Goal: Task Accomplishment & Management: Manage account settings

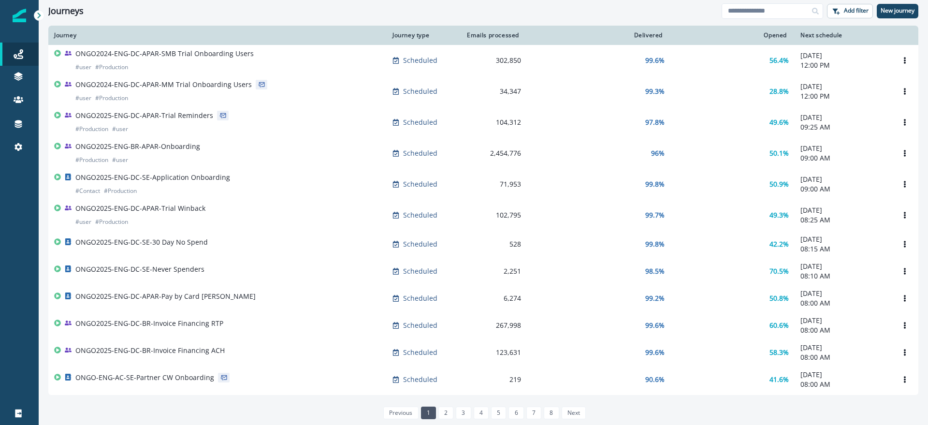
drag, startPoint x: 16, startPoint y: 191, endPoint x: 15, endPoint y: 178, distance: 12.7
click at [16, 191] on div at bounding box center [19, 286] width 39 height 232
click at [485, 15] on div "Journeys" at bounding box center [385, 11] width 674 height 11
click at [486, 14] on div "Journeys" at bounding box center [385, 11] width 674 height 11
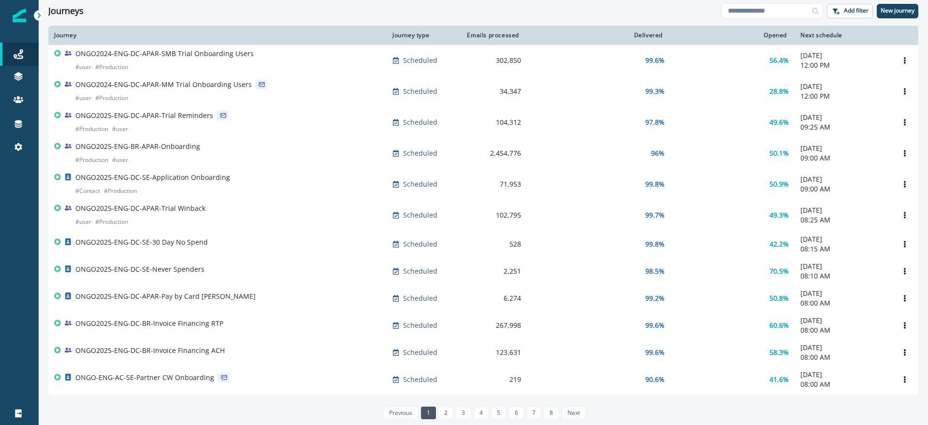
click at [488, 10] on div "Journeys" at bounding box center [385, 11] width 674 height 11
click at [487, 9] on div "Journeys" at bounding box center [385, 11] width 674 height 11
click at [306, 11] on div "Journeys" at bounding box center [385, 11] width 674 height 11
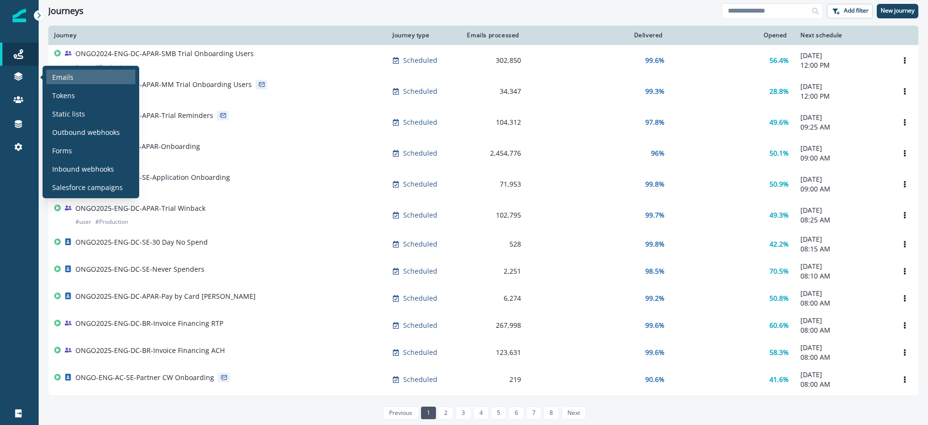
click at [86, 78] on div "Emails" at bounding box center [90, 77] width 89 height 15
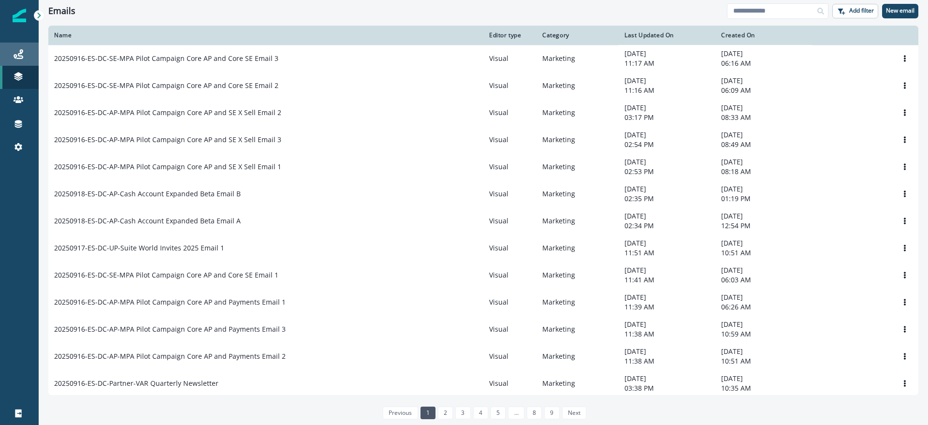
click at [25, 54] on div "Journeys" at bounding box center [19, 54] width 31 height 12
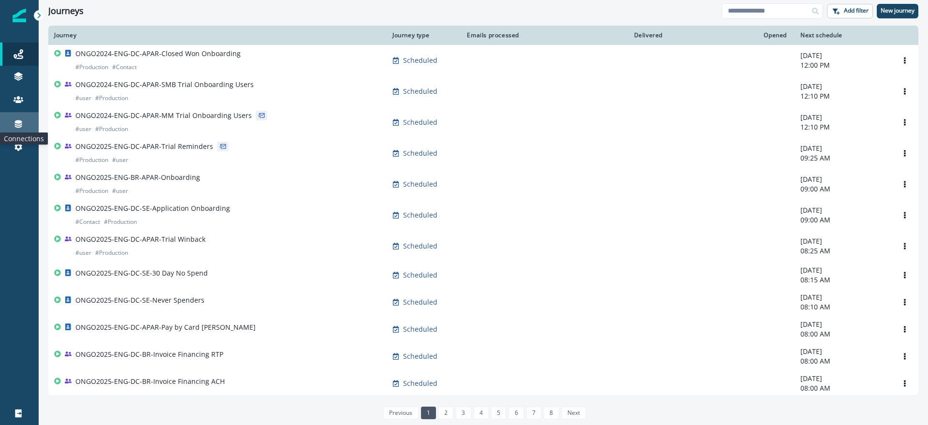
click at [22, 123] on icon at bounding box center [19, 124] width 10 height 10
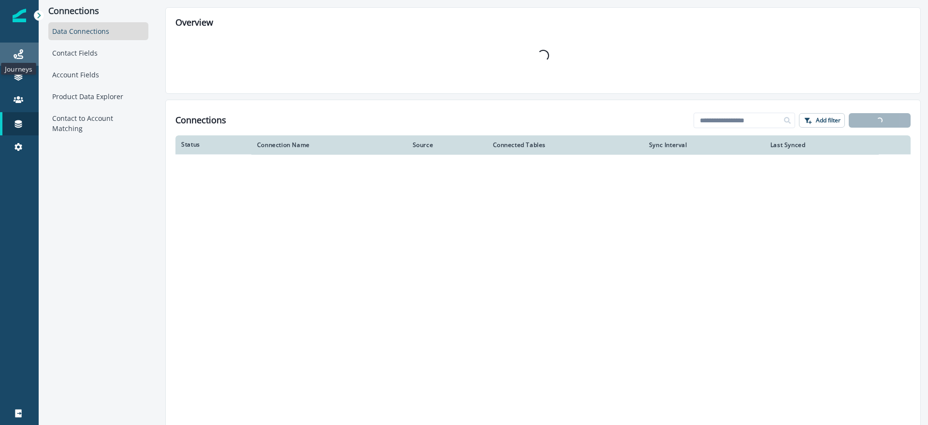
click at [19, 50] on icon at bounding box center [19, 54] width 10 height 10
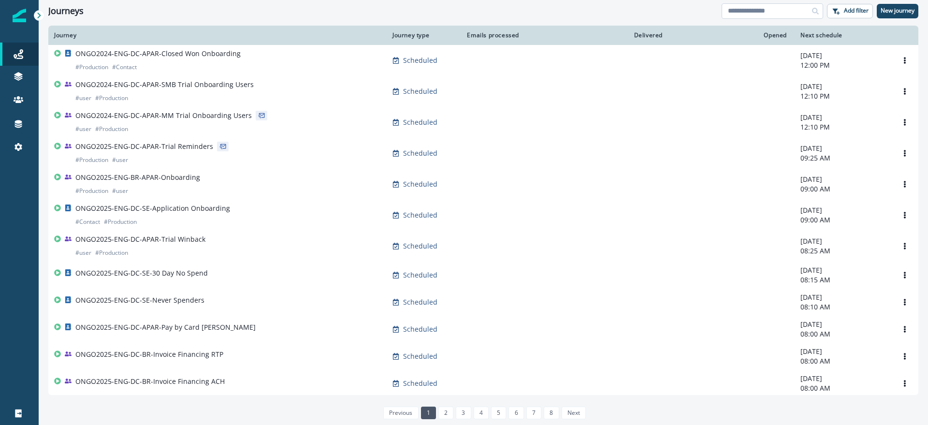
click at [764, 10] on input at bounding box center [773, 10] width 102 height 15
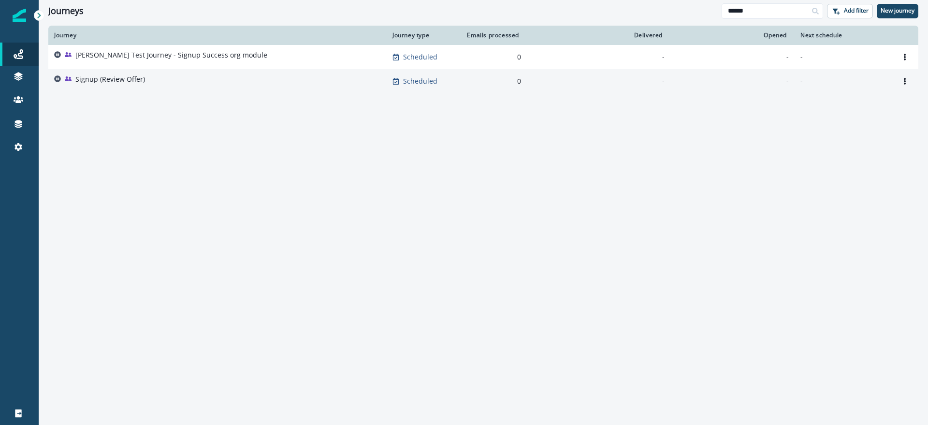
type input "******"
click at [171, 79] on div "Signup (Review Offer)" at bounding box center [217, 81] width 327 height 14
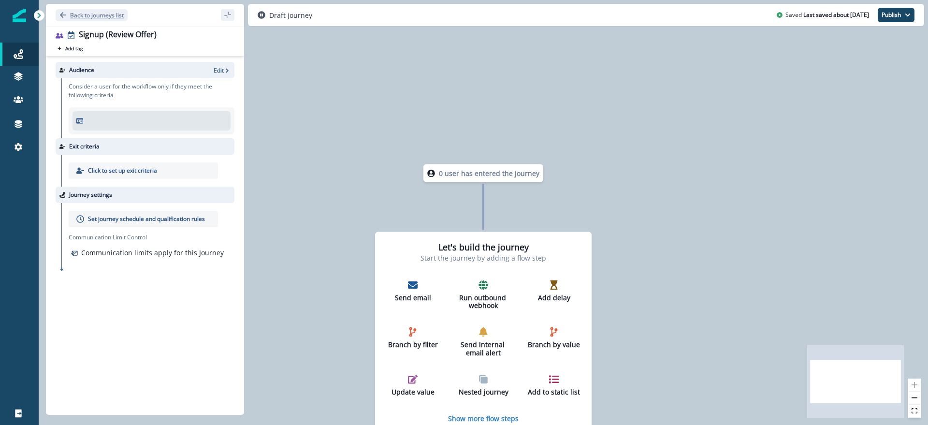
click at [74, 17] on p "Back to journeys list" at bounding box center [97, 15] width 54 height 8
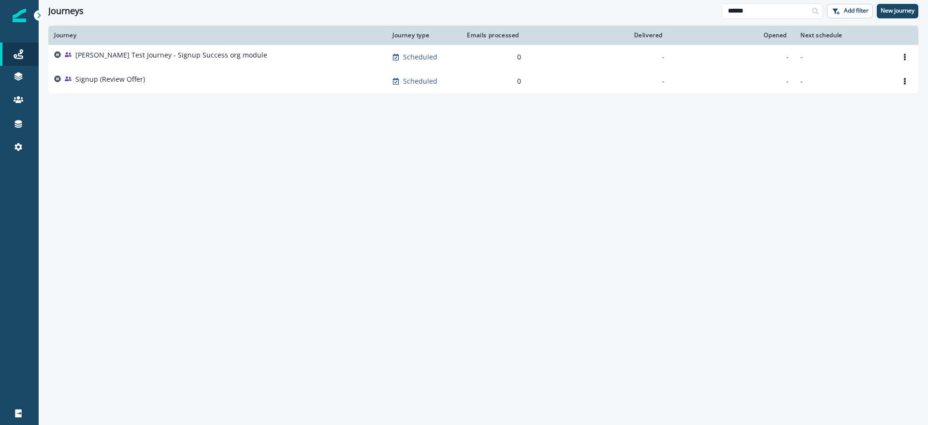
drag, startPoint x: 770, startPoint y: 13, endPoint x: 700, endPoint y: 10, distance: 70.2
click at [700, 10] on div "Journeys ****** Add filter New journey" at bounding box center [484, 11] width 890 height 22
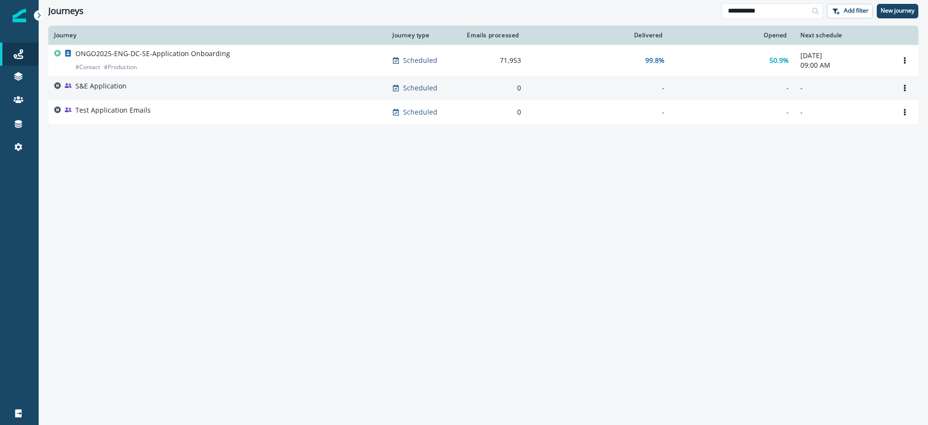
type input "**********"
click at [103, 88] on p "S&E Application" at bounding box center [100, 86] width 51 height 10
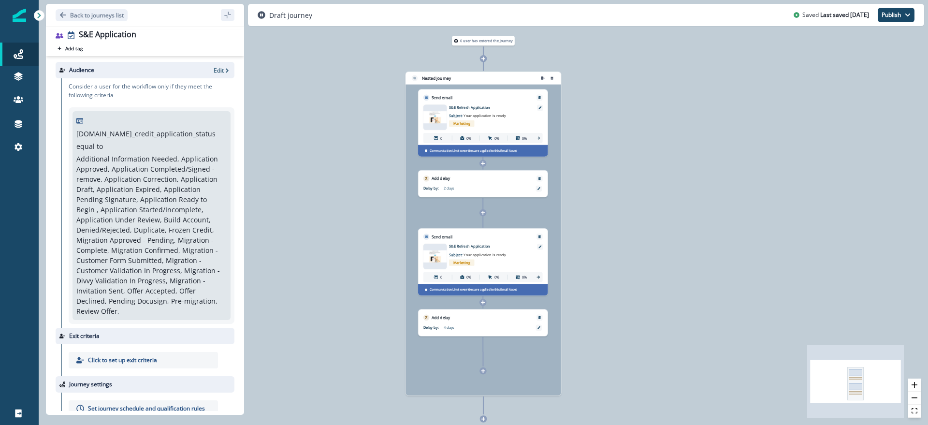
click at [634, 235] on div "0 user has entered the journey Nested journey Send email Email asset changed, j…" at bounding box center [484, 212] width 890 height 425
drag, startPoint x: 189, startPoint y: 120, endPoint x: 232, endPoint y: 120, distance: 43.0
click at [229, 120] on div "Audience Edit Consider a user for the workflow only if they meet the following …" at bounding box center [145, 233] width 198 height 355
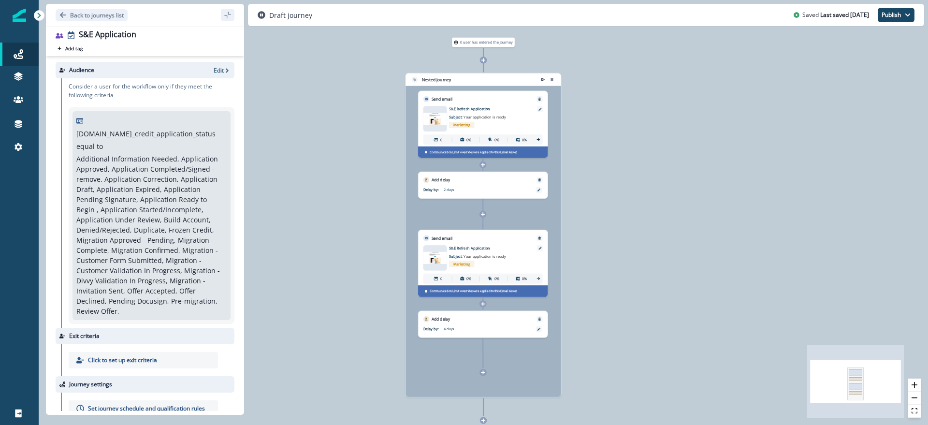
click at [153, 70] on div at bounding box center [154, 70] width 112 height 9
click at [216, 69] on p "Edit" at bounding box center [219, 70] width 10 height 8
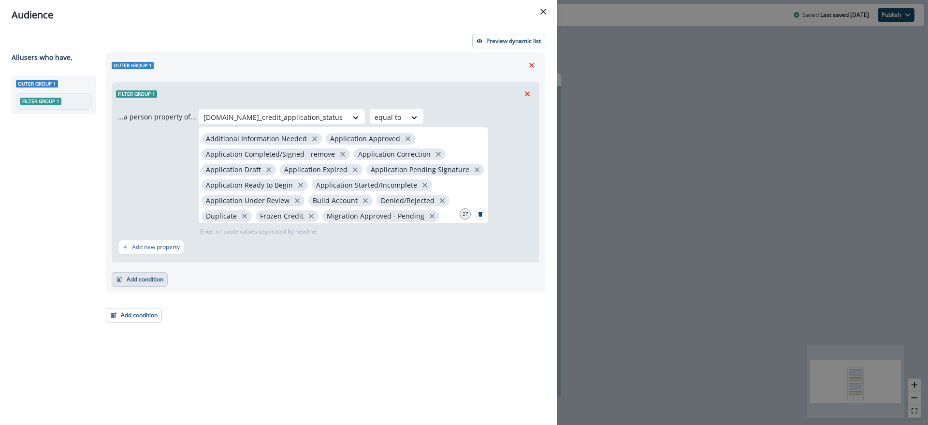
click at [134, 280] on button "Add condition" at bounding box center [140, 279] width 56 height 15
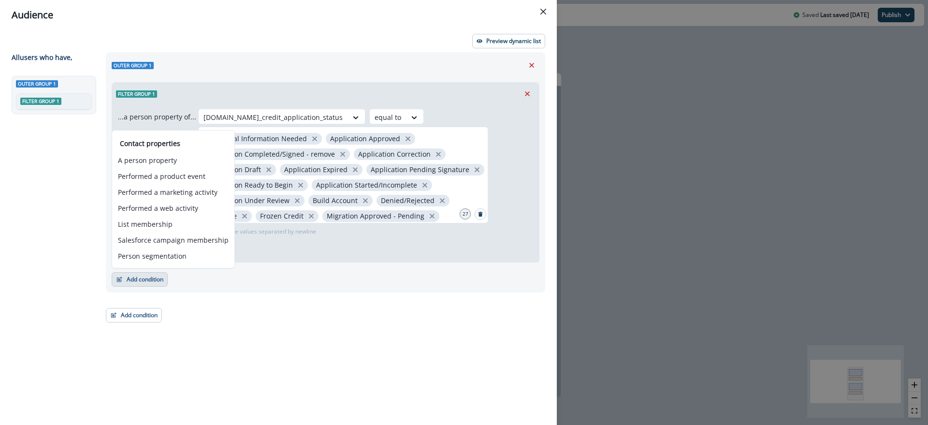
click at [448, 108] on div "...a person property of... org.se_credit_application_status equal to Additional…" at bounding box center [325, 183] width 427 height 157
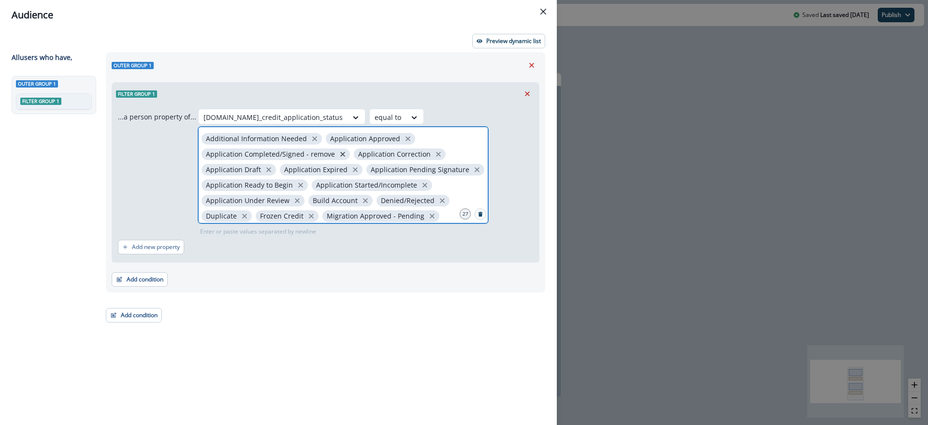
click at [340, 154] on icon "close" at bounding box center [342, 154] width 5 height 5
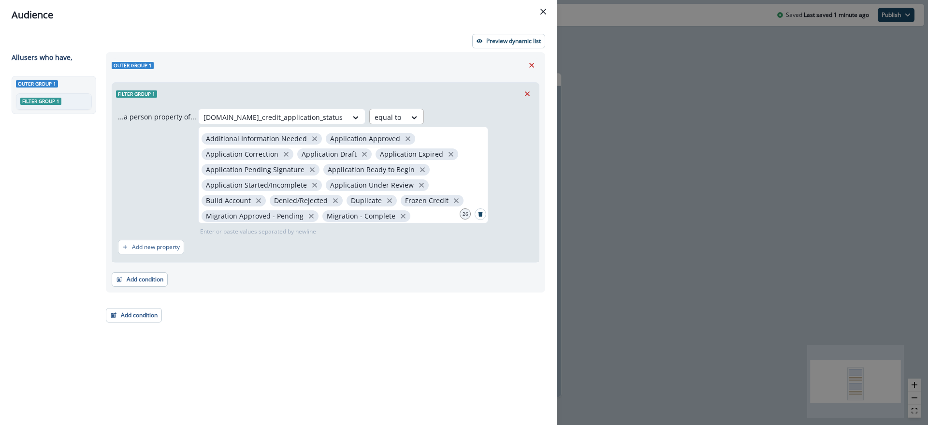
click at [375, 115] on div at bounding box center [388, 117] width 27 height 12
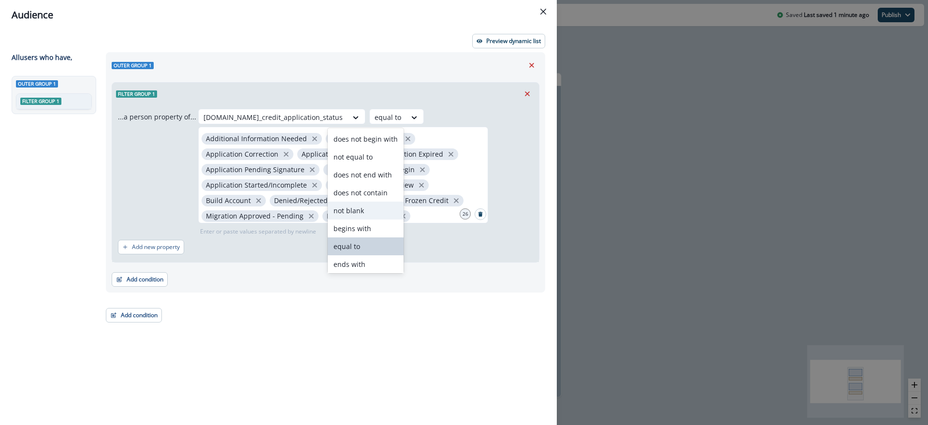
click at [363, 208] on div "not blank" at bounding box center [366, 211] width 76 height 18
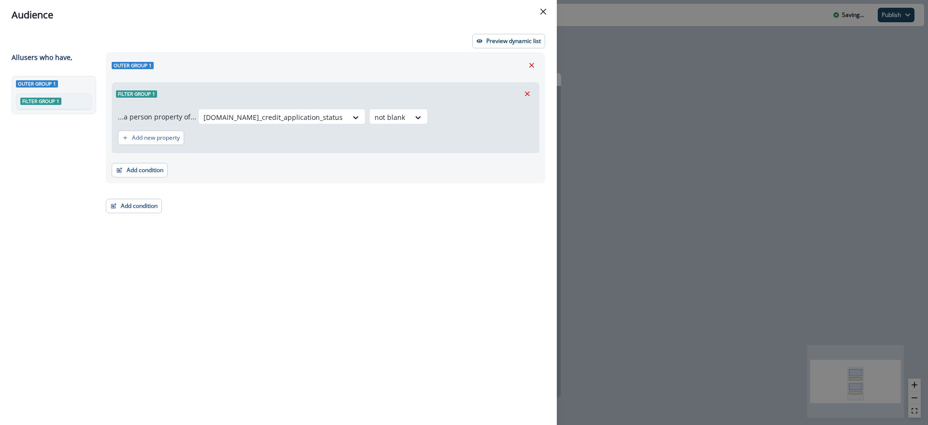
click at [343, 143] on div "Add new property" at bounding box center [325, 138] width 415 height 22
click at [348, 146] on div "Add new property" at bounding box center [325, 138] width 415 height 22
click at [142, 173] on button "Add condition" at bounding box center [140, 170] width 56 height 15
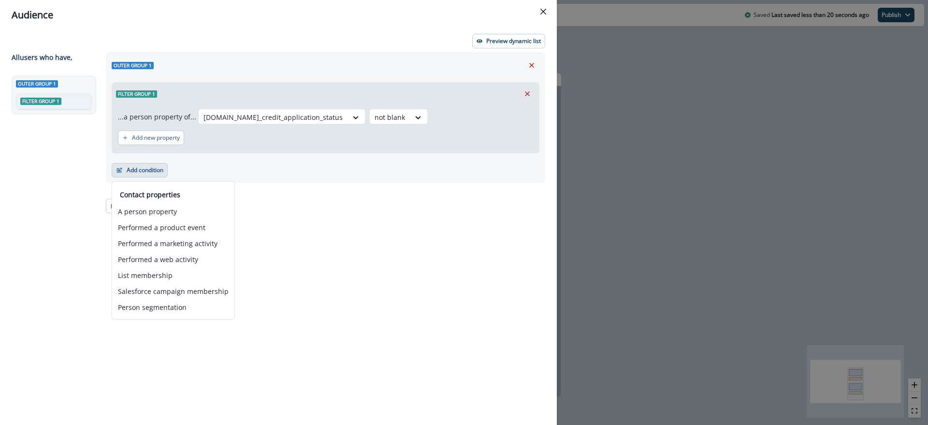
click at [267, 166] on div "Add condition Contact properties A person property Performed a product event Pe…" at bounding box center [326, 165] width 428 height 24
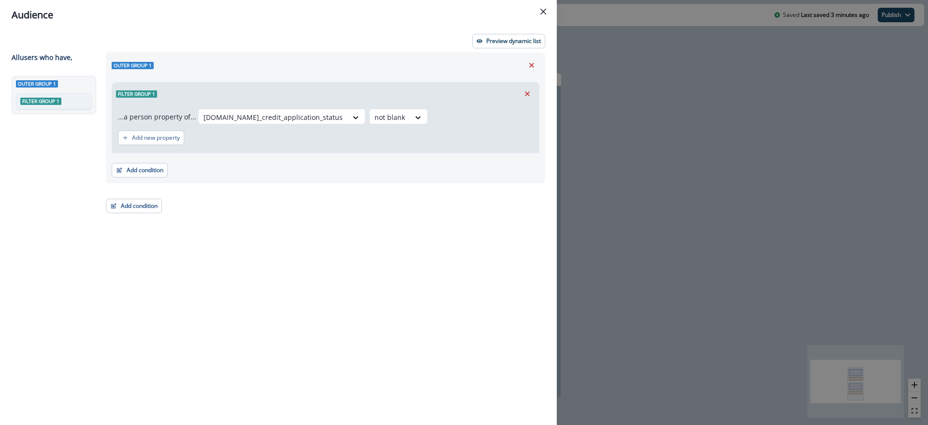
click at [237, 272] on div "Outer group 1 Filter group 1 ...a person property of... org.se_credit_applicati…" at bounding box center [322, 221] width 445 height 338
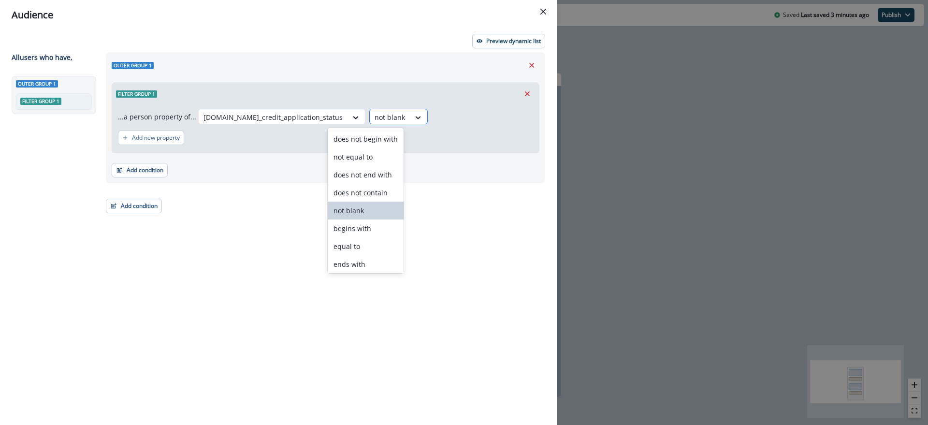
click at [410, 115] on div at bounding box center [418, 118] width 16 height 10
click at [360, 247] on div "equal to" at bounding box center [366, 246] width 76 height 18
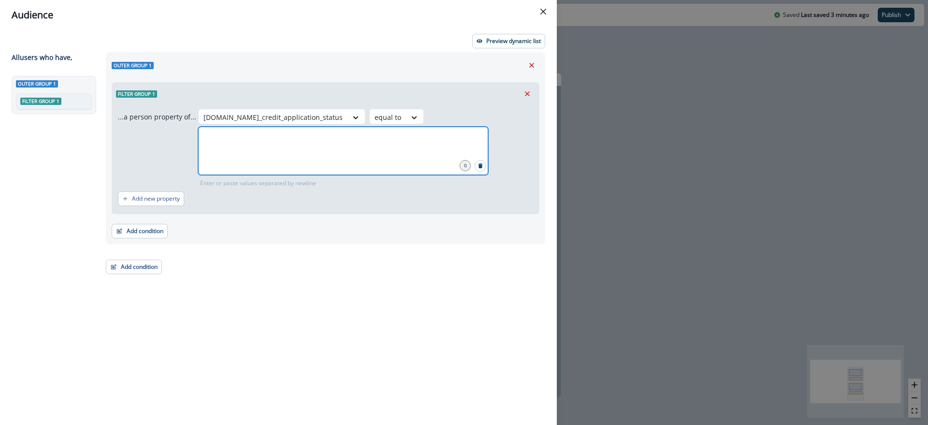
click at [258, 144] on input "text" at bounding box center [343, 138] width 287 height 19
type input "**********"
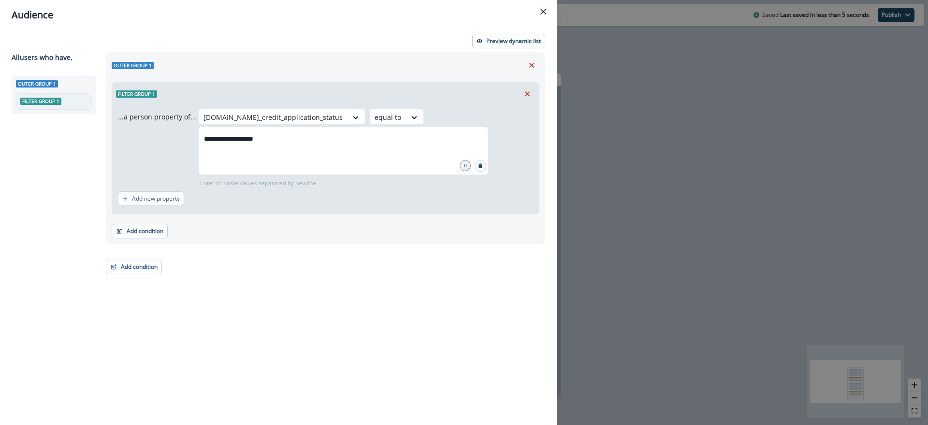
click at [297, 338] on div "**********" at bounding box center [322, 221] width 445 height 338
click at [552, 11] on header "Audience" at bounding box center [278, 15] width 557 height 30
click at [544, 13] on icon "Close" at bounding box center [544, 12] width 6 height 6
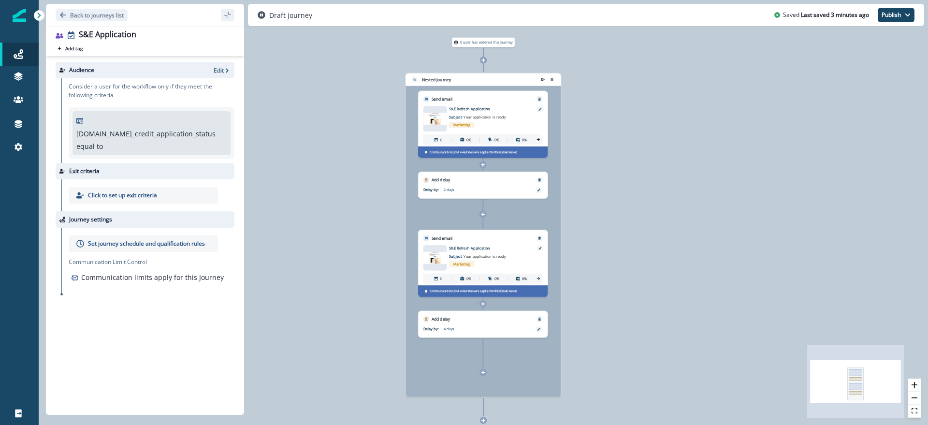
click at [484, 214] on icon at bounding box center [483, 214] width 4 height 4
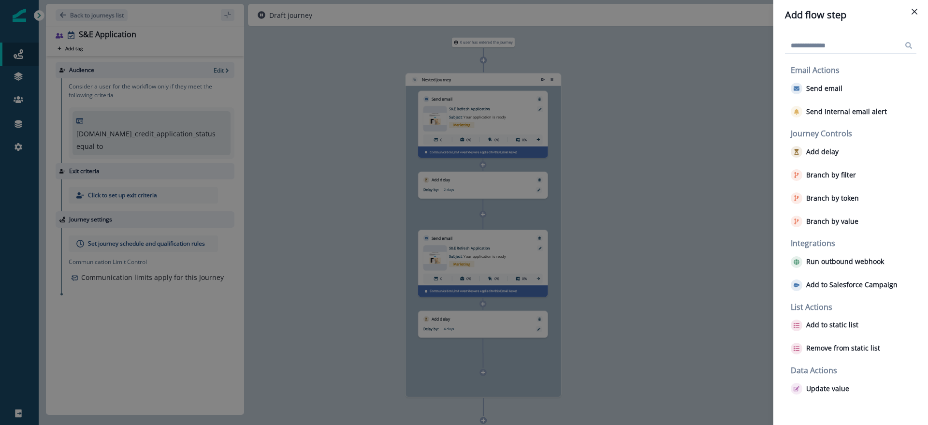
click at [639, 150] on div "Add flow step Email Actions Send email Send internal email alert Journey Contro…" at bounding box center [464, 212] width 928 height 425
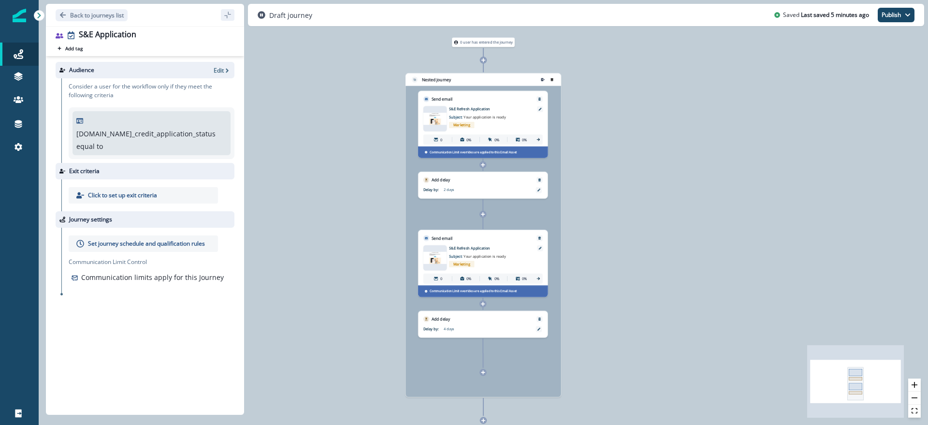
click at [553, 79] on icon "remove-group" at bounding box center [552, 79] width 2 height 3
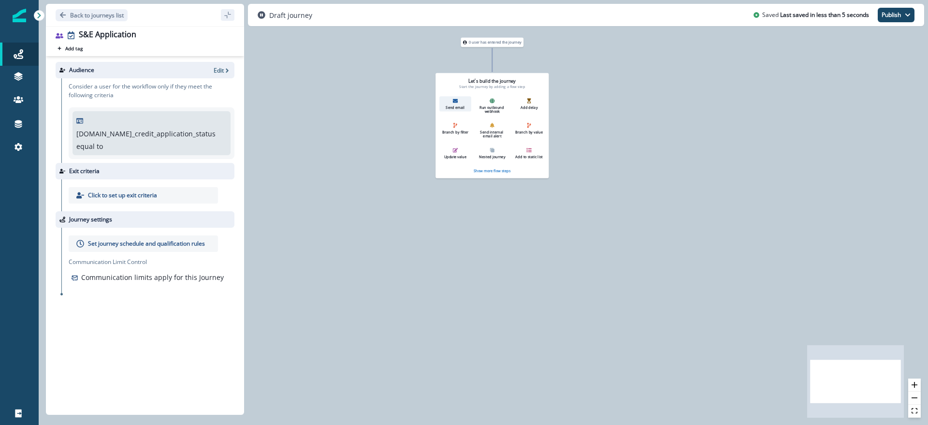
click at [457, 102] on icon "button" at bounding box center [455, 101] width 5 height 4
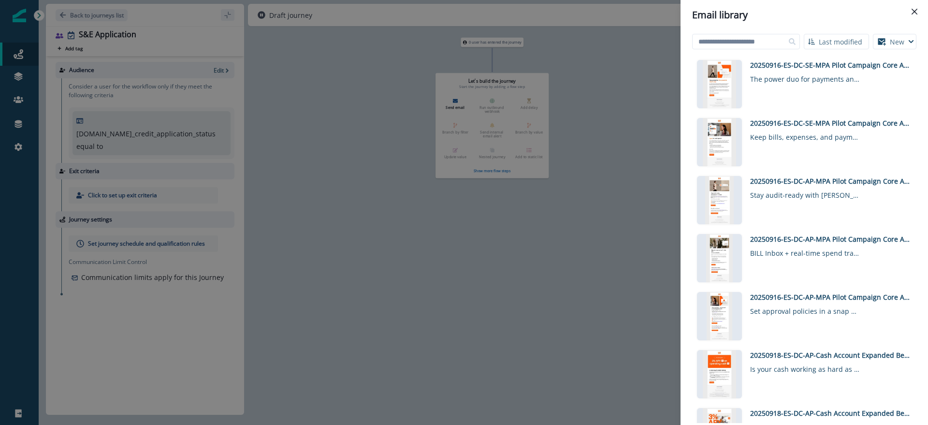
click at [915, 11] on icon "Close" at bounding box center [915, 12] width 6 height 6
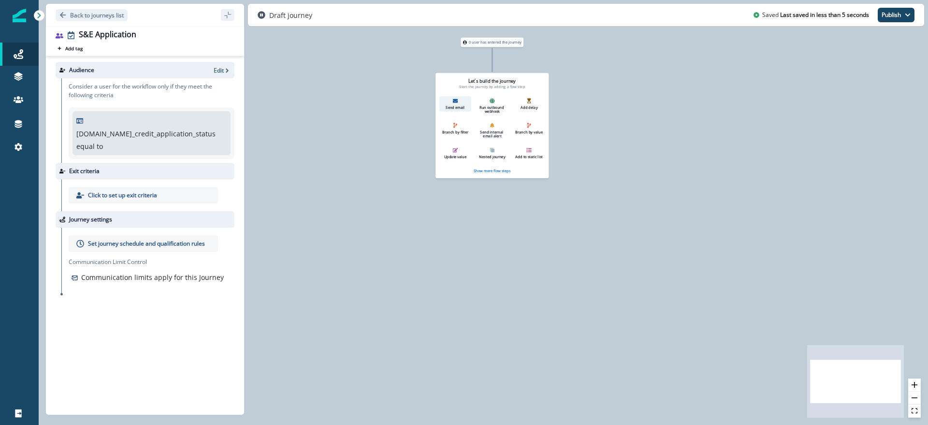
click at [460, 102] on div "Send email" at bounding box center [455, 103] width 28 height 11
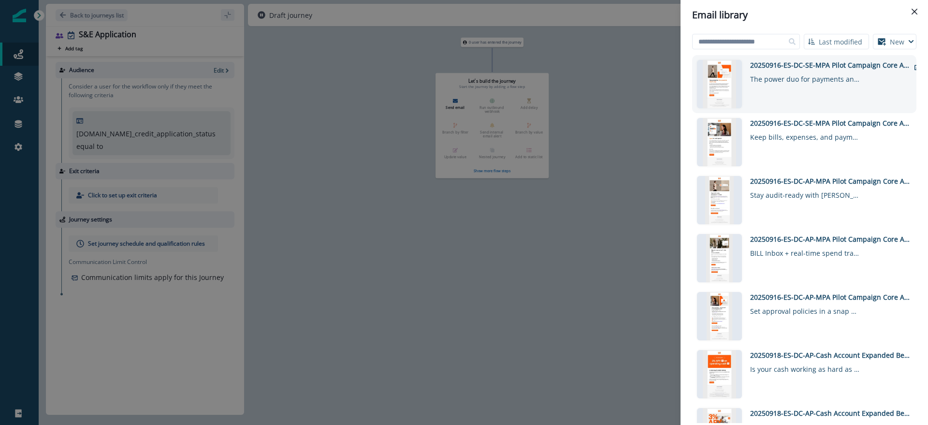
click at [826, 93] on div "20250916-ES-DC-SE-MPA Pilot Campaign Core AP and Core SE Email 3 The power duo …" at bounding box center [830, 84] width 160 height 48
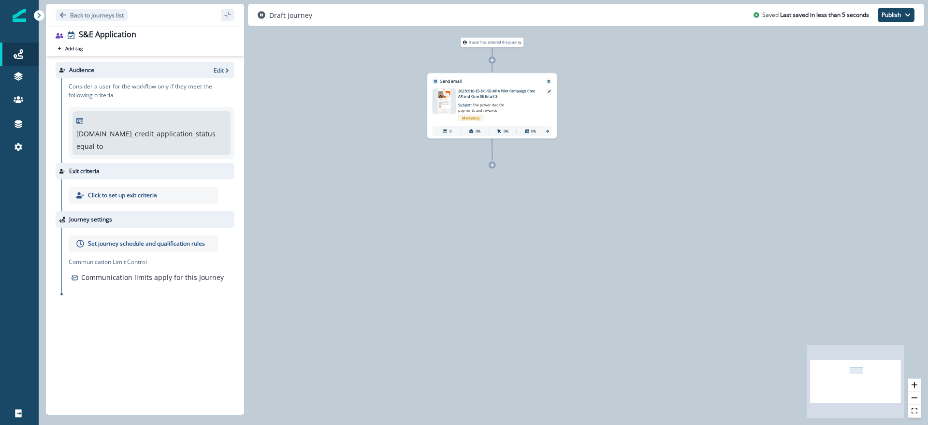
click at [548, 307] on div "0 user has entered the journey Send email Email asset changed, journey reports …" at bounding box center [484, 212] width 890 height 425
click at [567, 247] on div "0 user has entered the journey Send email Email asset changed, journey reports …" at bounding box center [484, 212] width 890 height 425
click at [98, 191] on p "Click to set up exit criteria" at bounding box center [122, 195] width 69 height 9
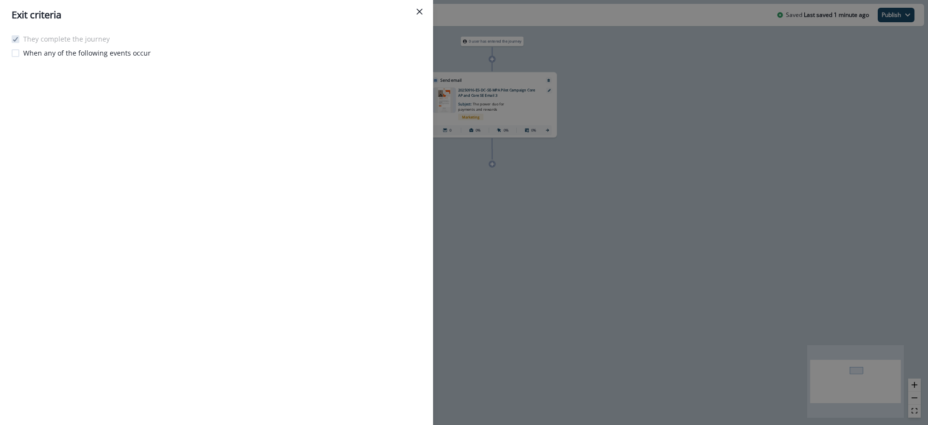
click at [50, 55] on p "When any of the following events occur" at bounding box center [87, 53] width 128 height 10
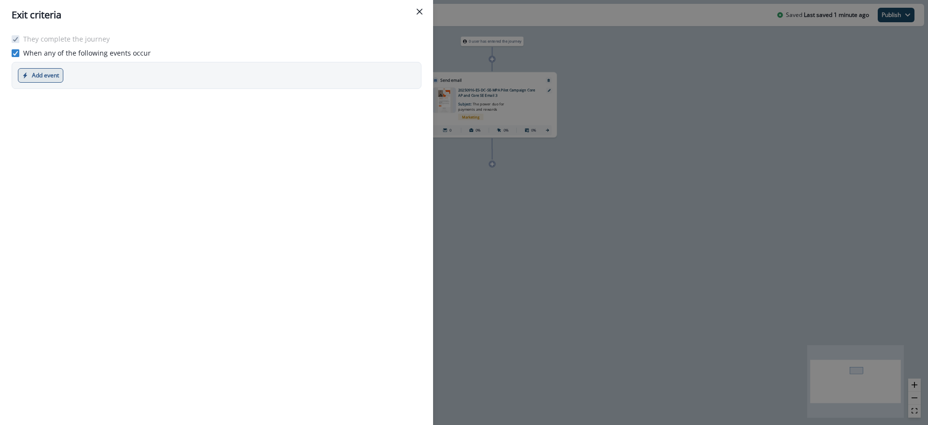
click at [53, 75] on button "Add event" at bounding box center [40, 75] width 45 height 15
click at [598, 214] on div "Exit criteria They complete the journey When any of the following events occur …" at bounding box center [464, 212] width 928 height 425
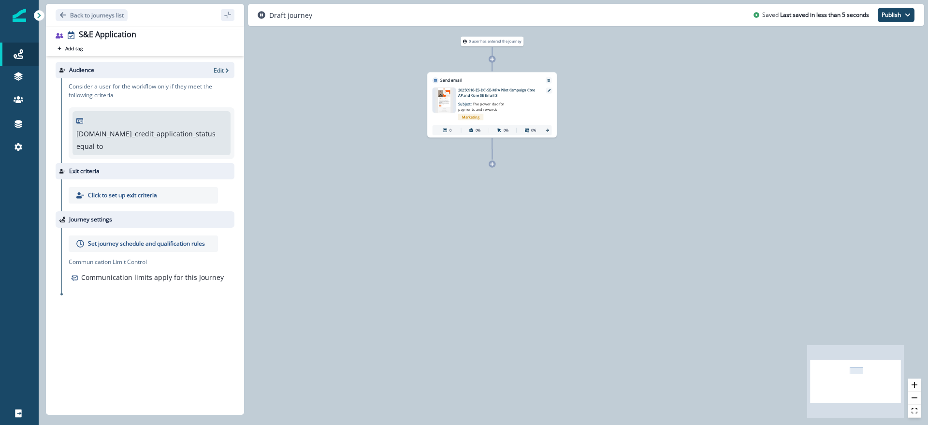
click at [149, 239] on p "Set journey schedule and qualification rules" at bounding box center [146, 243] width 117 height 9
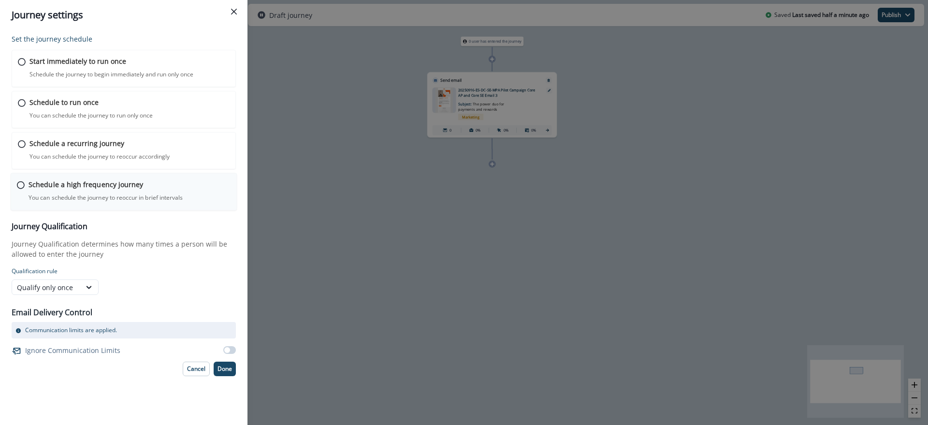
click at [102, 182] on p "Schedule a high frequency journey" at bounding box center [86, 184] width 115 height 10
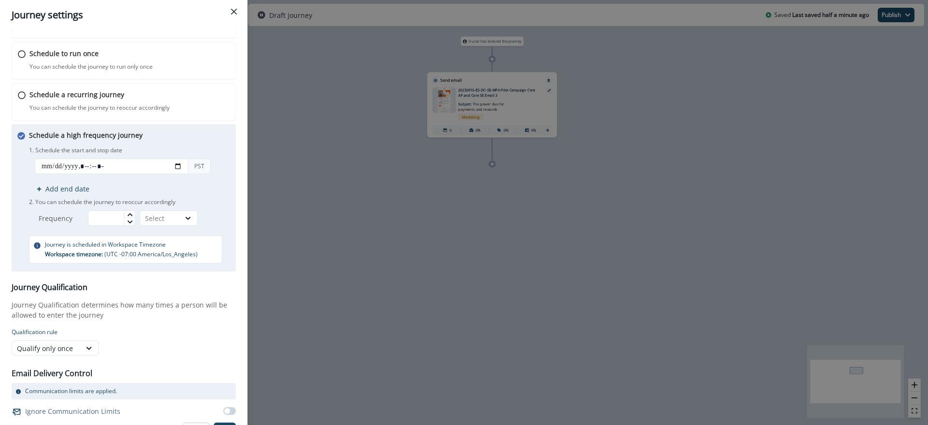
scroll to position [49, 0]
click at [124, 165] on input "datetime-local" at bounding box center [112, 165] width 154 height 15
click at [173, 165] on input "datetime-local" at bounding box center [112, 165] width 154 height 15
type input "**********"
click at [204, 133] on div "Schedule a high frequency journey You can schedule the journey to reoccur in br…" at bounding box center [129, 196] width 201 height 133
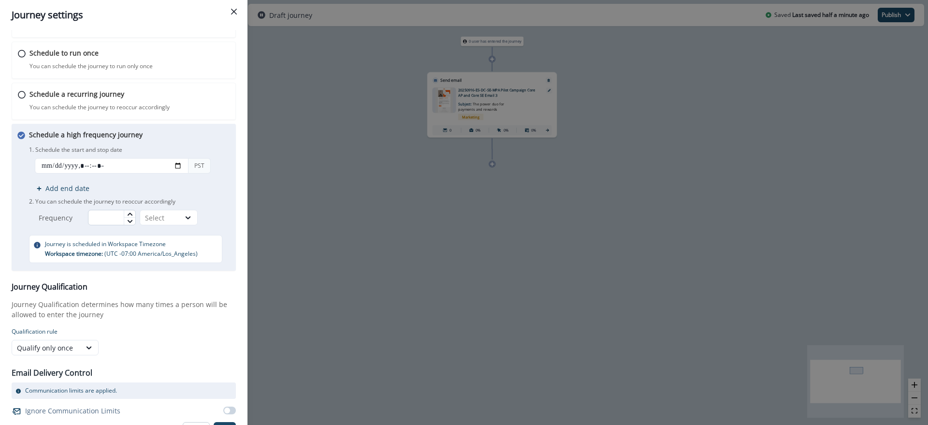
click at [117, 220] on input "text" at bounding box center [112, 217] width 48 height 15
click at [130, 213] on icon at bounding box center [129, 213] width 5 height 3
click at [156, 212] on div "Select" at bounding box center [160, 218] width 40 height 12
click at [161, 238] on div "Minutes" at bounding box center [169, 240] width 58 height 18
click at [116, 217] on input "***" at bounding box center [112, 217] width 48 height 15
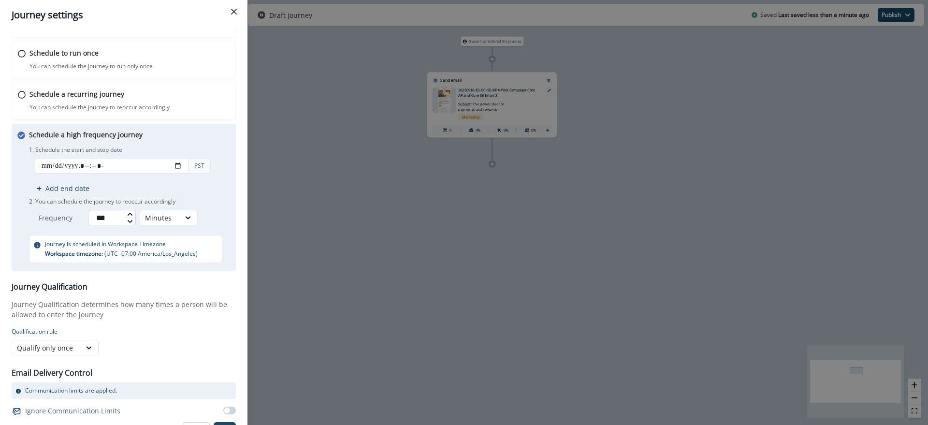
drag, startPoint x: 111, startPoint y: 217, endPoint x: 92, endPoint y: 217, distance: 18.4
click at [92, 217] on input "***" at bounding box center [112, 217] width 48 height 15
click at [202, 192] on div "PST Add end date" at bounding box center [129, 175] width 201 height 35
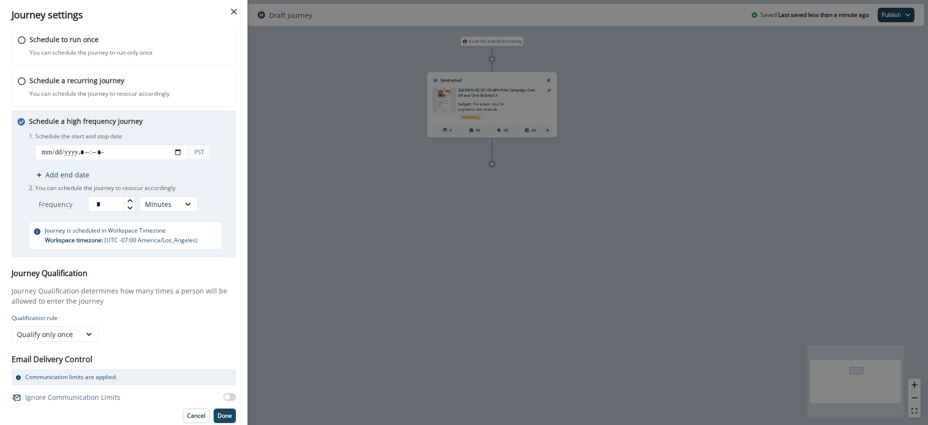
scroll to position [65, 0]
click at [63, 335] on div "Qualify only once" at bounding box center [46, 332] width 59 height 10
click at [76, 387] on div "Qualify always" at bounding box center [55, 391] width 87 height 18
click at [155, 313] on p "Qualification rule" at bounding box center [124, 316] width 224 height 9
click at [224, 395] on span at bounding box center [227, 395] width 6 height 6
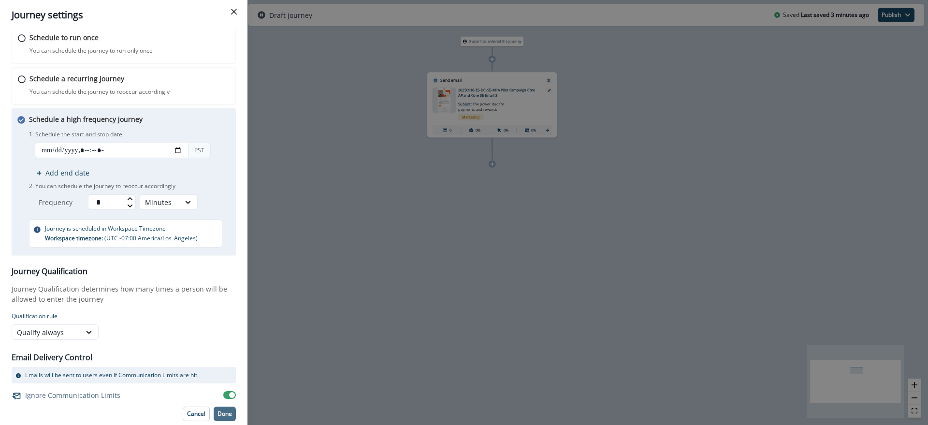
click at [218, 413] on p "Done" at bounding box center [225, 414] width 15 height 7
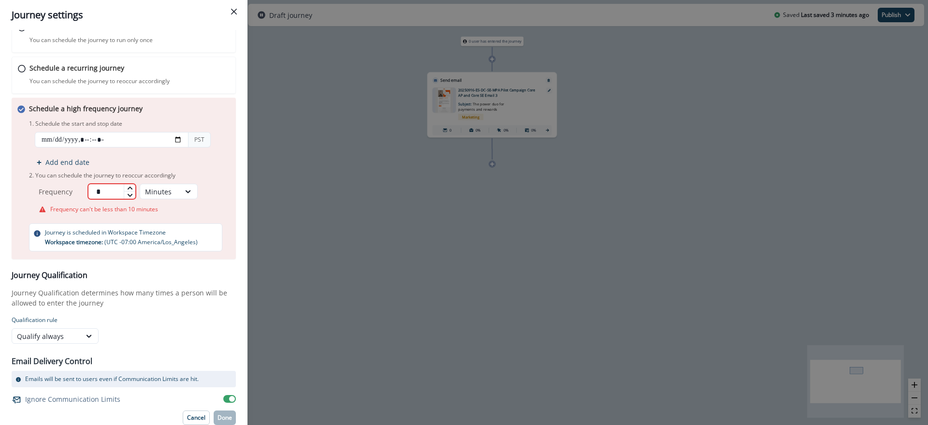
drag, startPoint x: 103, startPoint y: 192, endPoint x: 96, endPoint y: 192, distance: 7.3
click at [96, 192] on input "*" at bounding box center [112, 191] width 48 height 15
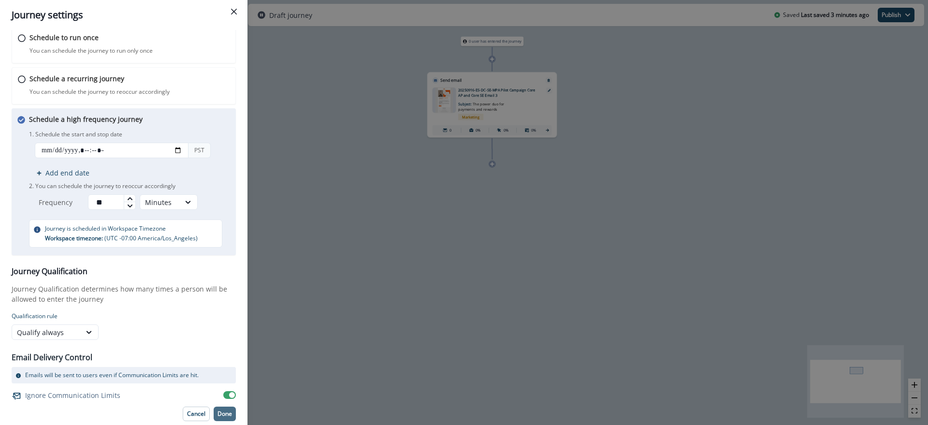
type input "**"
click at [218, 414] on p "Done" at bounding box center [225, 414] width 15 height 7
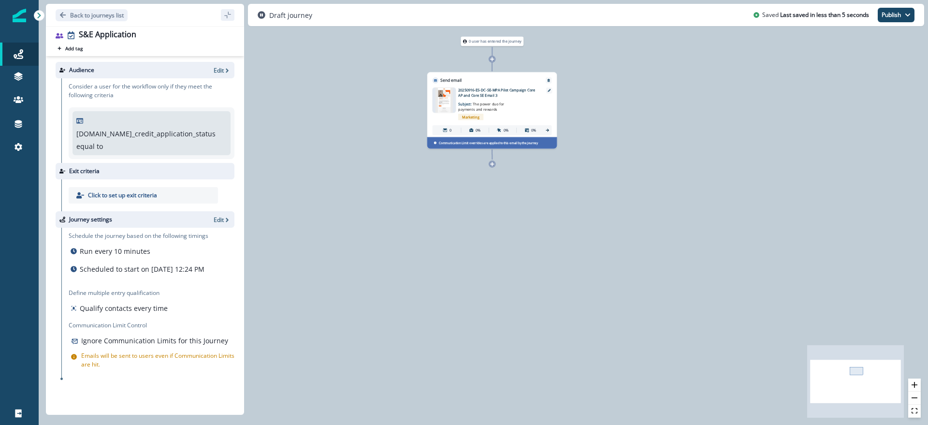
click at [457, 273] on div "0 user has entered the journey Send email Email asset changed, journey reports …" at bounding box center [484, 212] width 890 height 425
click at [503, 91] on p "20250916-ES-DC-SE-MPA Pilot Campaign Core AP and Core SE Email 3" at bounding box center [498, 93] width 81 height 11
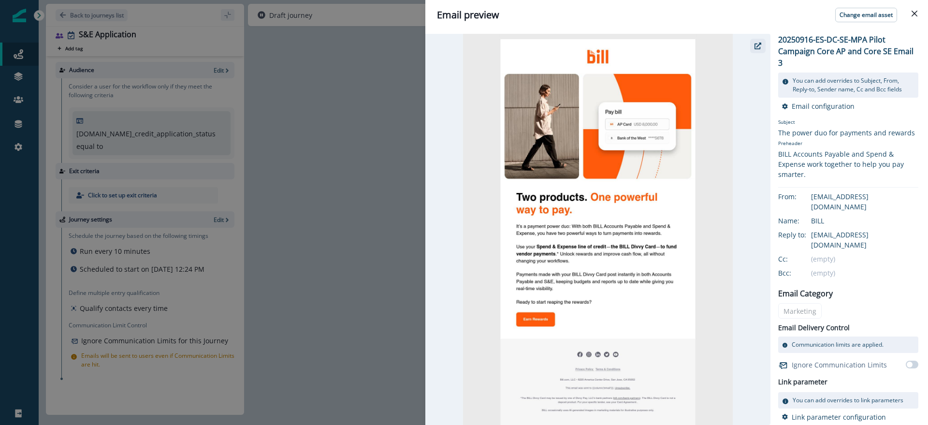
click at [758, 44] on icon "button" at bounding box center [758, 46] width 7 height 7
click at [310, 179] on div "Email preview Change email asset 20250916-ES-DC-SE-MPA Pilot Campaign Core AP a…" at bounding box center [464, 212] width 928 height 425
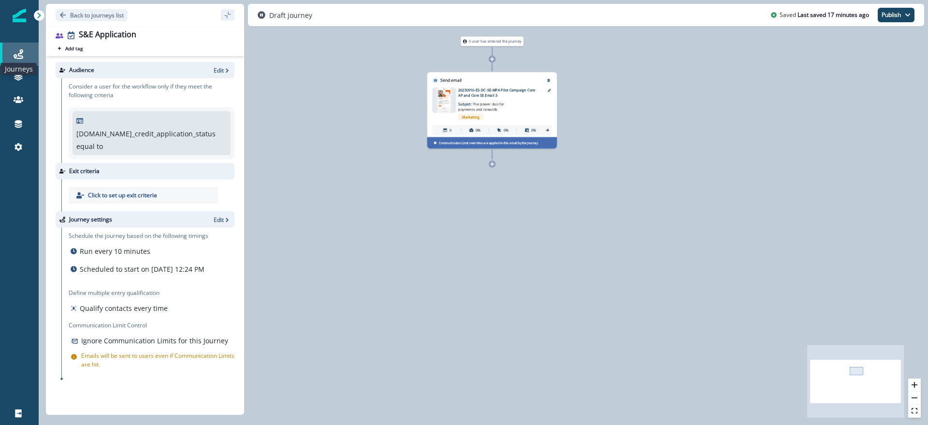
click at [14, 50] on icon at bounding box center [19, 54] width 10 height 10
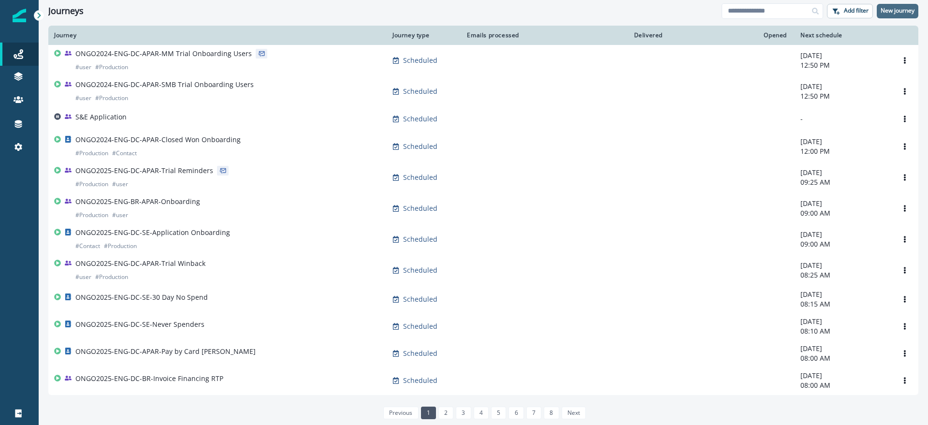
click at [890, 10] on p "New journey" at bounding box center [898, 10] width 34 height 7
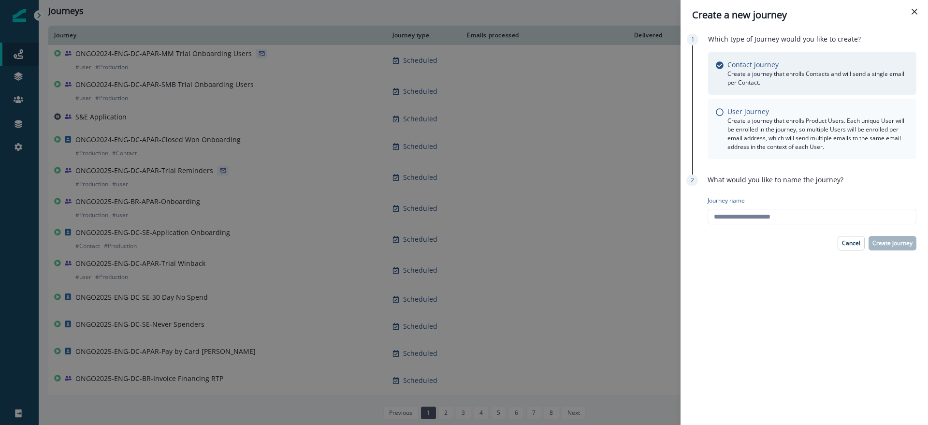
click at [744, 116] on p "User journey" at bounding box center [749, 111] width 42 height 10
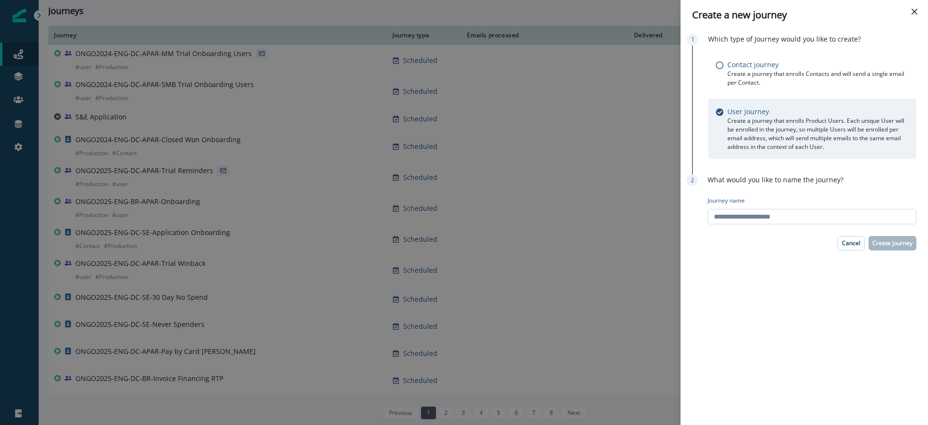
click at [744, 223] on input "Journey name" at bounding box center [812, 216] width 209 height 15
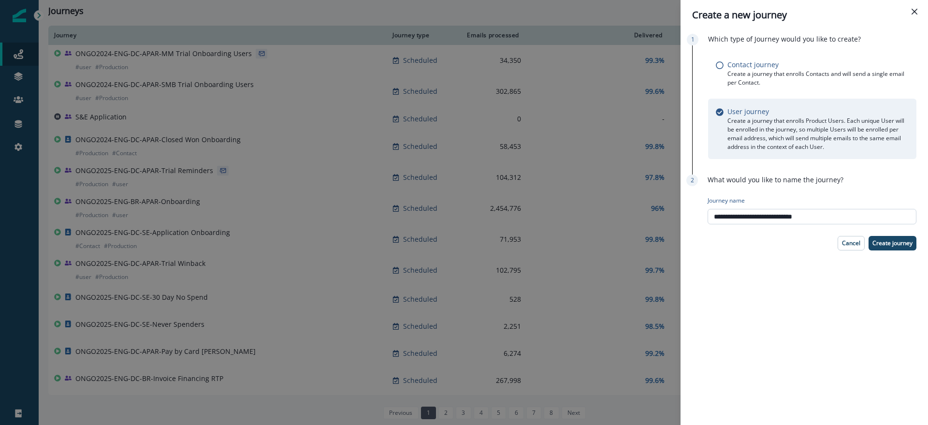
drag, startPoint x: 828, startPoint y: 218, endPoint x: 788, endPoint y: 218, distance: 39.7
click at [788, 218] on input "**********" at bounding box center [812, 216] width 209 height 15
click at [873, 217] on input "**********" at bounding box center [812, 216] width 209 height 15
drag, startPoint x: 897, startPoint y: 218, endPoint x: 657, endPoint y: 221, distance: 240.3
click at [657, 221] on div "**********" at bounding box center [464, 212] width 928 height 425
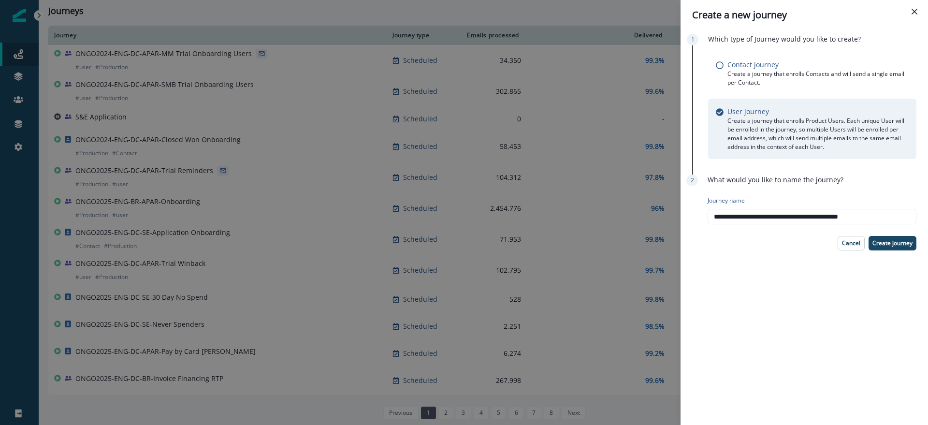
type input "**********"
click at [800, 325] on div "**********" at bounding box center [805, 227] width 248 height 395
click at [891, 243] on p "Create journey" at bounding box center [893, 243] width 40 height 7
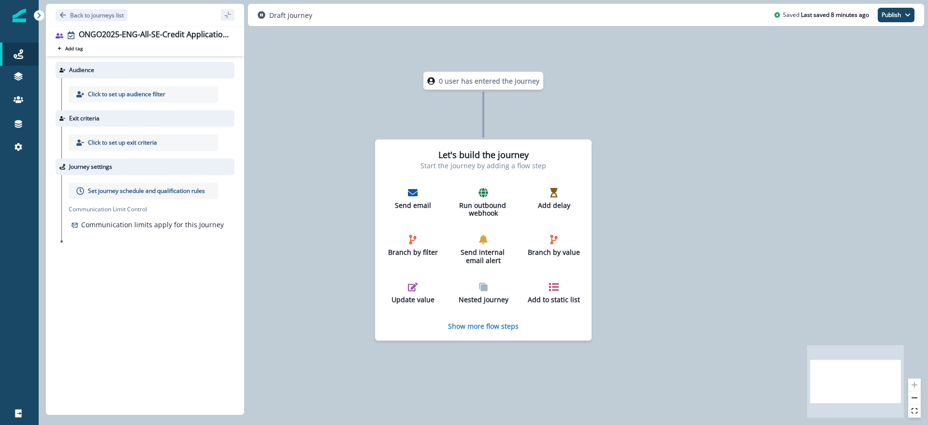
click at [134, 95] on p "Click to set up audience filter" at bounding box center [126, 94] width 77 height 9
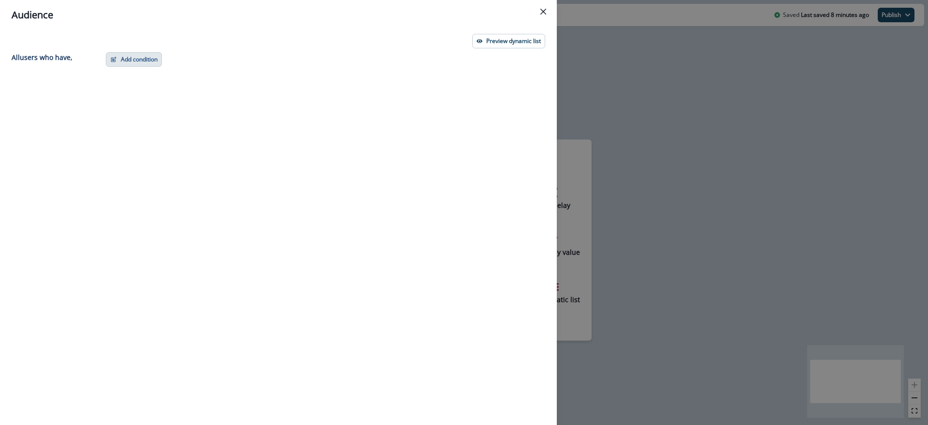
click at [128, 59] on button "Add condition" at bounding box center [134, 59] width 56 height 15
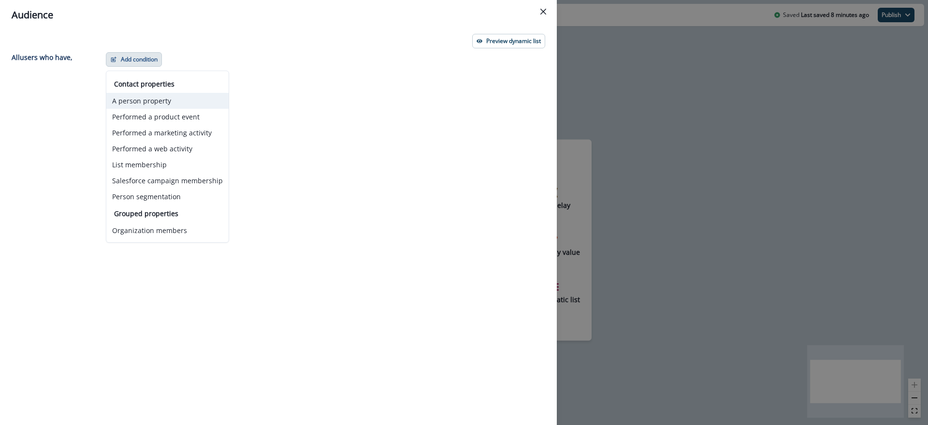
click at [140, 100] on button "A person property" at bounding box center [167, 101] width 122 height 16
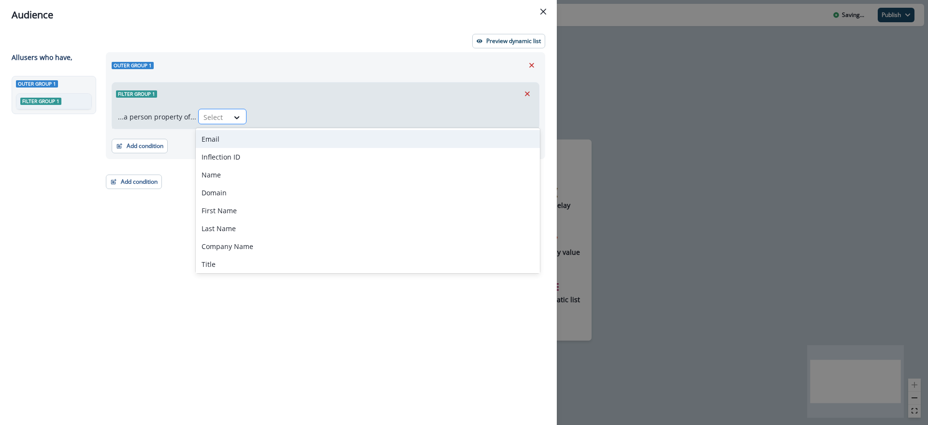
click at [208, 117] on div at bounding box center [214, 117] width 20 height 12
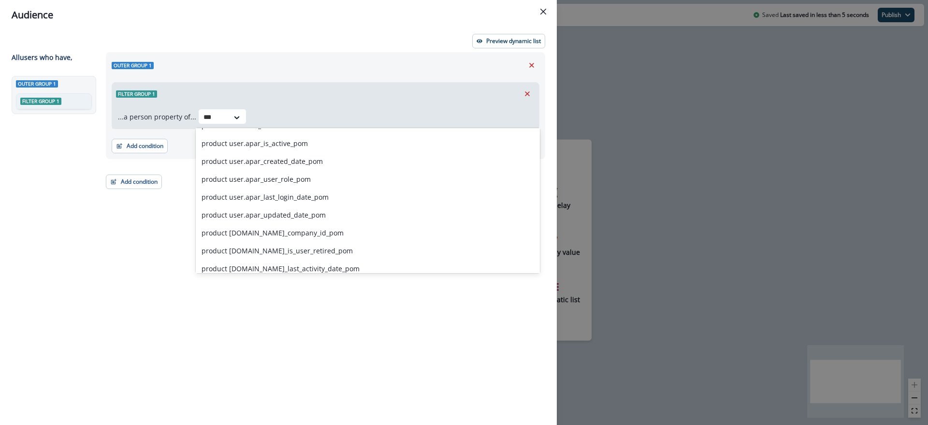
scroll to position [510, 0]
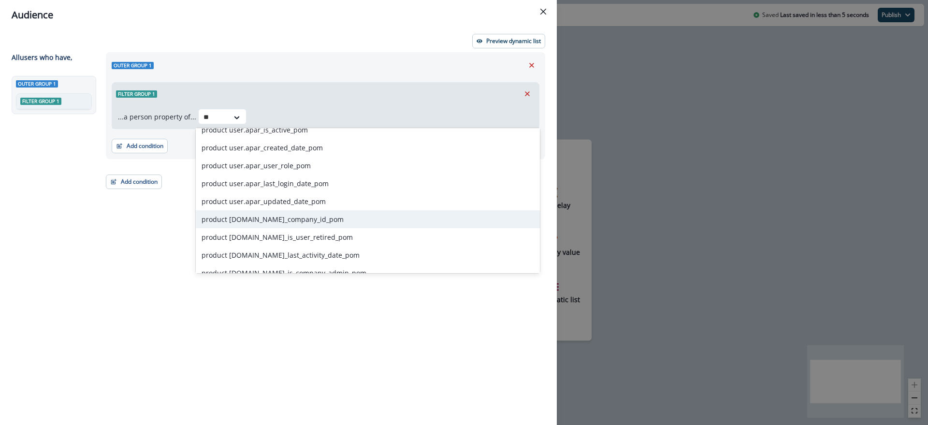
type input "*"
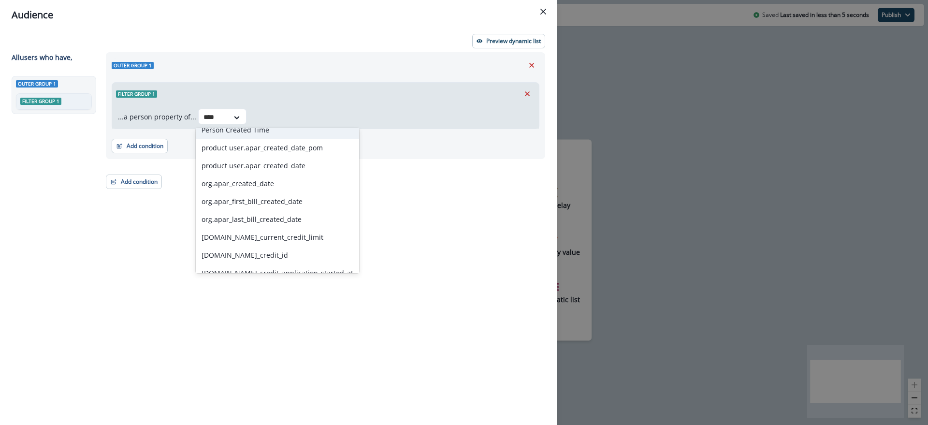
scroll to position [0, 0]
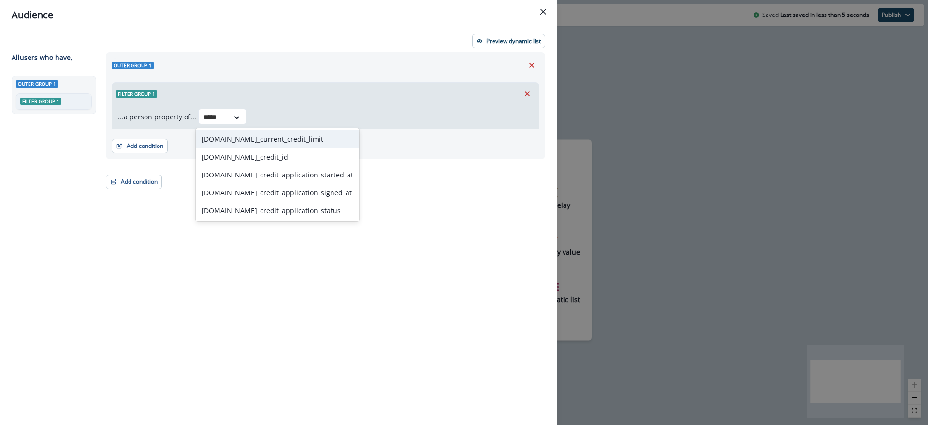
type input "******"
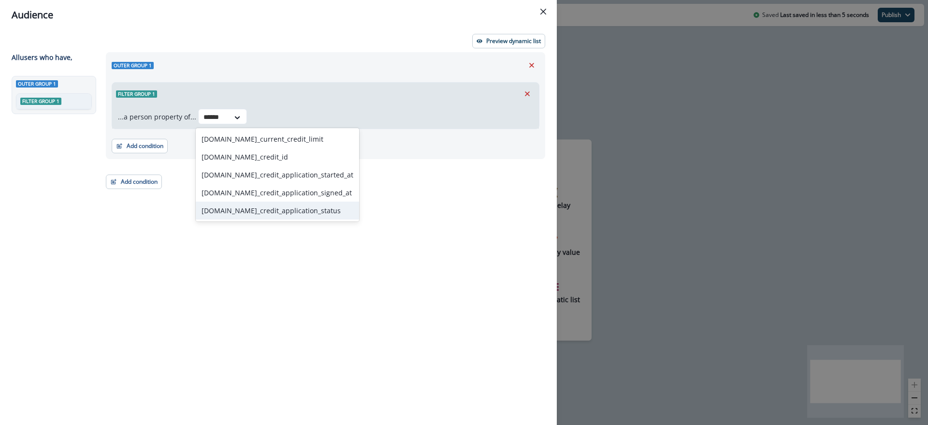
click at [278, 213] on div "[DOMAIN_NAME]_credit_application_status" at bounding box center [277, 211] width 163 height 18
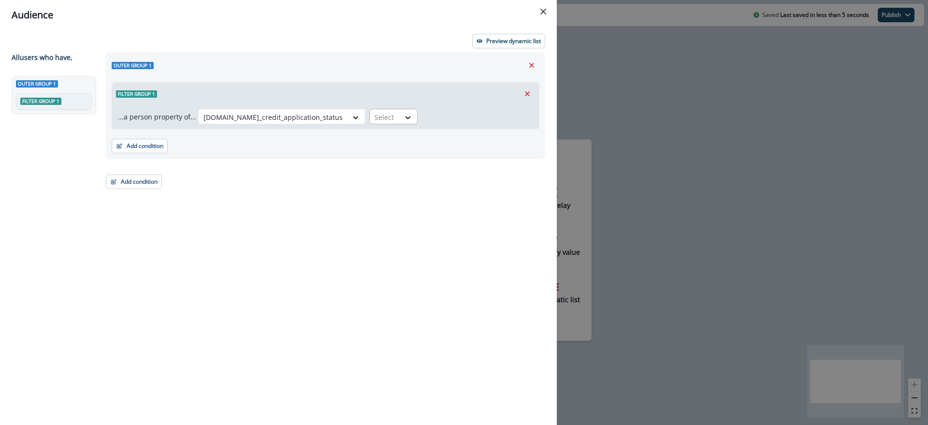
click at [375, 118] on div at bounding box center [385, 117] width 20 height 12
click at [347, 245] on div "equal to" at bounding box center [366, 243] width 76 height 18
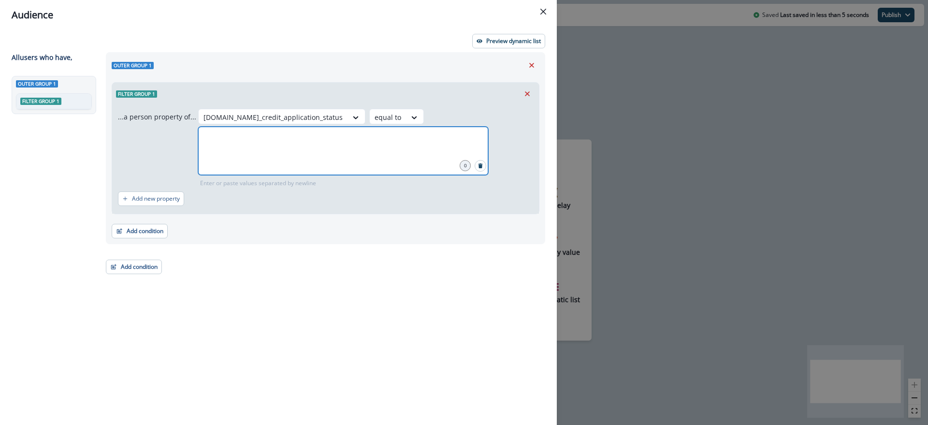
click at [265, 143] on input "text" at bounding box center [343, 138] width 287 height 19
type input "**********"
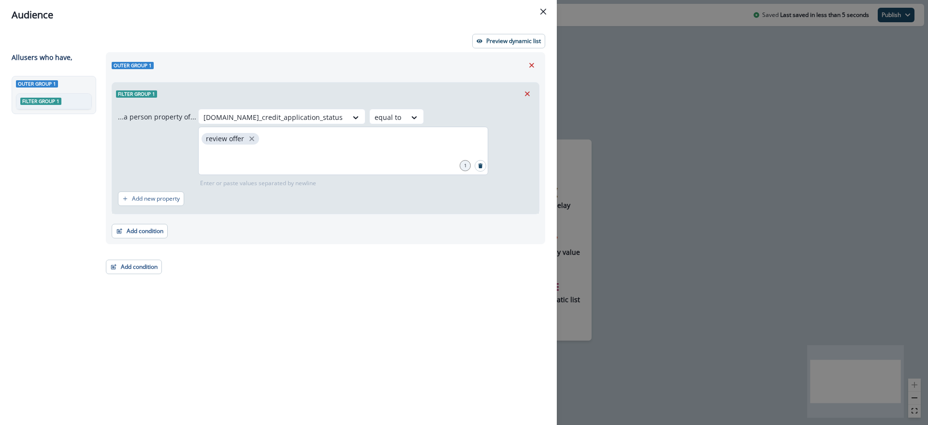
click at [227, 138] on p "review offer" at bounding box center [225, 139] width 38 height 8
click at [211, 139] on p "review offer" at bounding box center [225, 139] width 38 height 8
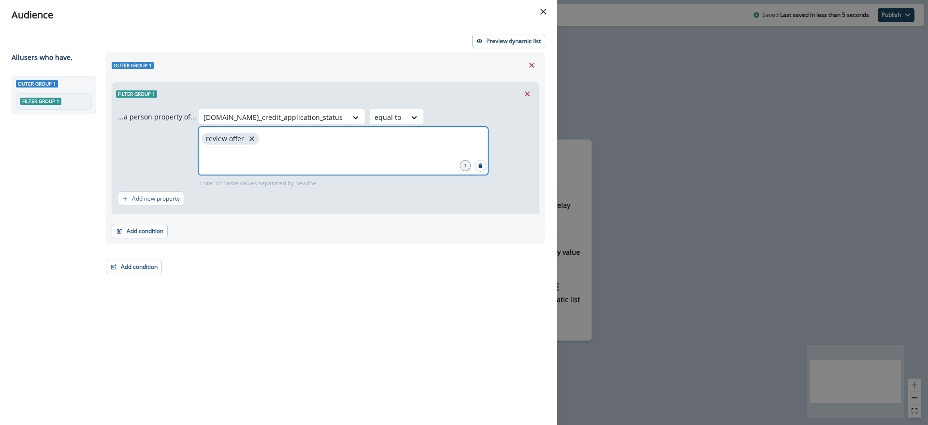
click at [249, 137] on icon "close" at bounding box center [252, 138] width 9 height 9
type input "**********"
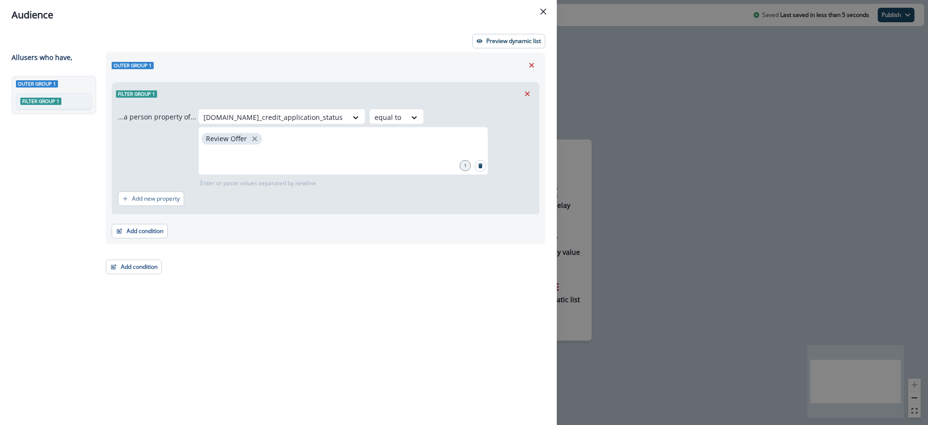
click at [272, 291] on div "Outer group 1 Filter group 1 ...a person property of... org.se_credit_applicati…" at bounding box center [322, 221] width 445 height 338
click at [292, 340] on div "Outer group 1 Filter group 1 ...a person property of... org.se_credit_applicati…" at bounding box center [322, 221] width 445 height 338
click at [546, 14] on button "Close" at bounding box center [543, 11] width 15 height 15
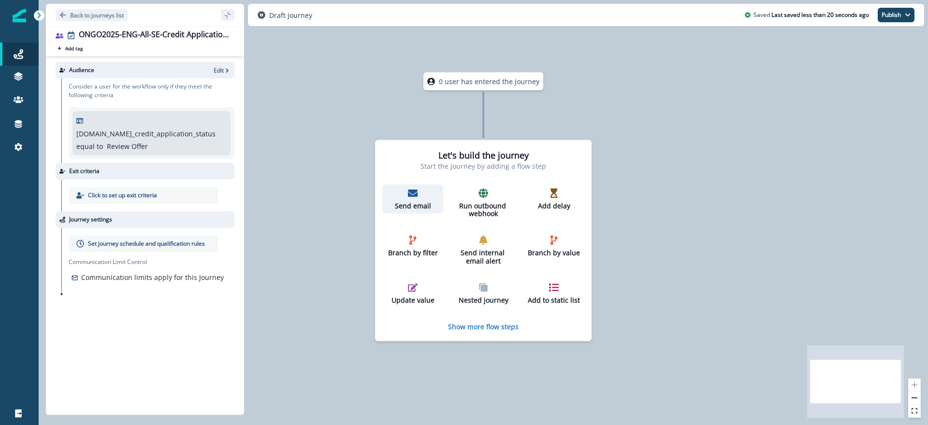
click at [409, 191] on icon "button" at bounding box center [413, 193] width 10 height 7
click at [417, 195] on icon "button" at bounding box center [413, 193] width 10 height 7
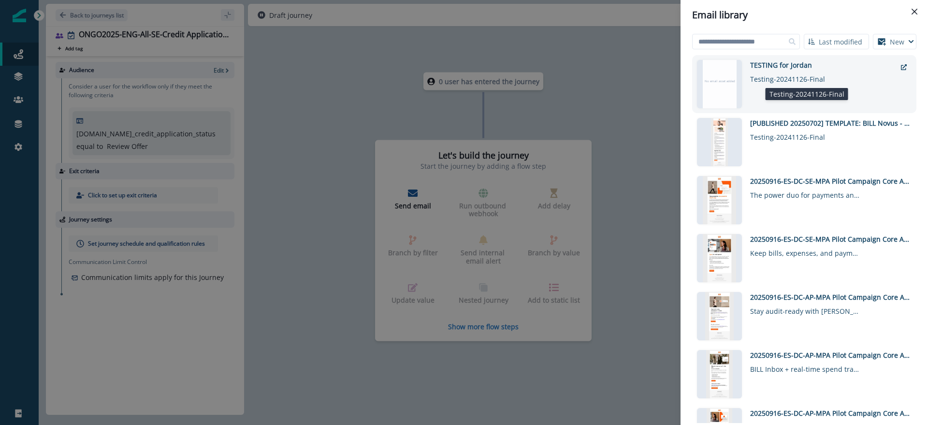
click at [796, 76] on div "Testing-20241126-Final" at bounding box center [805, 77] width 111 height 14
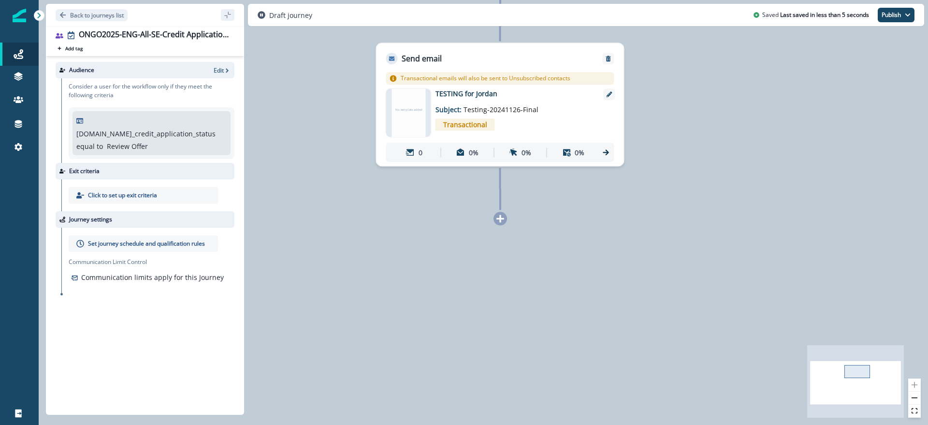
click at [504, 221] on icon at bounding box center [500, 218] width 9 height 9
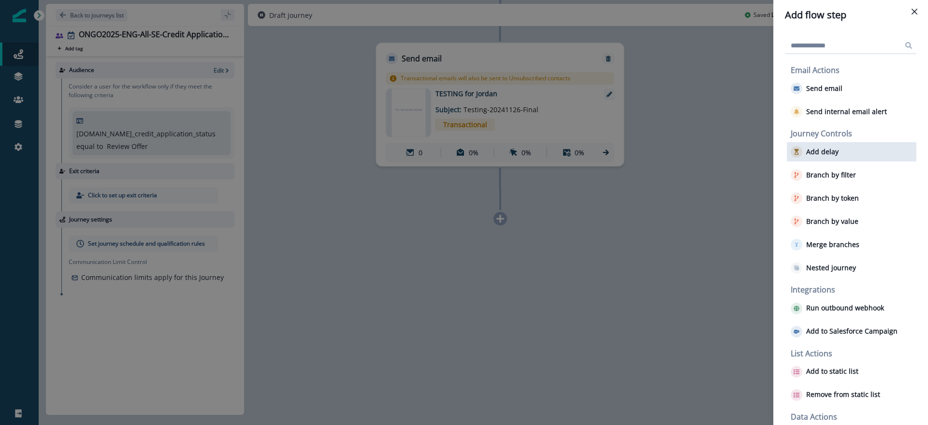
click at [827, 151] on p "Add delay" at bounding box center [823, 152] width 32 height 8
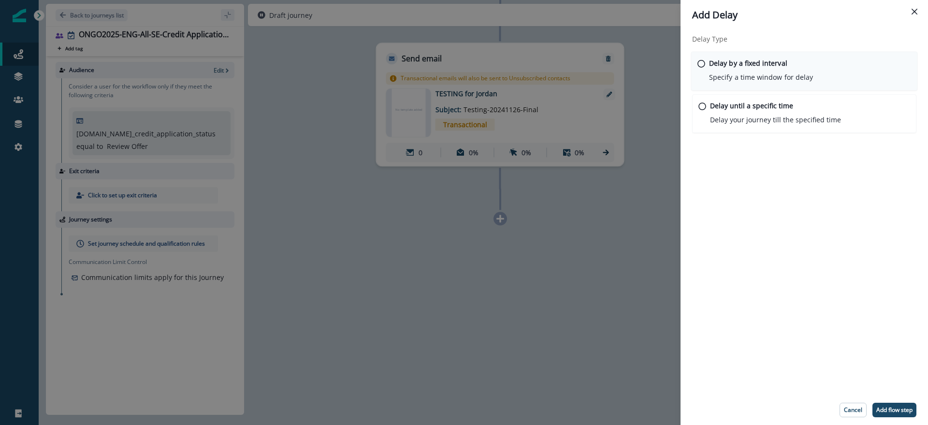
click at [708, 63] on div "Delay by a fixed interval Specify a time window for delay" at bounding box center [804, 71] width 227 height 39
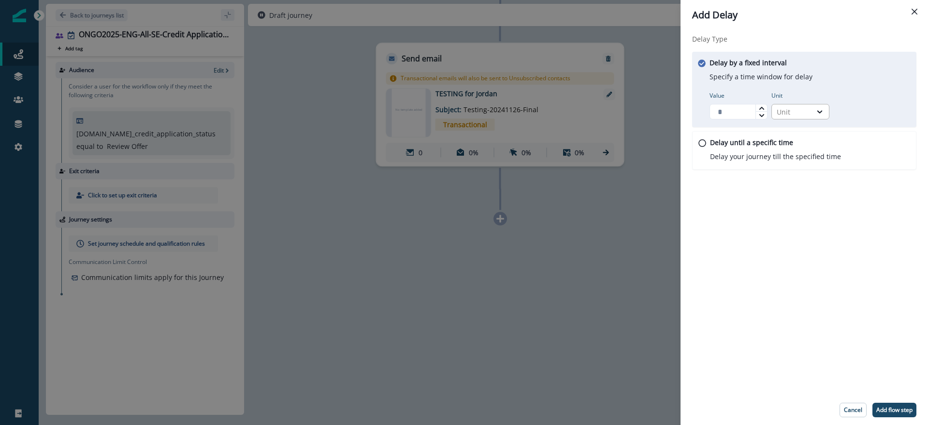
click at [786, 108] on div "Unit" at bounding box center [792, 112] width 30 height 10
click at [806, 169] on div "Day" at bounding box center [801, 170] width 58 height 18
click at [763, 107] on icon at bounding box center [762, 108] width 6 height 6
type input "*"
click at [763, 107] on icon at bounding box center [762, 108] width 6 height 6
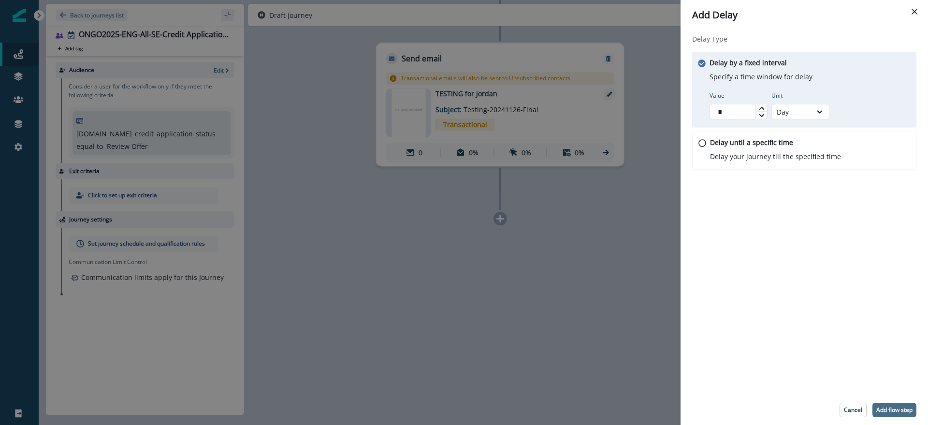
click at [891, 410] on p "Add flow step" at bounding box center [895, 410] width 36 height 7
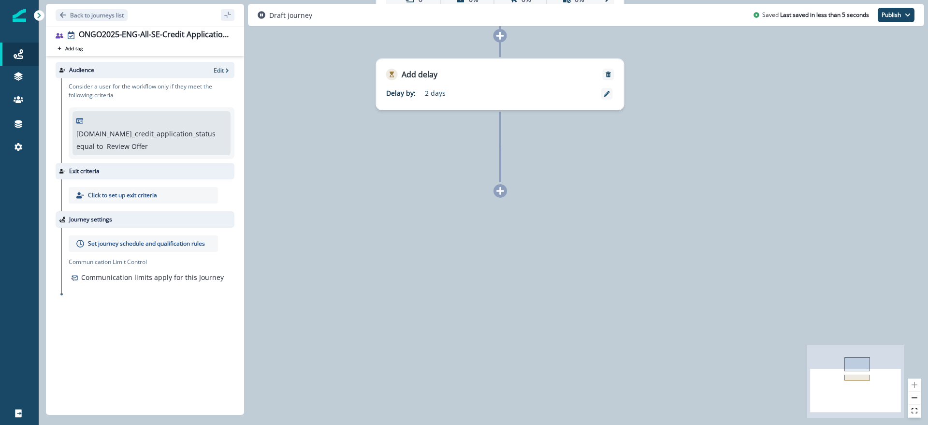
click at [499, 189] on icon at bounding box center [500, 191] width 9 height 9
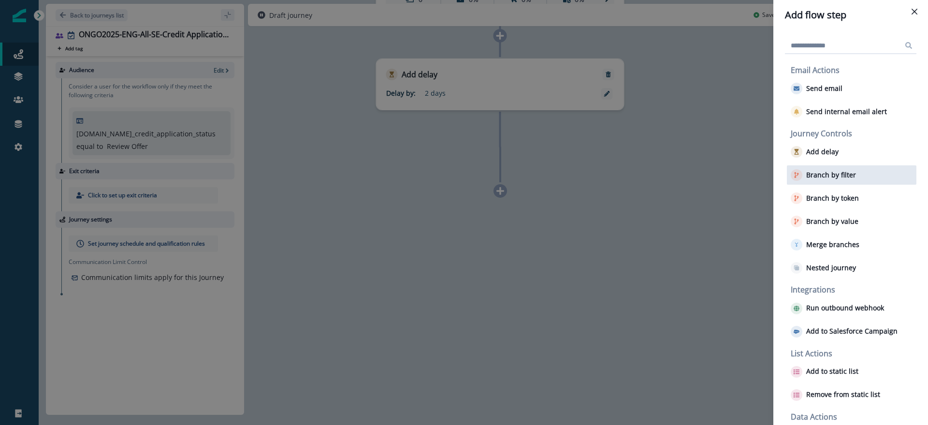
click at [837, 170] on button "Branch by filter" at bounding box center [823, 175] width 65 height 12
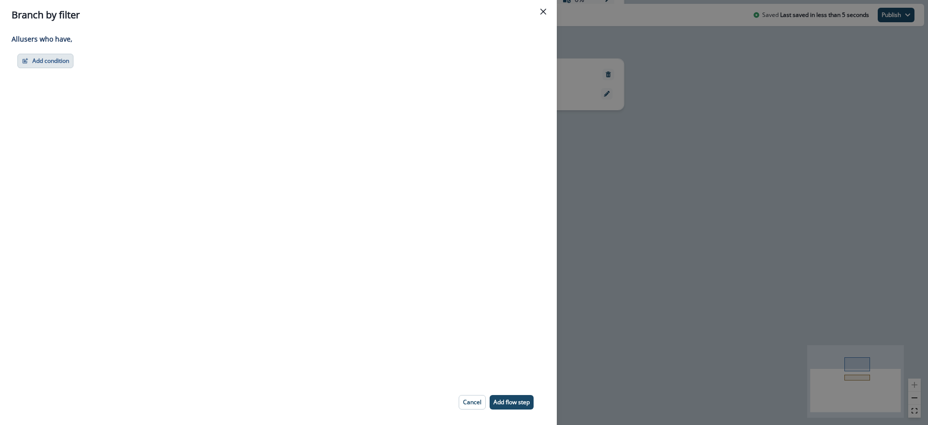
click at [54, 59] on button "Add condition" at bounding box center [45, 61] width 56 height 15
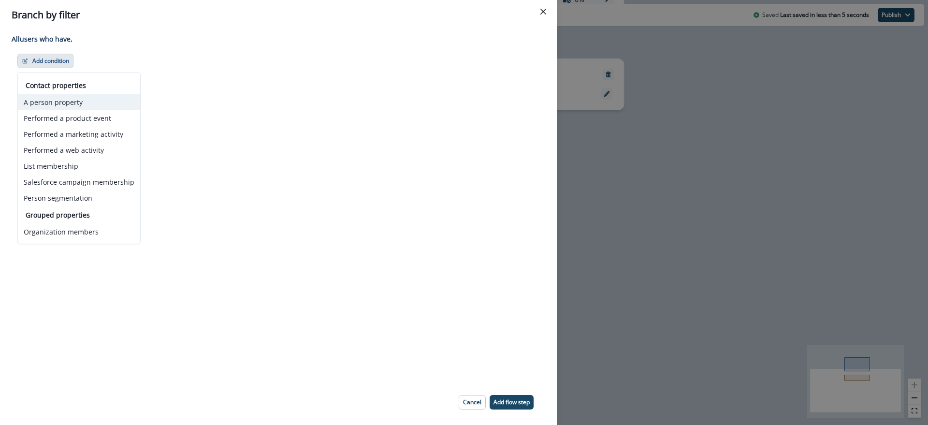
click at [87, 104] on button "A person property" at bounding box center [79, 102] width 122 height 16
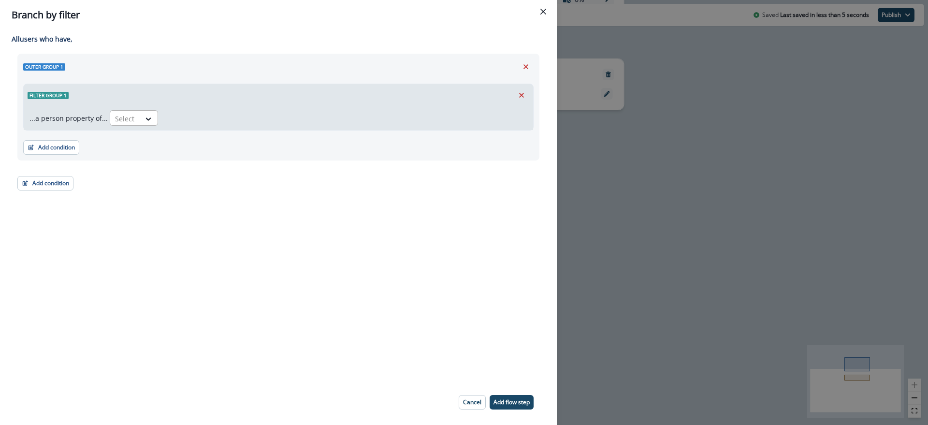
click at [134, 119] on div "Select" at bounding box center [125, 119] width 30 height 16
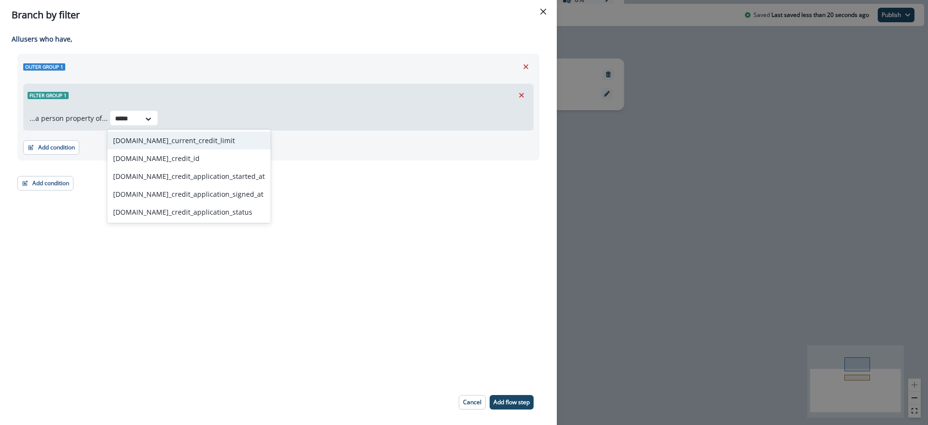
type input "******"
click at [181, 211] on div "[DOMAIN_NAME]_credit_application_status" at bounding box center [188, 212] width 163 height 18
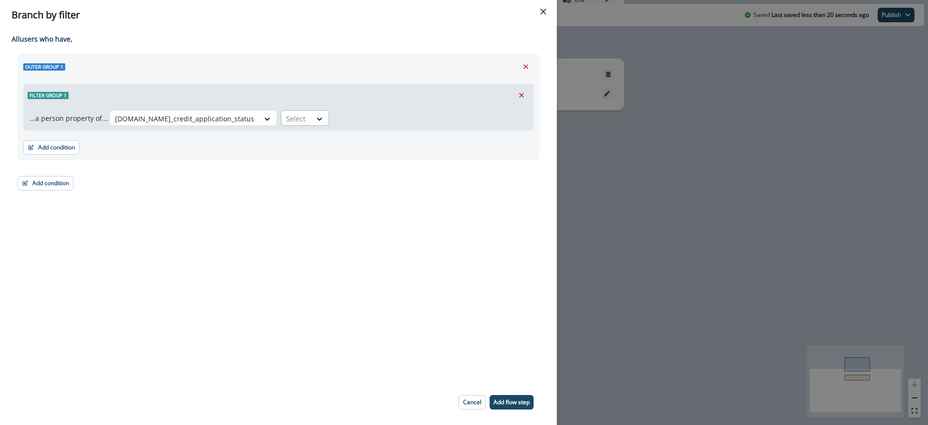
click at [286, 116] on div at bounding box center [296, 119] width 20 height 12
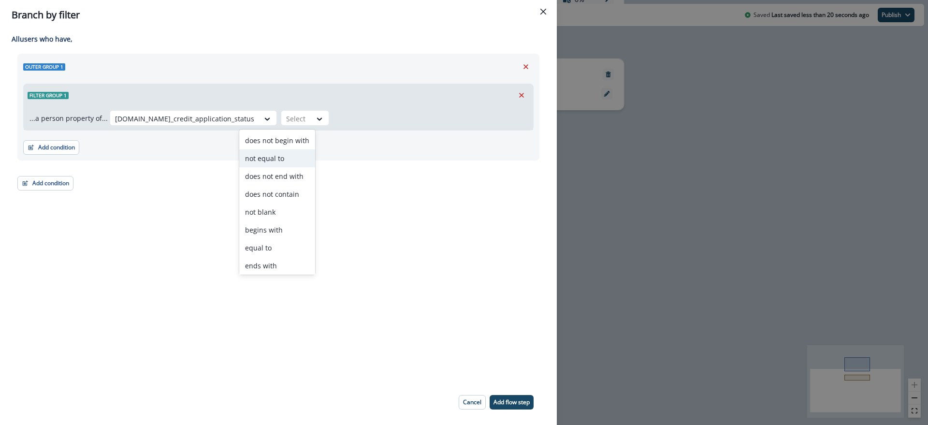
click at [266, 156] on div "not equal to" at bounding box center [277, 158] width 76 height 18
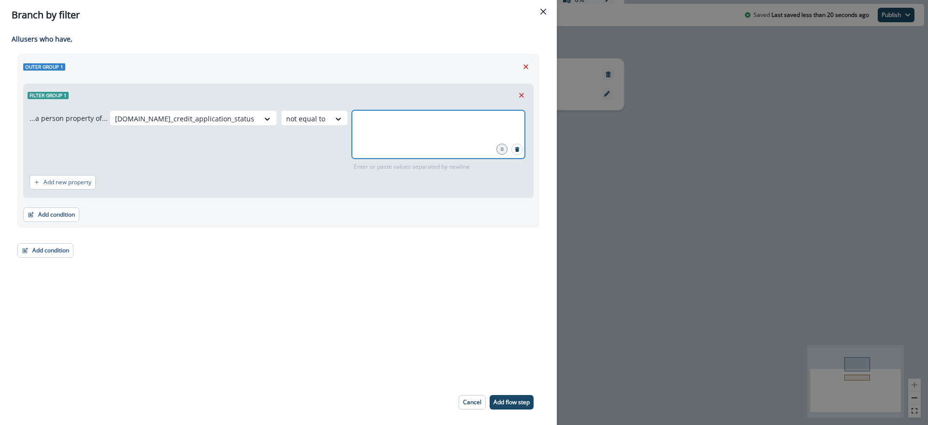
click at [353, 128] on input "text" at bounding box center [438, 122] width 170 height 19
type input "**********"
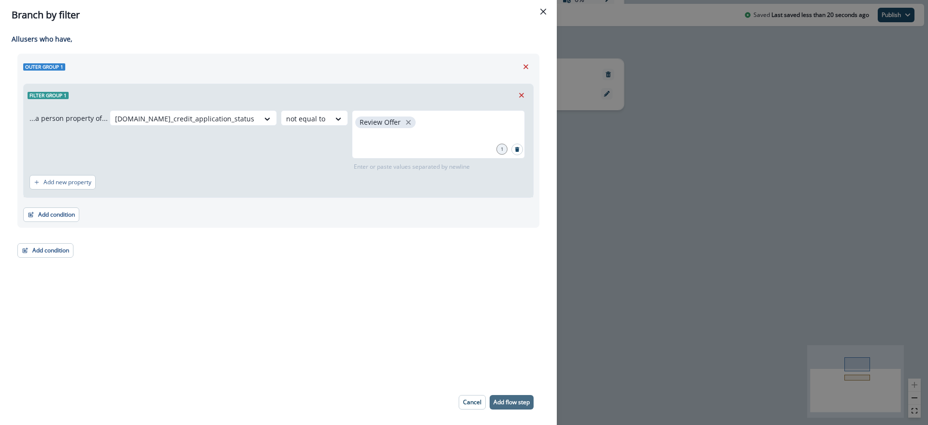
click at [505, 401] on p "Add flow step" at bounding box center [512, 402] width 36 height 7
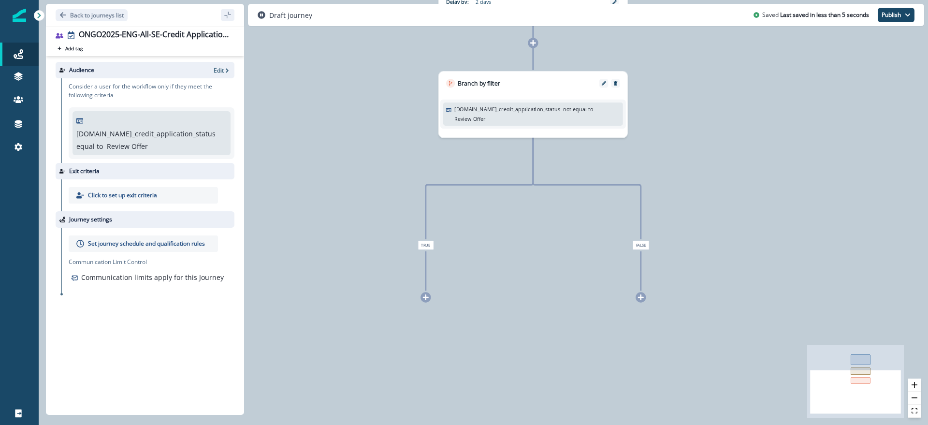
click at [426, 298] on icon at bounding box center [426, 297] width 6 height 6
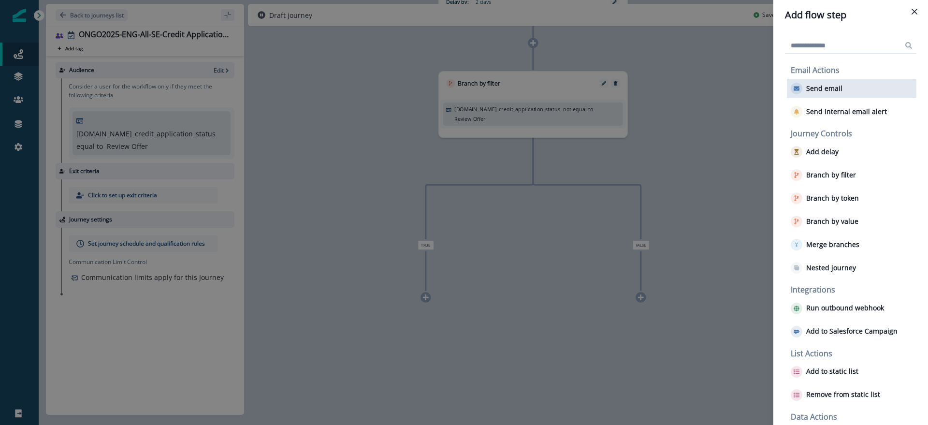
click at [829, 93] on button "Send email" at bounding box center [817, 89] width 52 height 12
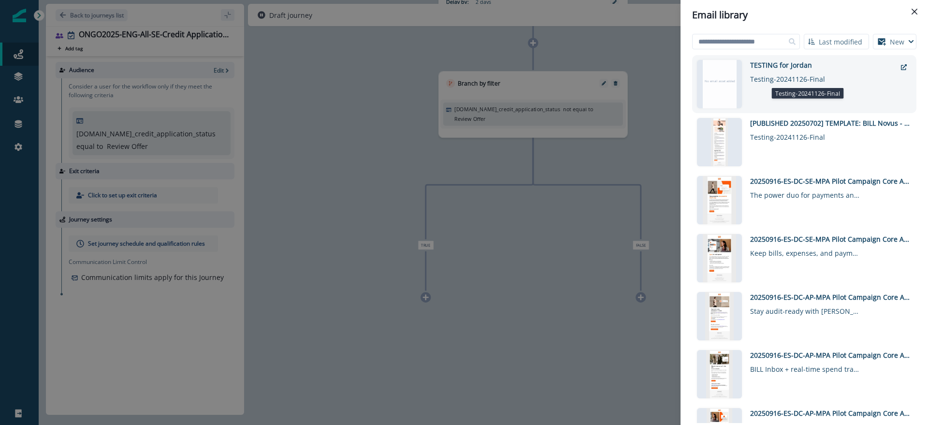
click at [777, 75] on div "Testing-20241126-Final" at bounding box center [805, 77] width 111 height 14
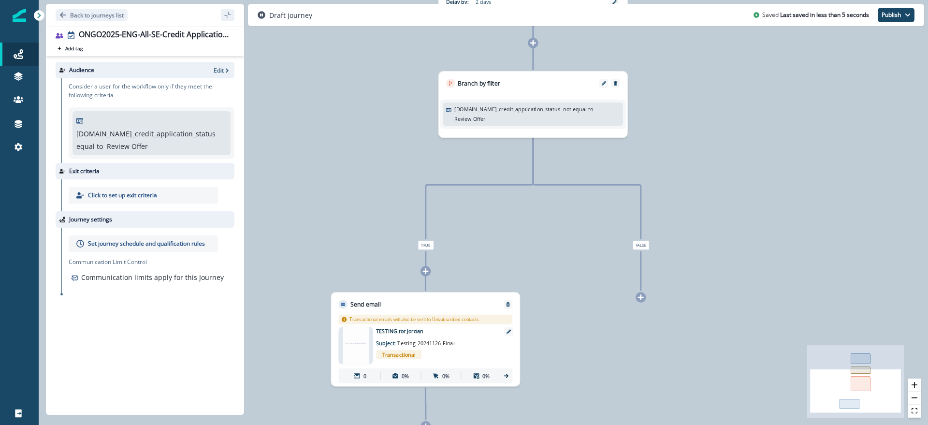
scroll to position [0, 0]
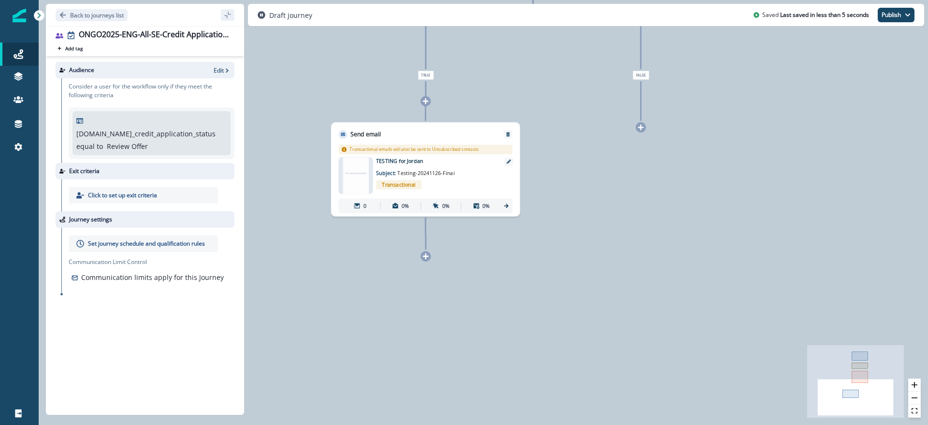
click at [425, 257] on icon at bounding box center [426, 256] width 6 height 6
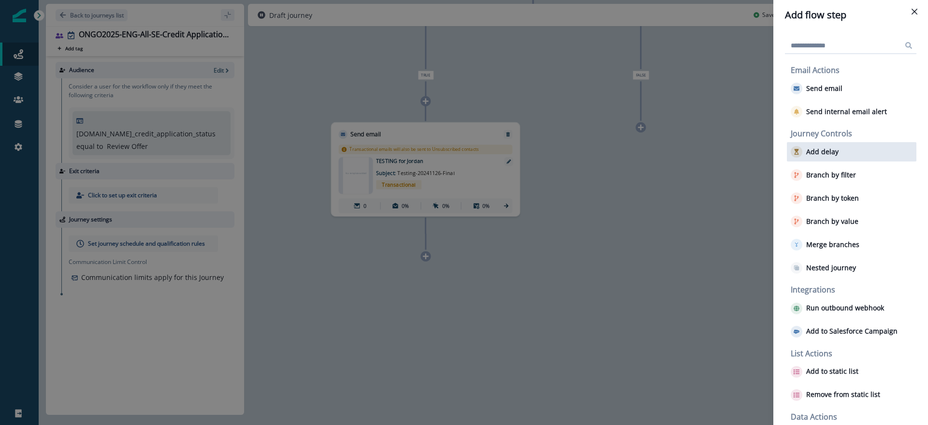
click at [850, 154] on div "Add delay" at bounding box center [852, 151] width 130 height 19
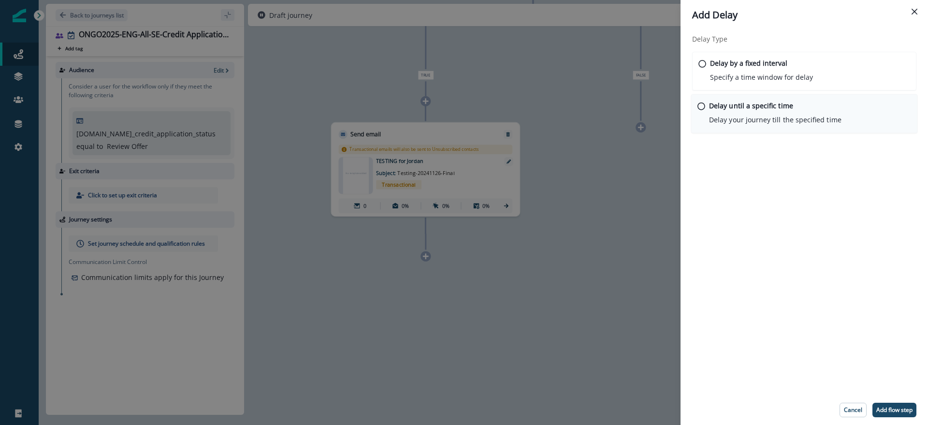
click at [777, 109] on p "Delay until a specific time" at bounding box center [751, 106] width 84 height 10
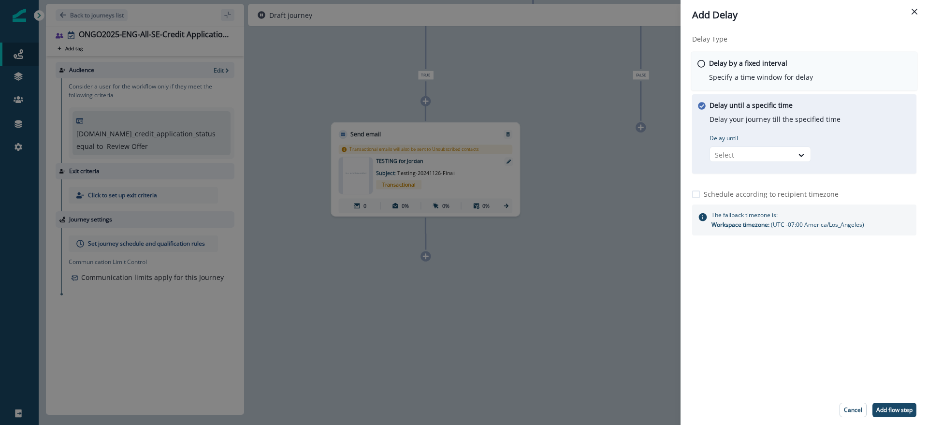
click at [734, 63] on p "Delay by a fixed interval" at bounding box center [748, 63] width 78 height 10
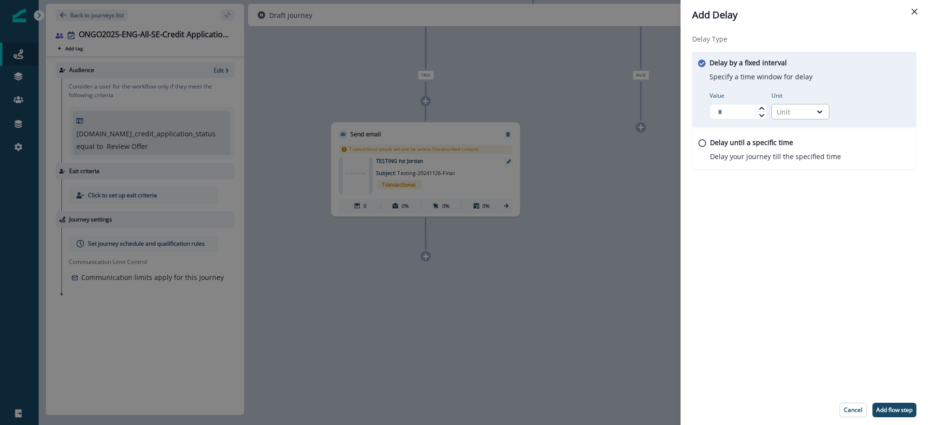
click at [797, 112] on div "Unit" at bounding box center [792, 112] width 30 height 10
click at [793, 171] on div "Day" at bounding box center [801, 170] width 58 height 18
click at [762, 107] on icon at bounding box center [761, 107] width 5 height 3
type input "*"
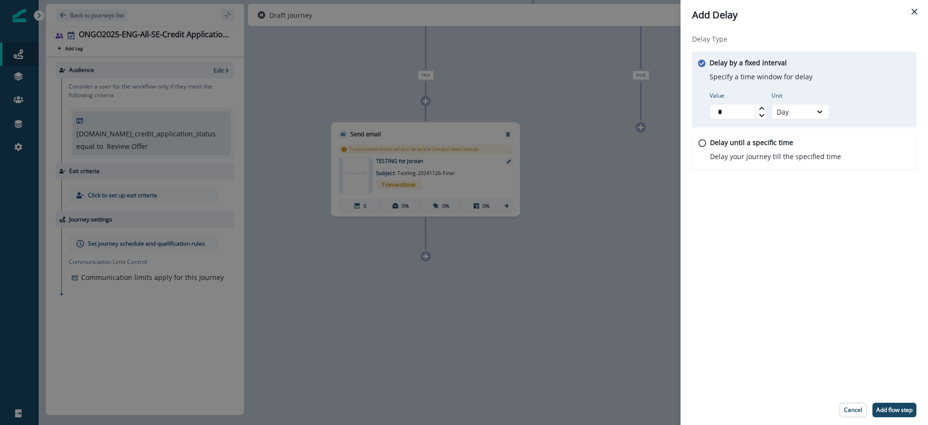
click at [762, 107] on icon at bounding box center [761, 107] width 5 height 3
click at [897, 410] on p "Add flow step" at bounding box center [895, 410] width 36 height 7
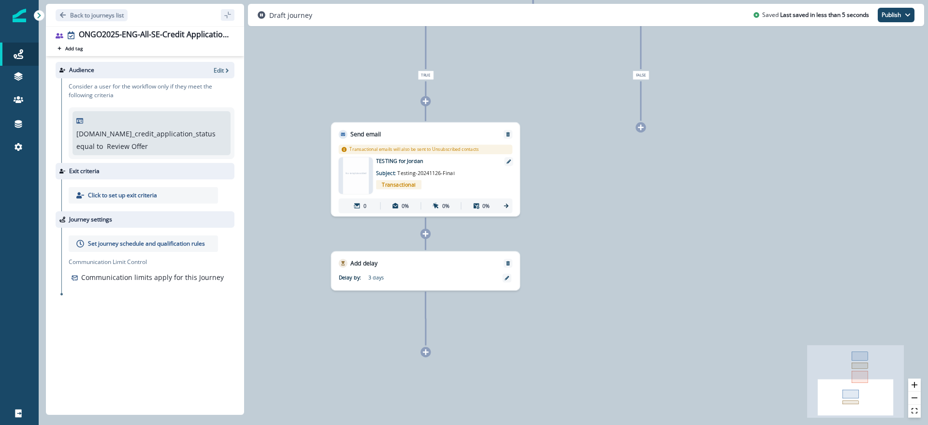
click at [674, 264] on div "0 user has entered the journey Send email Email asset changed, journey reports …" at bounding box center [484, 212] width 890 height 425
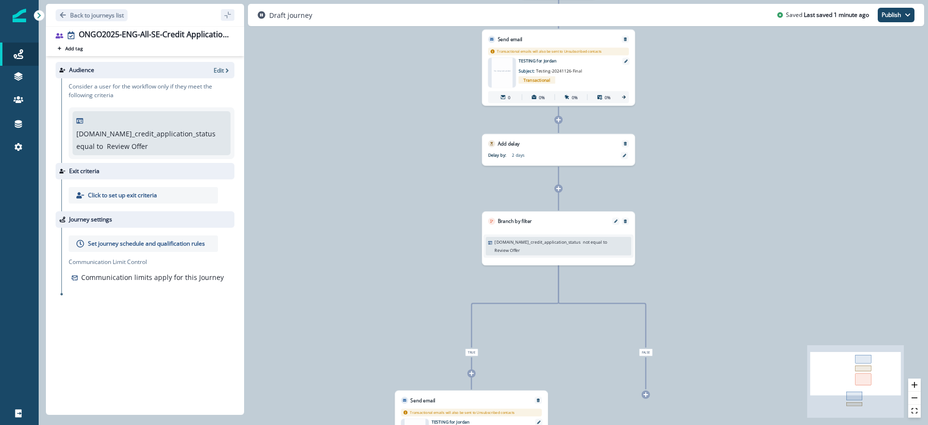
click at [145, 92] on p "Consider a user for the workflow only if they meet the following criteria" at bounding box center [152, 90] width 166 height 17
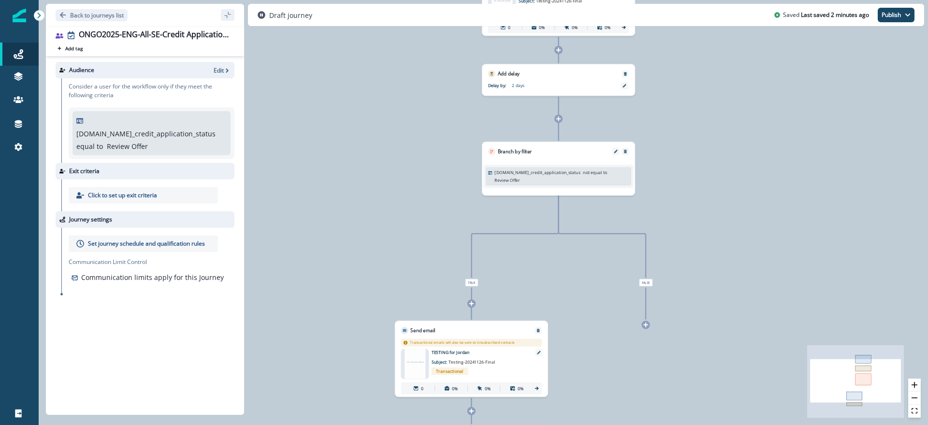
click at [550, 151] on div "Branch by filter" at bounding box center [559, 148] width 153 height 13
click at [616, 151] on icon "Edit" at bounding box center [615, 151] width 3 height 3
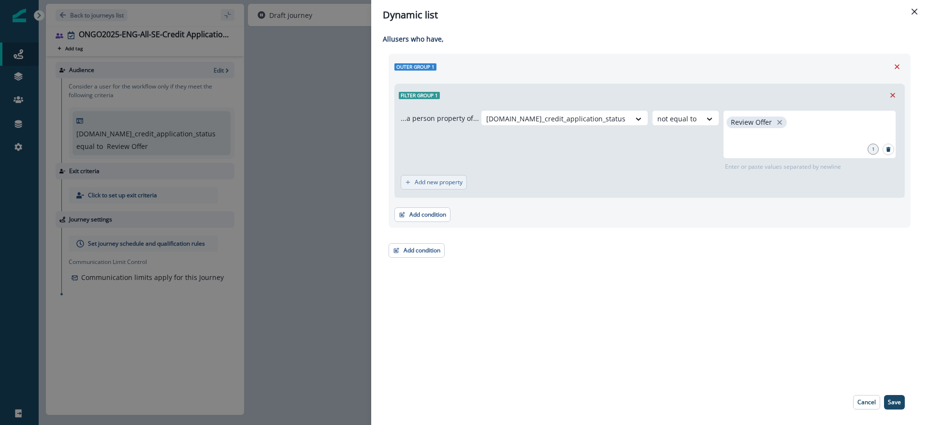
click at [439, 183] on p "Add new property" at bounding box center [439, 182] width 48 height 7
click at [463, 188] on div at bounding box center [453, 187] width 20 height 12
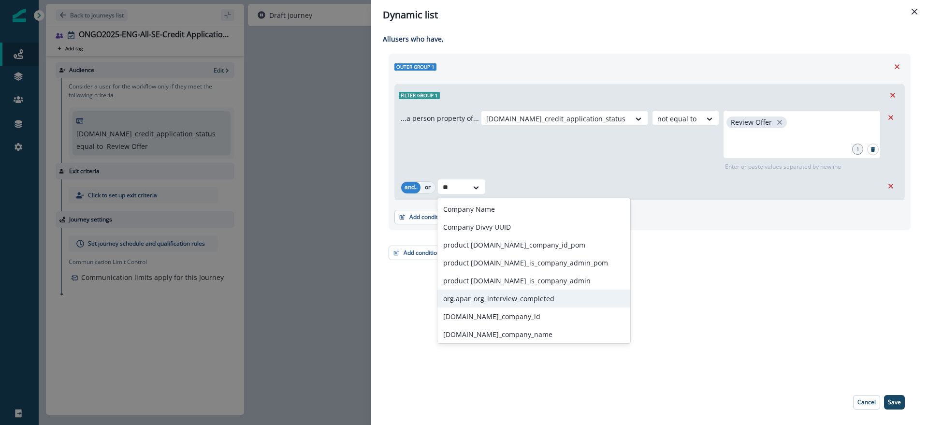
type input "*"
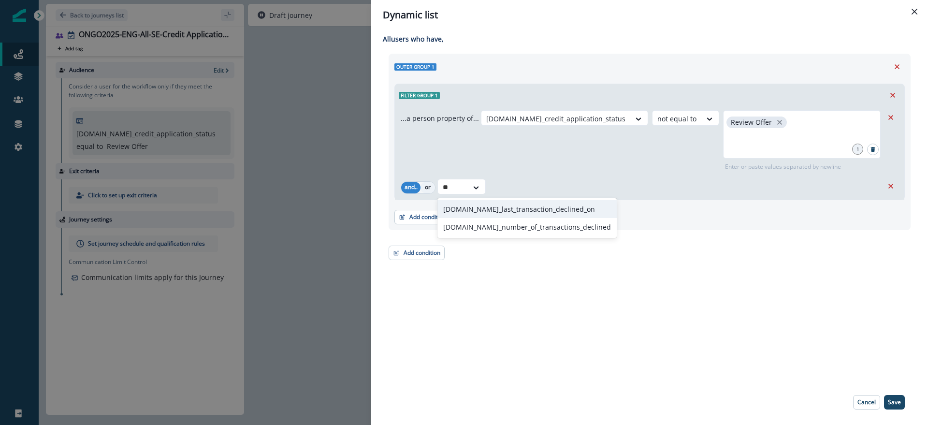
type input "*"
click at [500, 216] on div "Add condition Contact properties A person property Performed a product event Pe…" at bounding box center [650, 212] width 511 height 24
click at [472, 187] on icon at bounding box center [476, 188] width 9 height 10
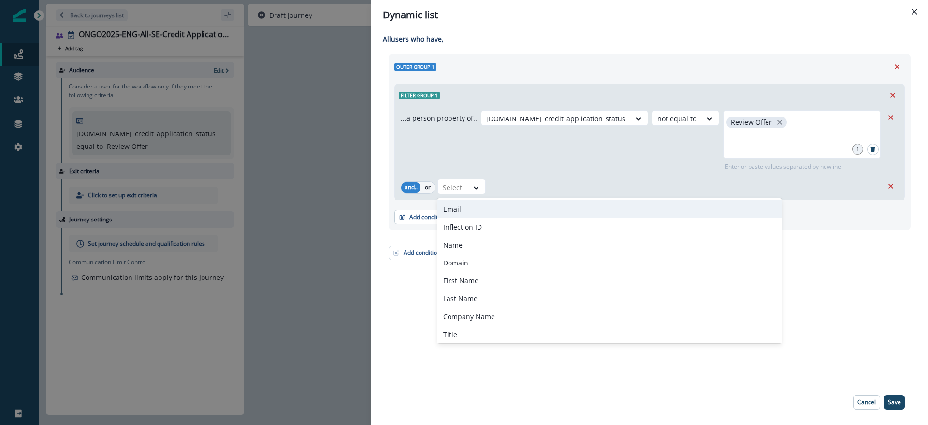
click at [529, 166] on div "org.se_credit_application_status not equal to Review Offer 1 Enter or paste val…" at bounding box center [682, 140] width 402 height 61
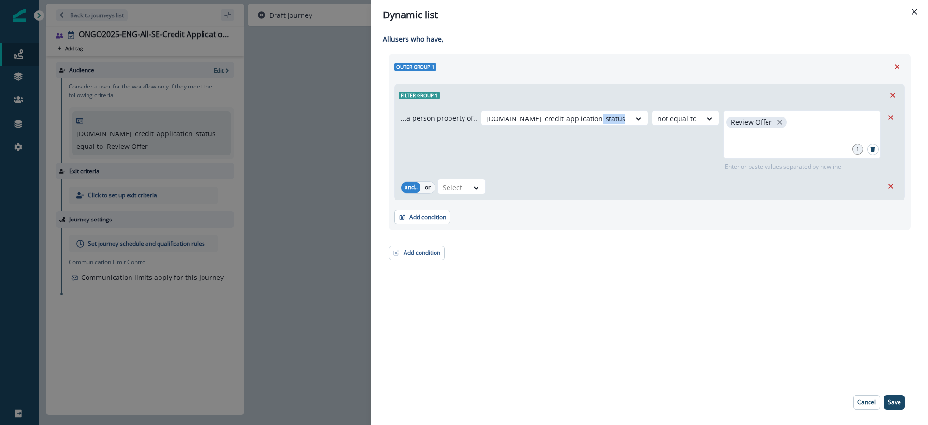
click at [529, 166] on div "org.se_credit_application_status not equal to Review Offer 1 Enter or paste val…" at bounding box center [682, 140] width 402 height 61
click at [518, 299] on div "All user s who have, Outer group 1 Filter group 1 ...a person property of... or…" at bounding box center [649, 205] width 557 height 350
click at [431, 218] on button "Add condition" at bounding box center [423, 217] width 56 height 15
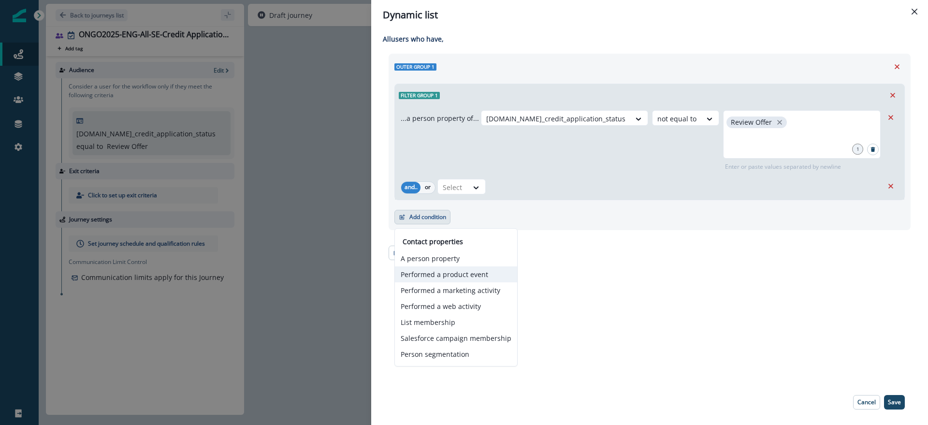
click at [480, 274] on button "Performed a product event" at bounding box center [456, 274] width 122 height 16
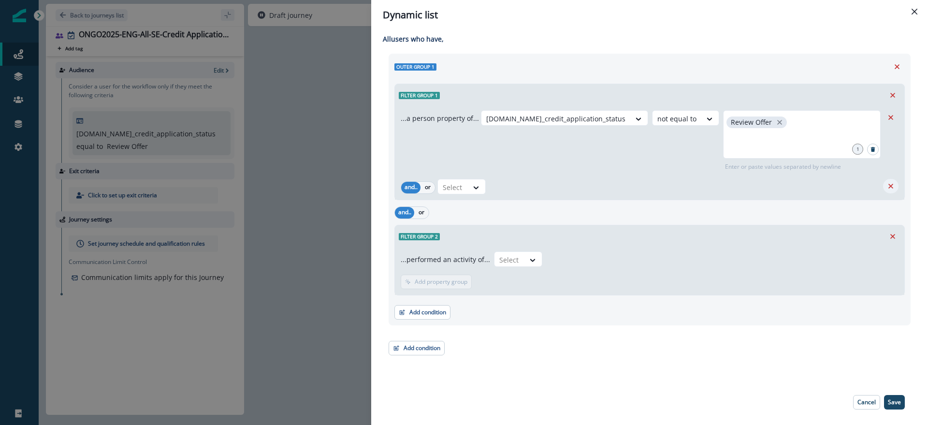
click at [890, 186] on icon "Remove" at bounding box center [891, 186] width 5 height 5
click at [517, 259] on div "Select" at bounding box center [510, 258] width 30 height 16
type input "*"
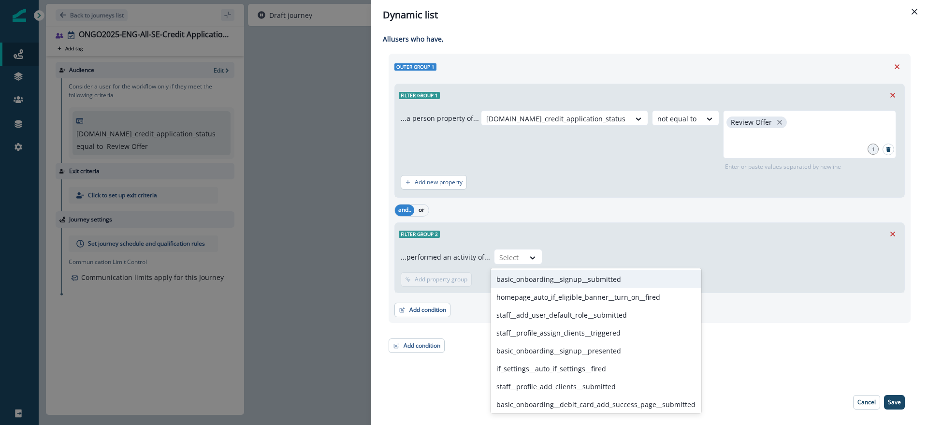
click at [577, 223] on div "Filter group 2" at bounding box center [650, 234] width 510 height 22
click at [525, 252] on div at bounding box center [533, 258] width 17 height 16
click at [609, 238] on div "Filter group 2" at bounding box center [650, 234] width 510 height 22
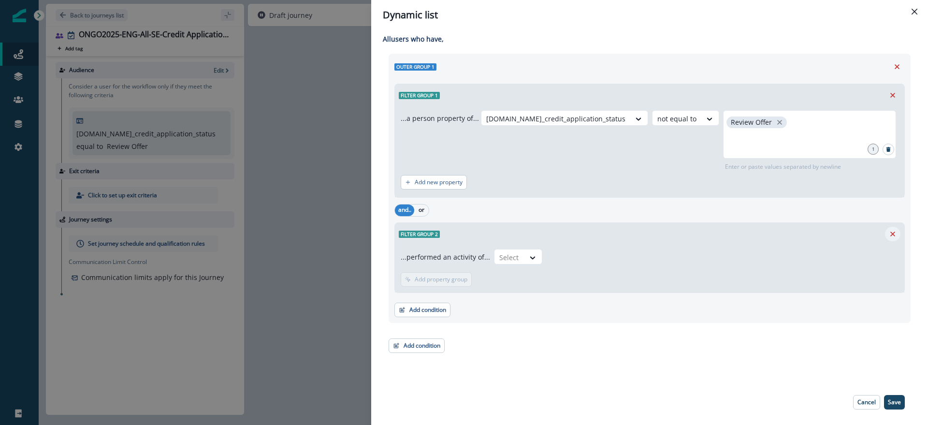
click at [895, 232] on icon "Remove" at bounding box center [893, 234] width 5 height 5
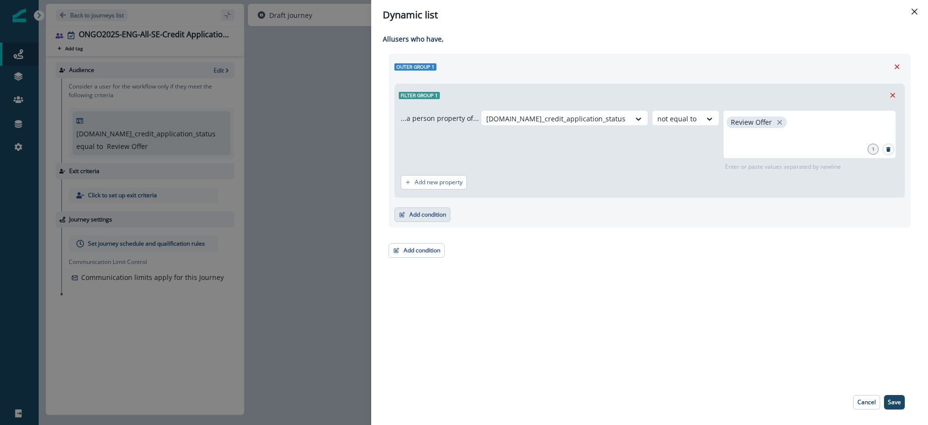
click at [437, 214] on button "Add condition" at bounding box center [423, 214] width 56 height 15
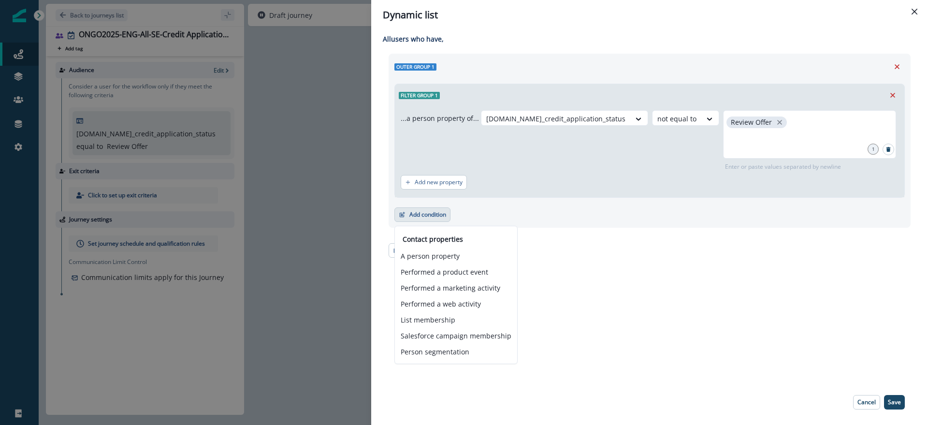
click at [604, 326] on div "All user s who have, Outer group 1 Filter group 1 ...a person property of... or…" at bounding box center [649, 205] width 557 height 350
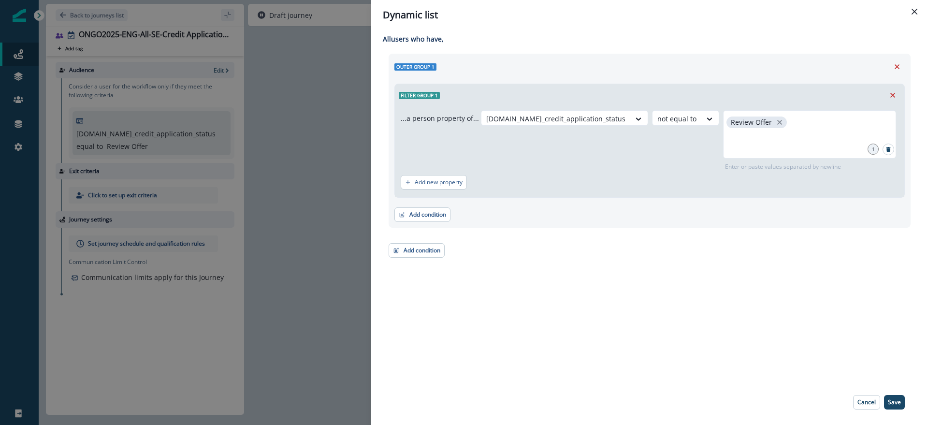
click at [452, 200] on div "Add condition Contact properties A person property Performed a product event Pe…" at bounding box center [650, 210] width 511 height 24
click at [453, 191] on div "Add new property" at bounding box center [650, 182] width 498 height 22
click at [454, 186] on button "Add new property" at bounding box center [434, 182] width 66 height 15
click at [455, 188] on div at bounding box center [453, 187] width 20 height 12
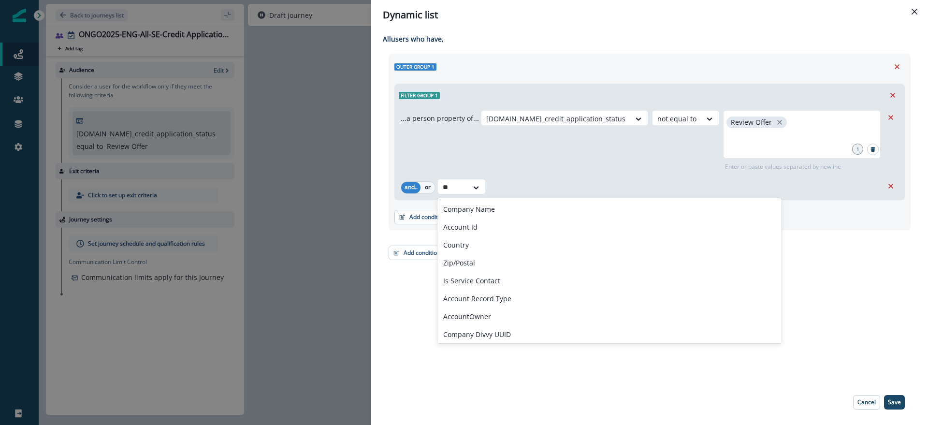
type input "*"
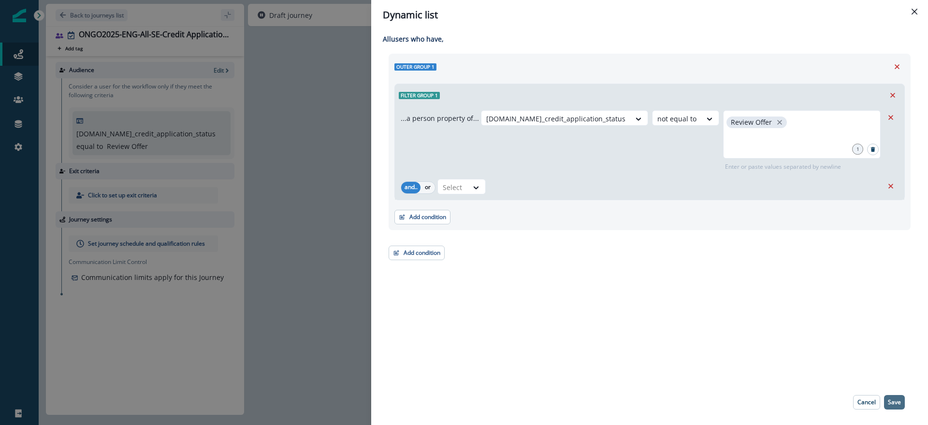
click at [893, 404] on p "Save" at bounding box center [894, 402] width 13 height 7
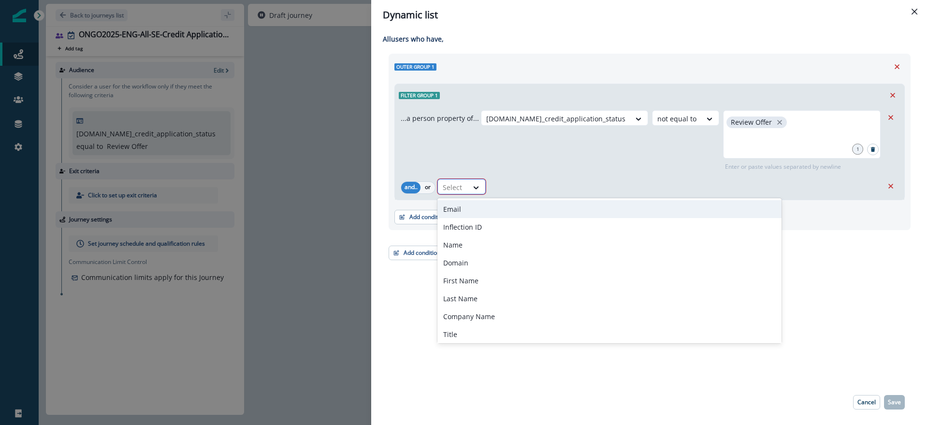
click at [467, 188] on div "Select" at bounding box center [453, 187] width 30 height 16
click at [892, 187] on icon "Remove" at bounding box center [891, 186] width 9 height 9
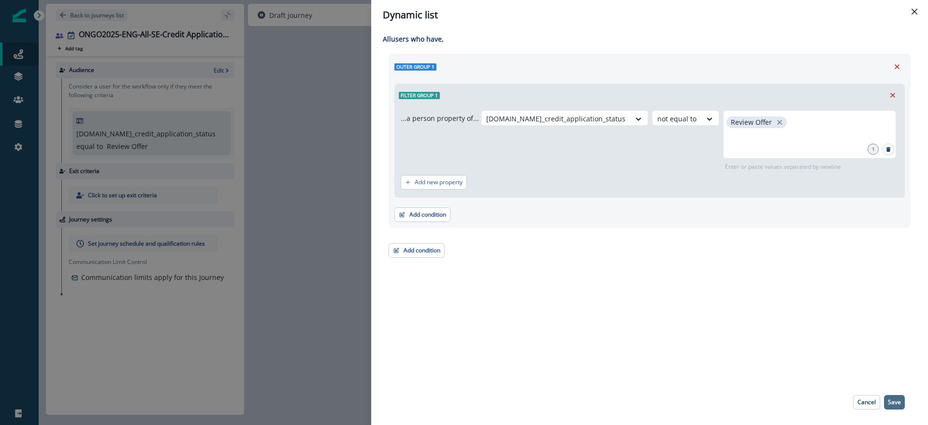
click at [902, 403] on button "Save" at bounding box center [894, 402] width 21 height 15
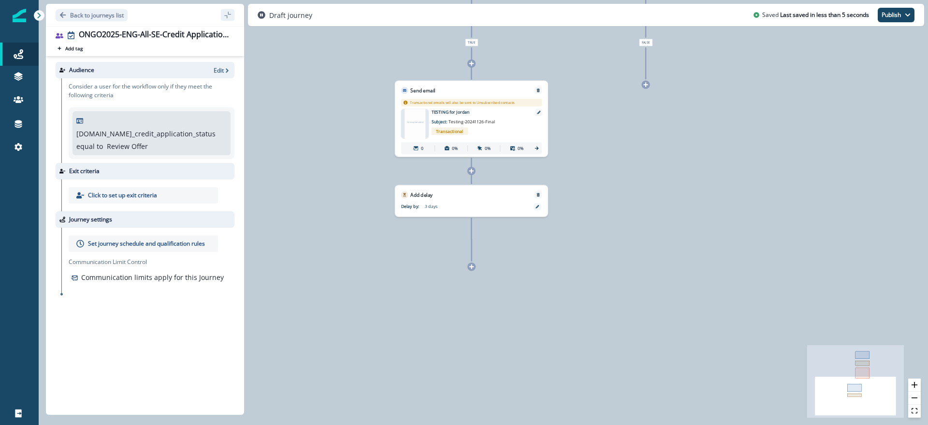
click at [472, 273] on div "0 user has entered the journey Send email Email asset changed, journey reports …" at bounding box center [484, 212] width 890 height 425
click at [471, 264] on icon at bounding box center [471, 266] width 5 height 5
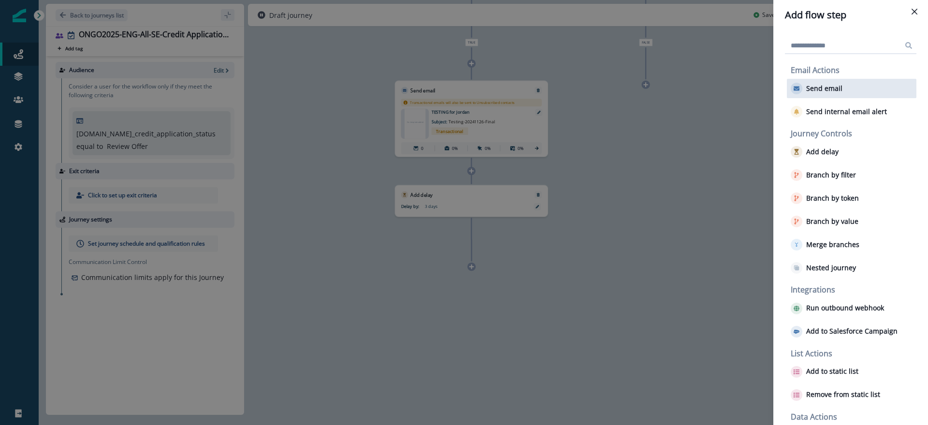
click at [852, 85] on div "Send email" at bounding box center [852, 88] width 130 height 19
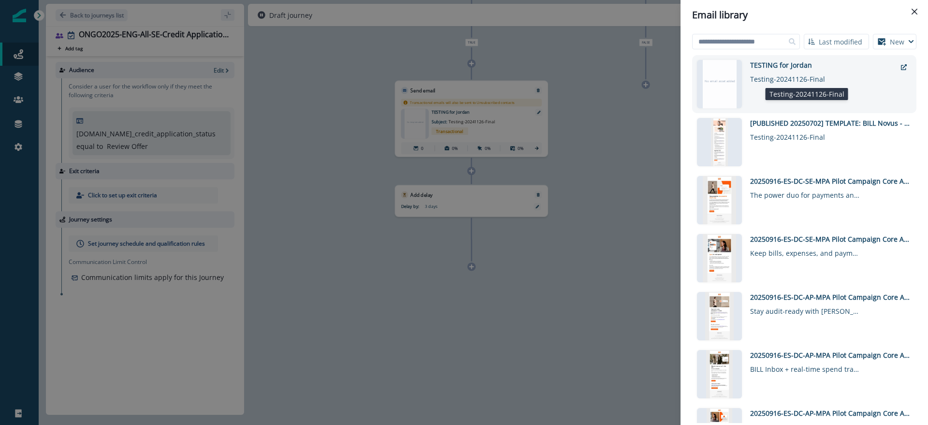
click at [781, 73] on div "Testing-20241126-Final" at bounding box center [805, 77] width 111 height 14
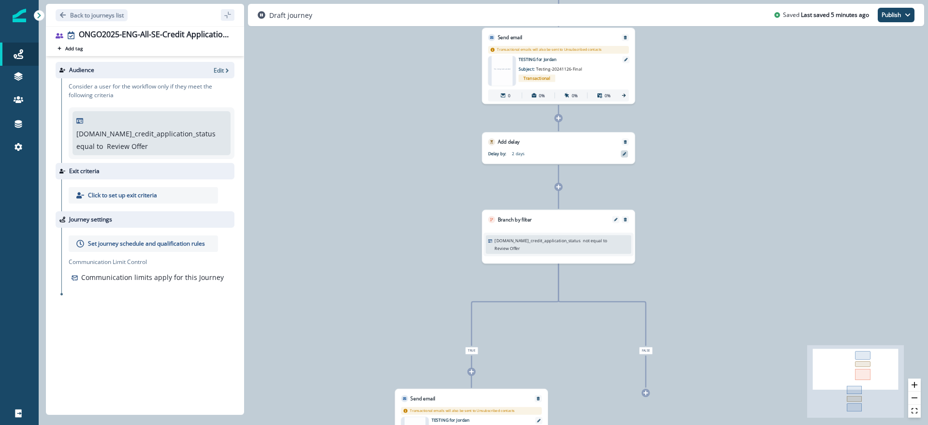
click at [624, 154] on icon at bounding box center [624, 153] width 3 height 3
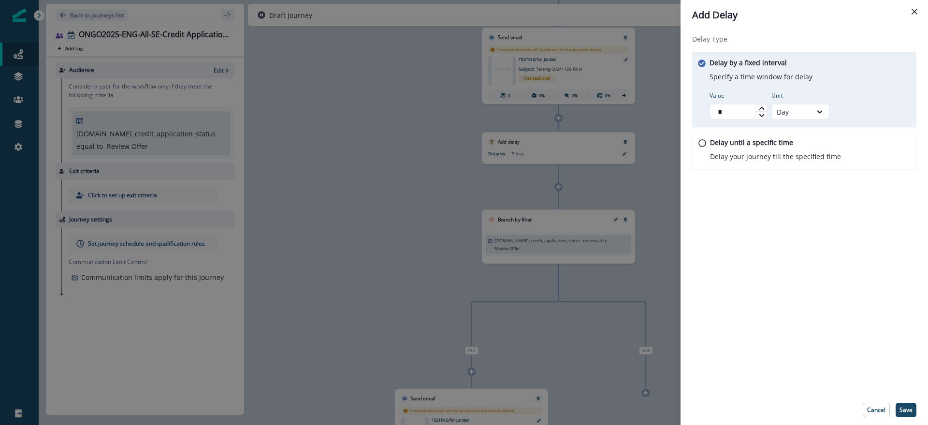
click at [761, 108] on icon at bounding box center [761, 107] width 5 height 3
click at [763, 116] on icon at bounding box center [761, 115] width 5 height 3
type input "*"
click at [763, 115] on icon at bounding box center [761, 115] width 5 height 3
click at [906, 407] on p "Save" at bounding box center [906, 410] width 13 height 7
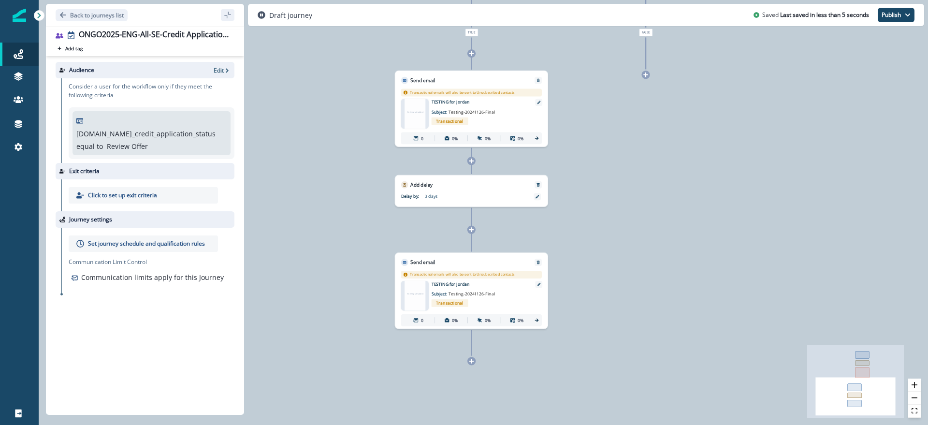
click at [472, 230] on icon at bounding box center [471, 229] width 5 height 5
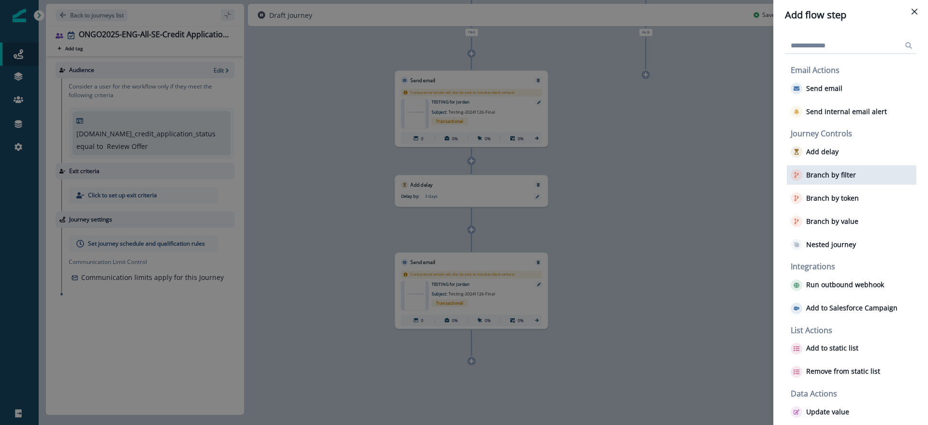
click at [823, 178] on p "Branch by filter" at bounding box center [832, 175] width 50 height 8
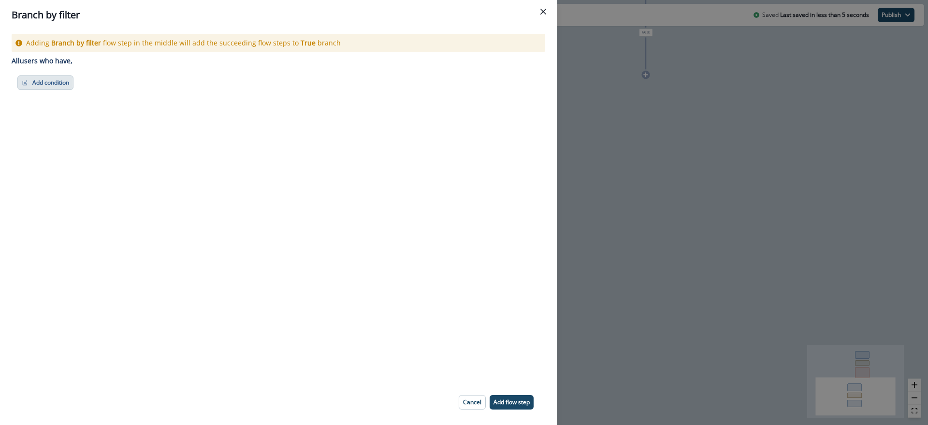
click at [36, 81] on button "Add condition" at bounding box center [45, 82] width 56 height 15
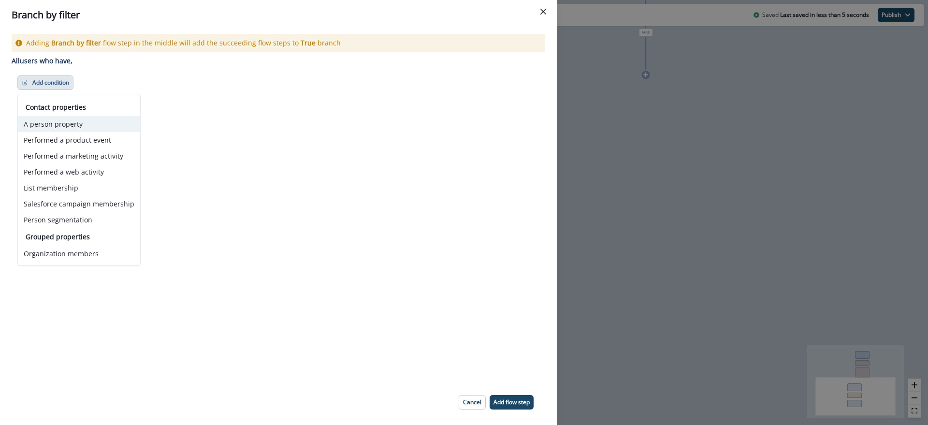
click at [87, 123] on button "A person property" at bounding box center [79, 124] width 122 height 16
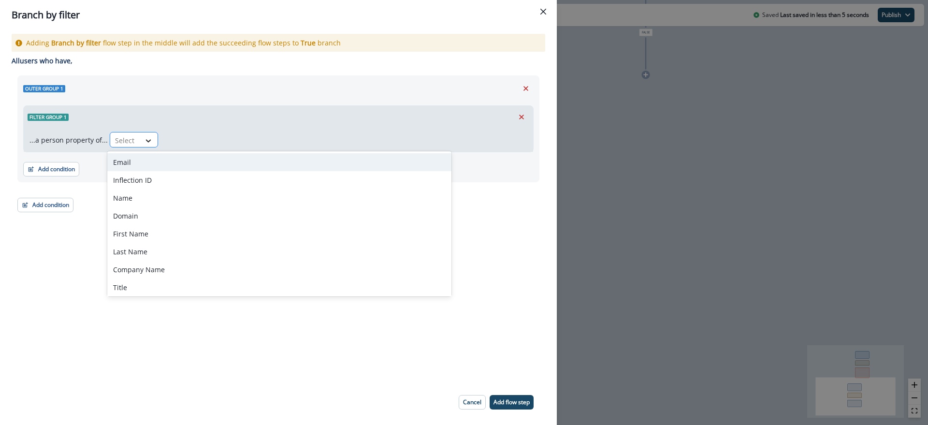
click at [146, 142] on icon at bounding box center [148, 141] width 9 height 10
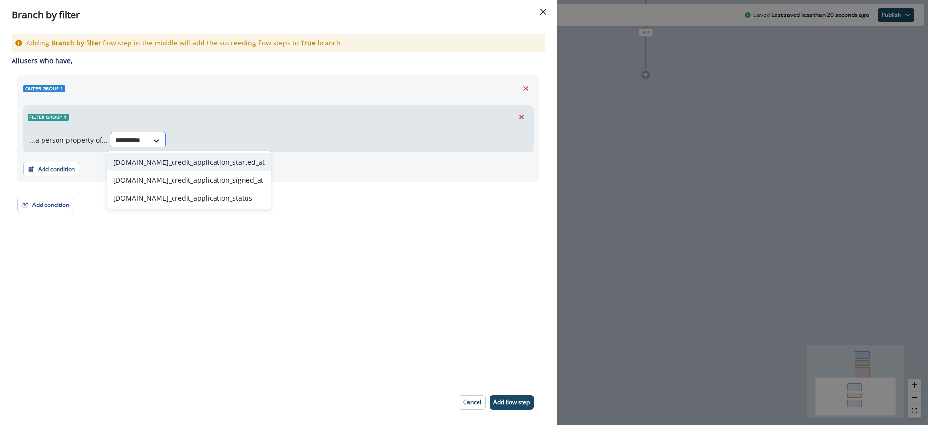
type input "**********"
click at [176, 201] on div "[DOMAIN_NAME]_credit_application_status" at bounding box center [188, 198] width 163 height 18
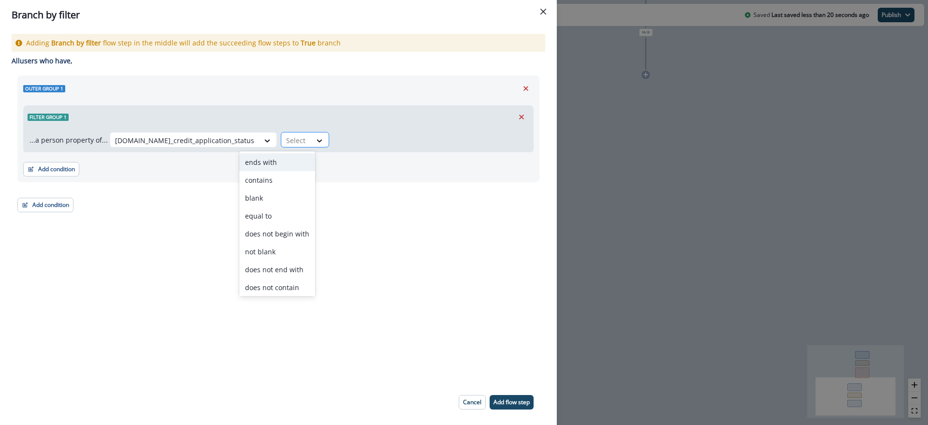
click at [286, 142] on div at bounding box center [296, 140] width 20 height 12
click at [275, 294] on div "not equal to" at bounding box center [277, 286] width 76 height 18
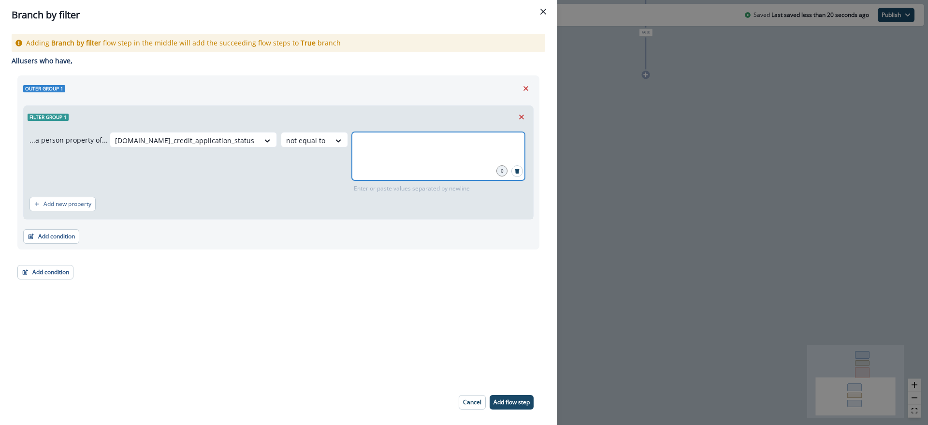
click at [353, 139] on input "text" at bounding box center [438, 143] width 170 height 19
type input "**********"
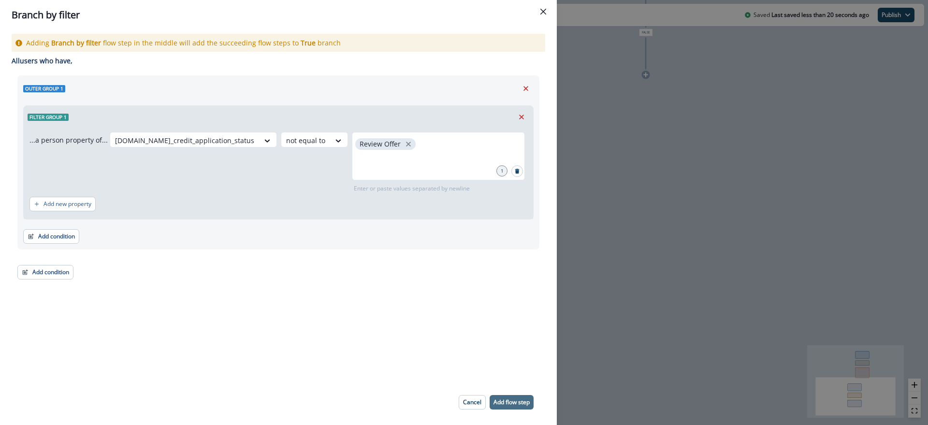
click at [511, 403] on p "Add flow step" at bounding box center [512, 402] width 36 height 7
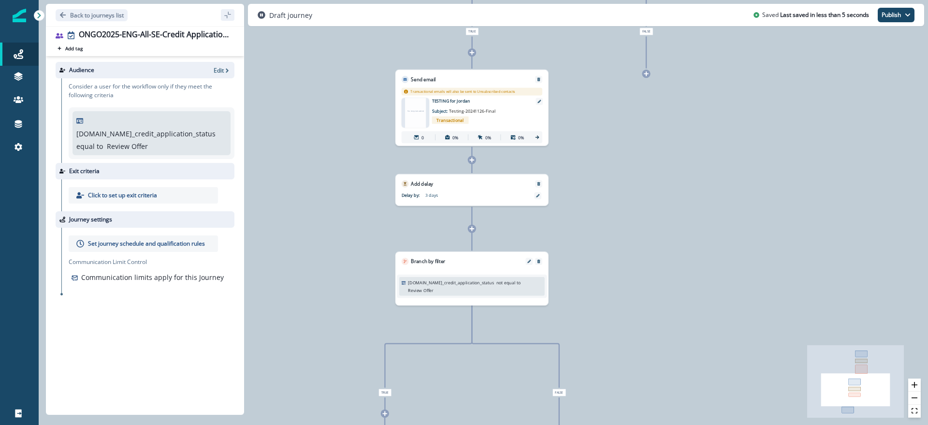
drag, startPoint x: 628, startPoint y: 294, endPoint x: 628, endPoint y: 288, distance: 5.3
click at [628, 292] on div "0 user has entered the journey Send email Email asset changed, journey reports …" at bounding box center [484, 212] width 890 height 425
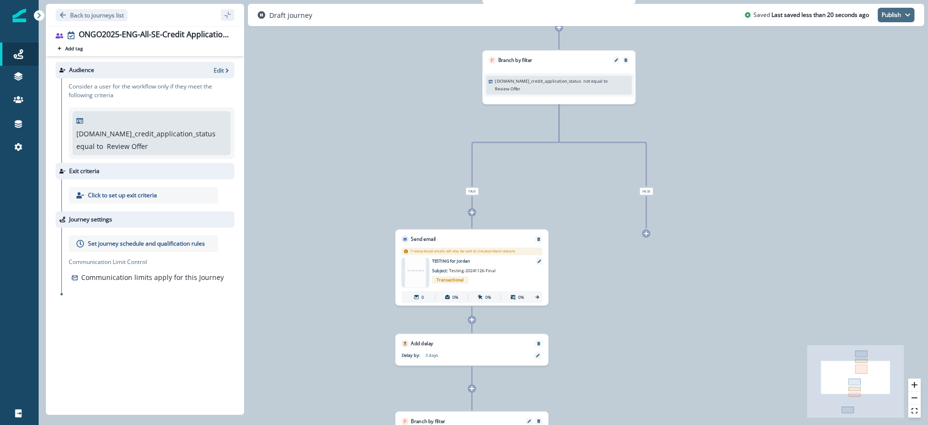
click at [908, 12] on icon "button" at bounding box center [908, 15] width 6 height 6
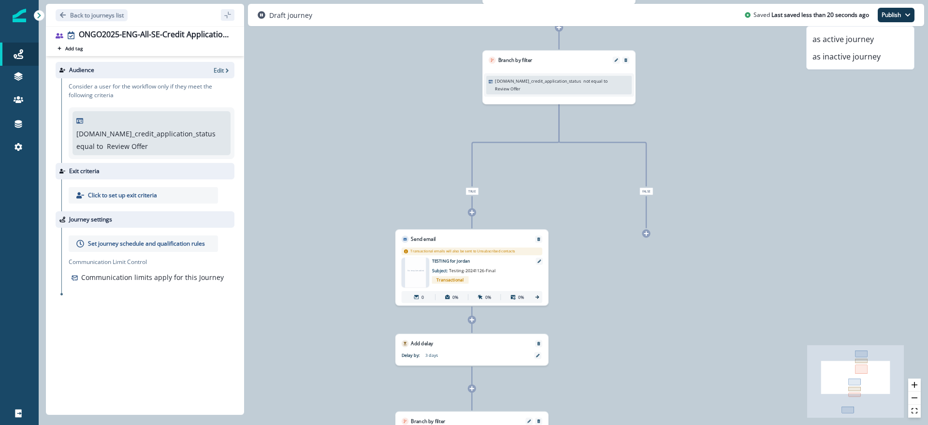
click at [804, 203] on div "0 user has entered the journey Send email Email asset changed, journey reports …" at bounding box center [484, 212] width 890 height 425
click at [88, 15] on p "Back to journeys list" at bounding box center [97, 15] width 54 height 8
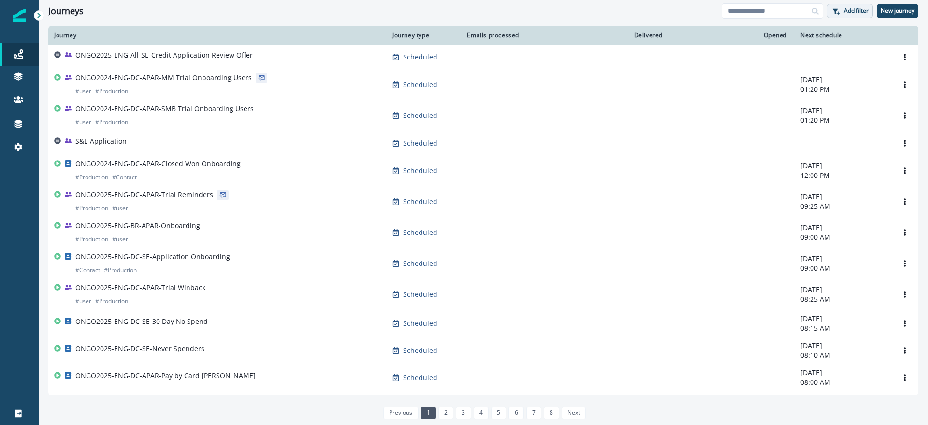
click at [849, 7] on p "Add filter" at bounding box center [856, 10] width 25 height 7
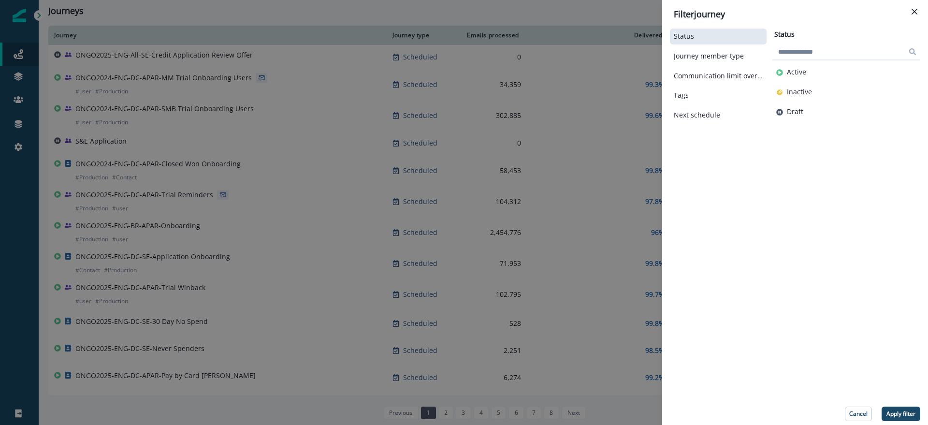
click at [824, 54] on input at bounding box center [847, 51] width 148 height 15
type input "*"
click at [707, 163] on div "Status Journey member type Communication limit overrides Tags Next schedule Sta…" at bounding box center [795, 224] width 250 height 395
click at [273, 117] on div "Filter journey Status Journey member type Communication limit overrides Tags Ne…" at bounding box center [464, 212] width 928 height 425
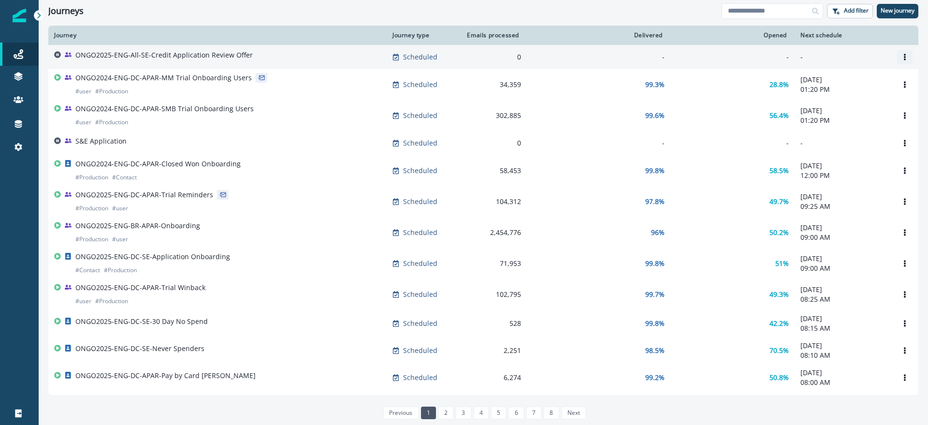
click at [902, 56] on icon "Options" at bounding box center [905, 57] width 7 height 7
click at [851, 97] on button "Rename" at bounding box center [851, 95] width 107 height 15
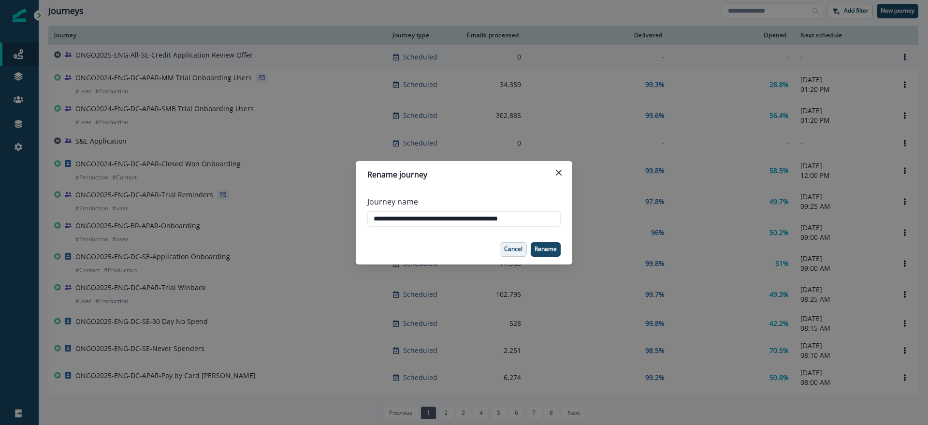
click at [514, 246] on p "Cancel" at bounding box center [513, 249] width 18 height 7
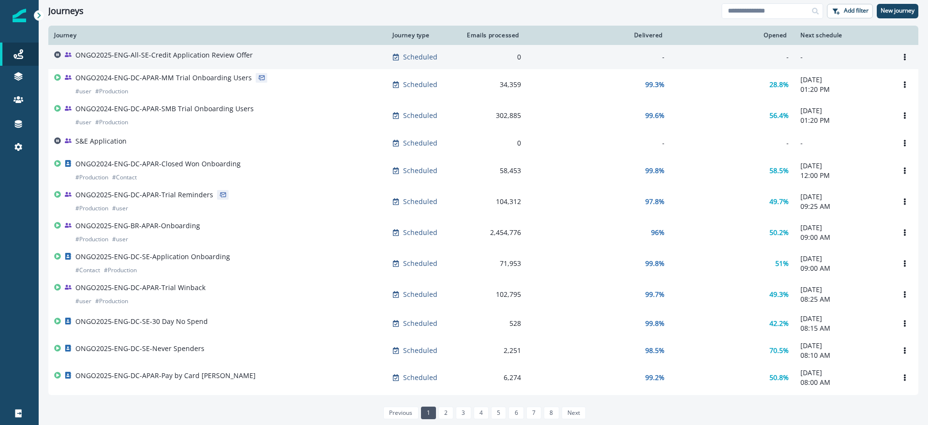
click at [215, 53] on p "ONGO2025-ENG-All-SE-Credit Application Review Offer" at bounding box center [163, 55] width 177 height 10
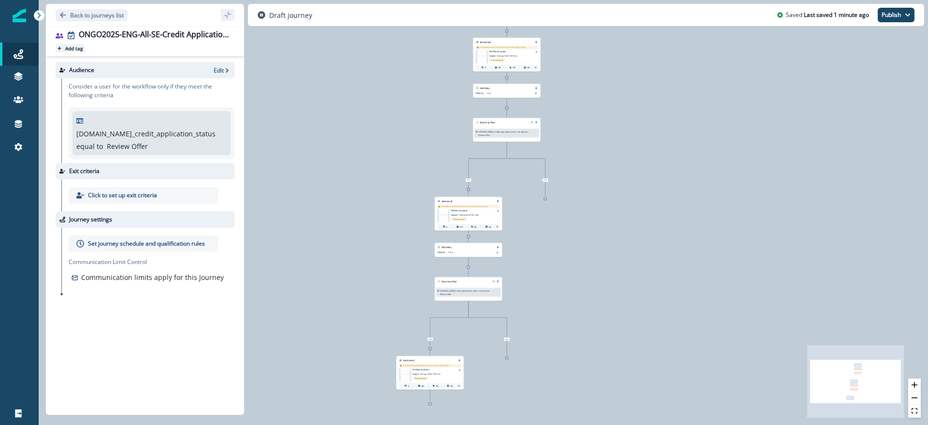
click at [72, 48] on p "Add tag" at bounding box center [73, 48] width 17 height 6
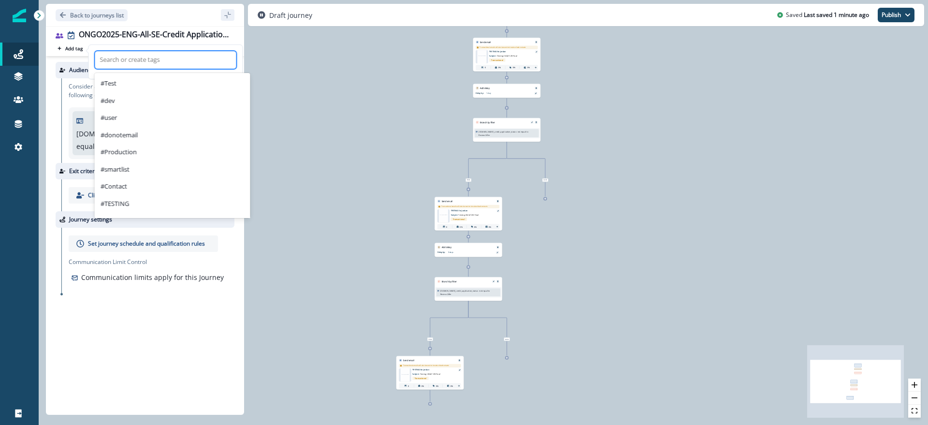
click at [133, 59] on div at bounding box center [166, 60] width 132 height 12
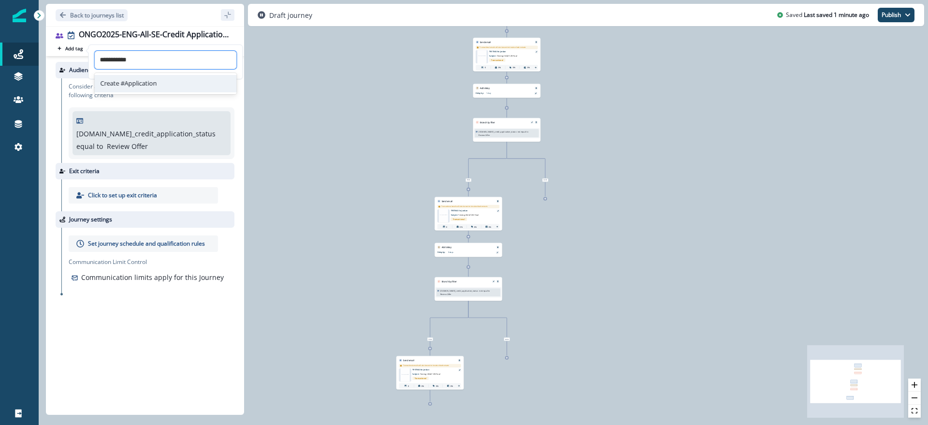
click at [139, 82] on div "Create #Application" at bounding box center [166, 83] width 142 height 17
type input "**********"
click at [85, 15] on p "Back to journeys list" at bounding box center [97, 15] width 54 height 8
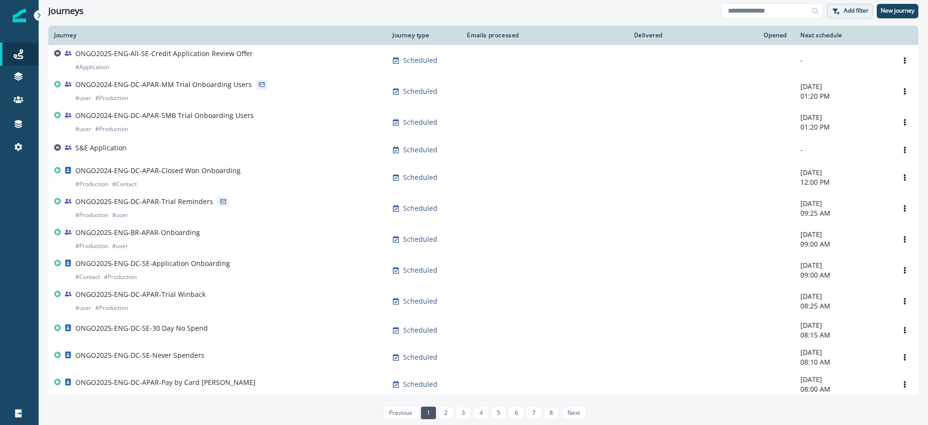
click at [849, 7] on p "Add filter" at bounding box center [856, 10] width 25 height 7
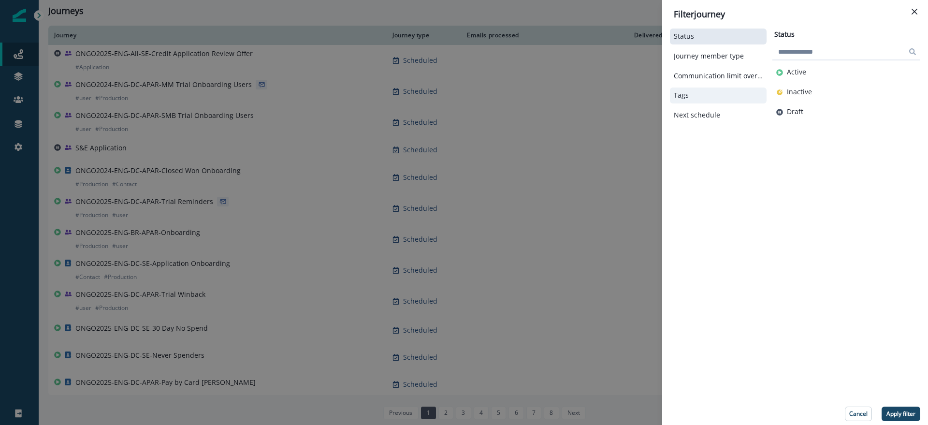
click at [689, 90] on div "Tags" at bounding box center [718, 96] width 97 height 16
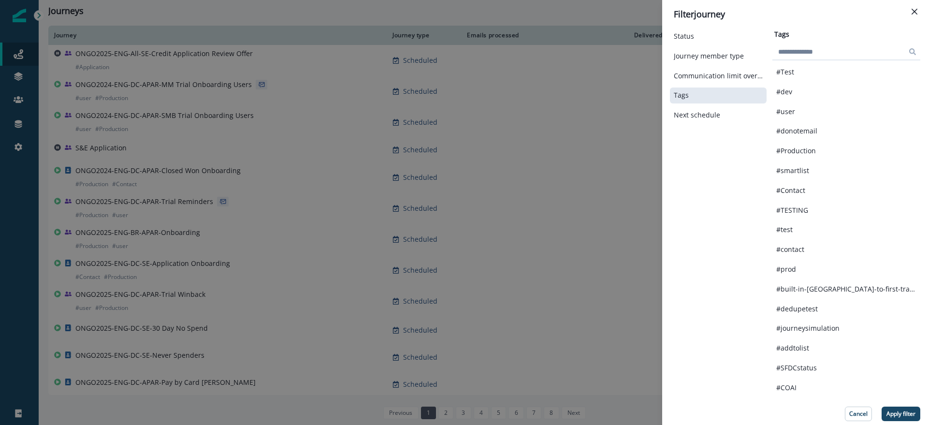
click at [826, 55] on input at bounding box center [847, 51] width 148 height 15
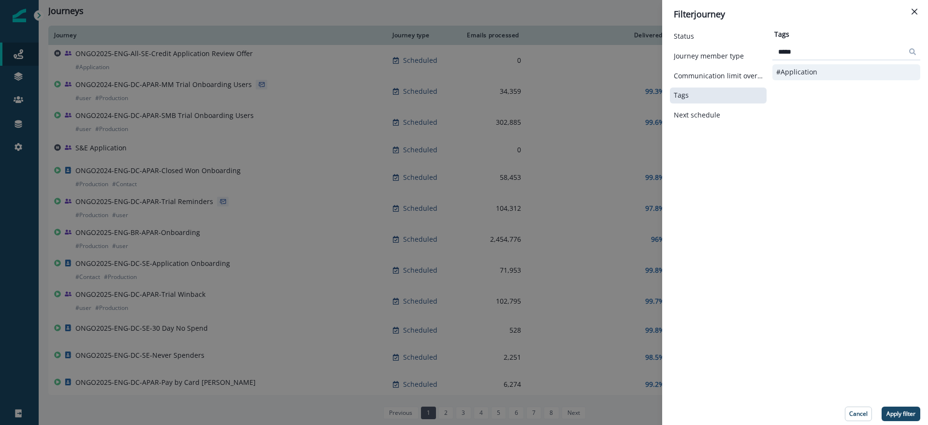
type input "*****"
click at [823, 76] on div "#Application" at bounding box center [847, 72] width 148 height 16
drag, startPoint x: 904, startPoint y: 411, endPoint x: 894, endPoint y: 406, distance: 11.9
click at [904, 412] on p "Apply filter" at bounding box center [901, 414] width 29 height 7
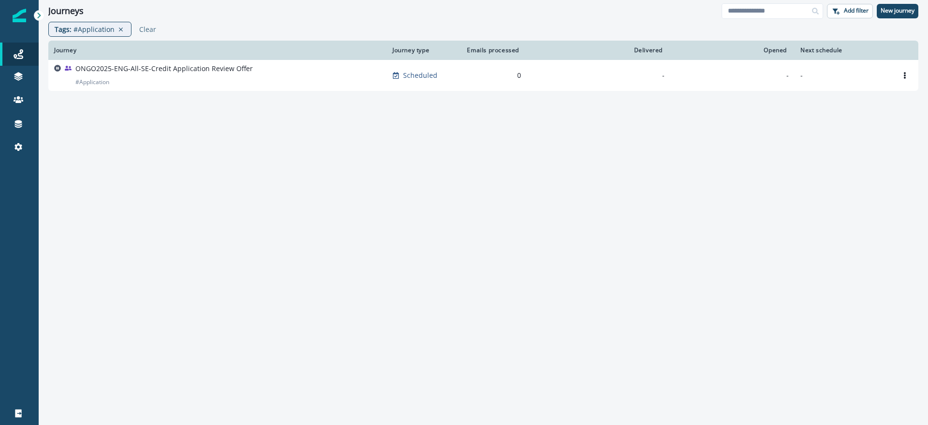
click at [456, 235] on div "Journey Journey type Emails processed Delivered Opened Next schedule ONGO2025-E…" at bounding box center [484, 231] width 890 height 380
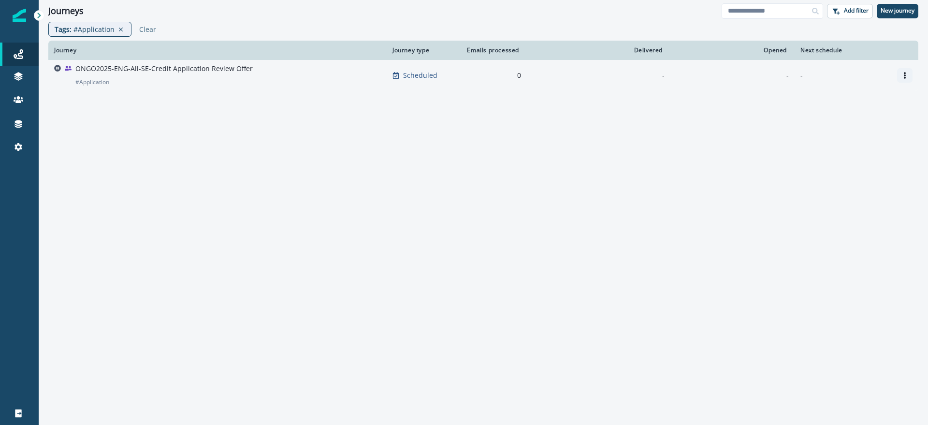
click at [904, 75] on icon "Options" at bounding box center [905, 75] width 7 height 7
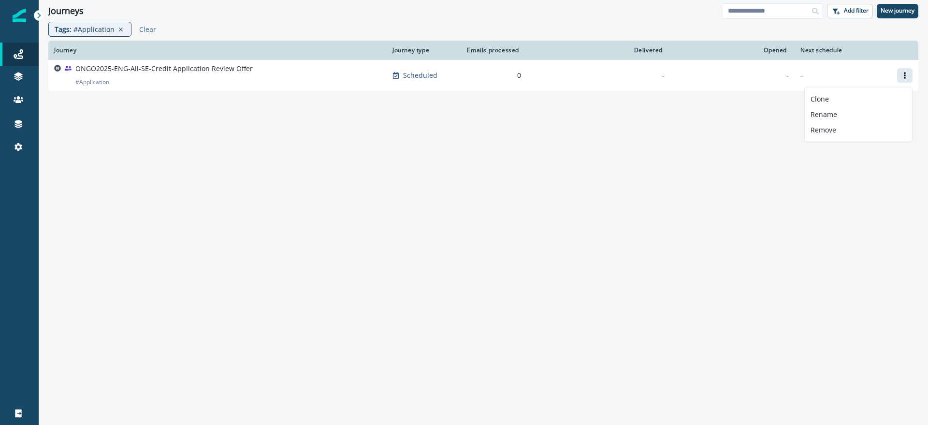
click at [200, 198] on div "Journey Journey type Emails processed Delivered Opened Next schedule ONGO2025-E…" at bounding box center [484, 231] width 890 height 380
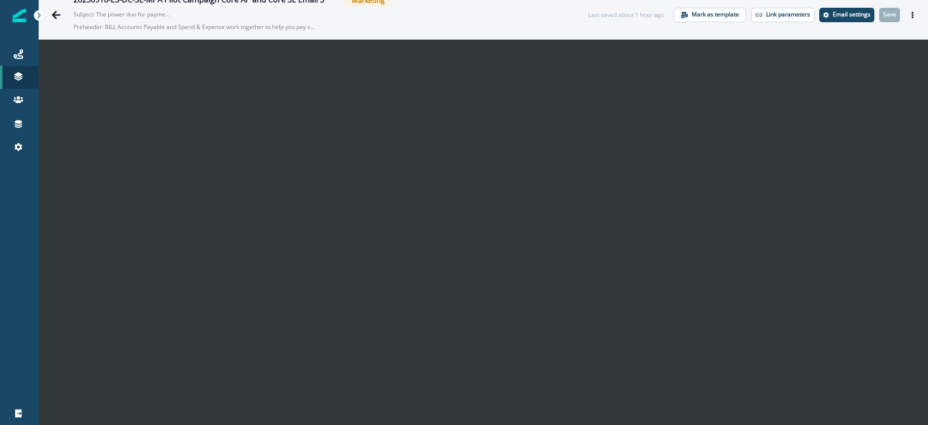
scroll to position [15, 0]
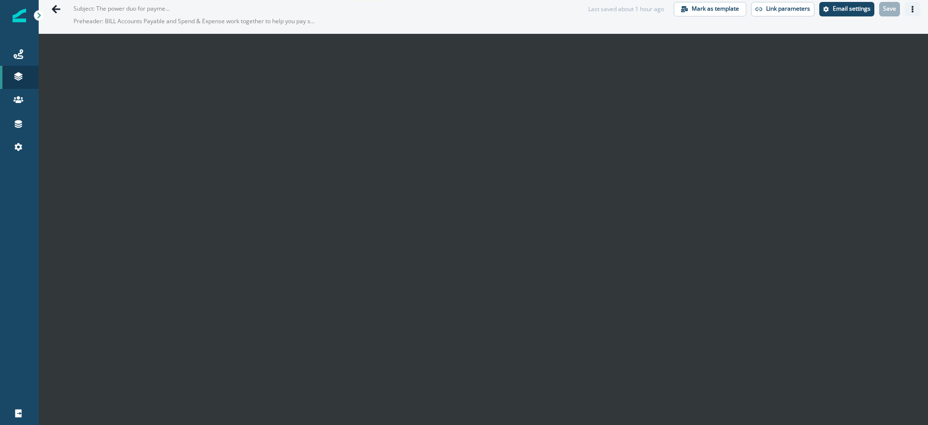
click at [910, 5] on button "Actions" at bounding box center [912, 9] width 15 height 15
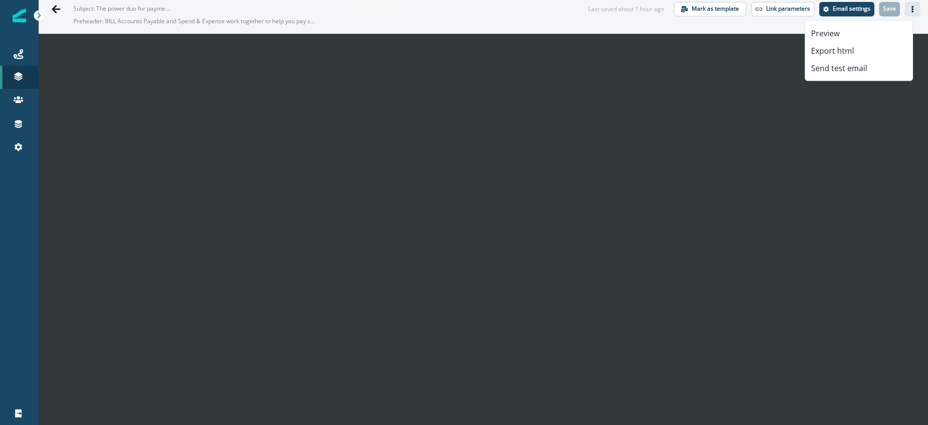
click at [742, 26] on div "20250916-ES-DC-SE-MPA Pilot Campaign Core AP and Core SE Email 3 Marketing Subj…" at bounding box center [484, 9] width 890 height 49
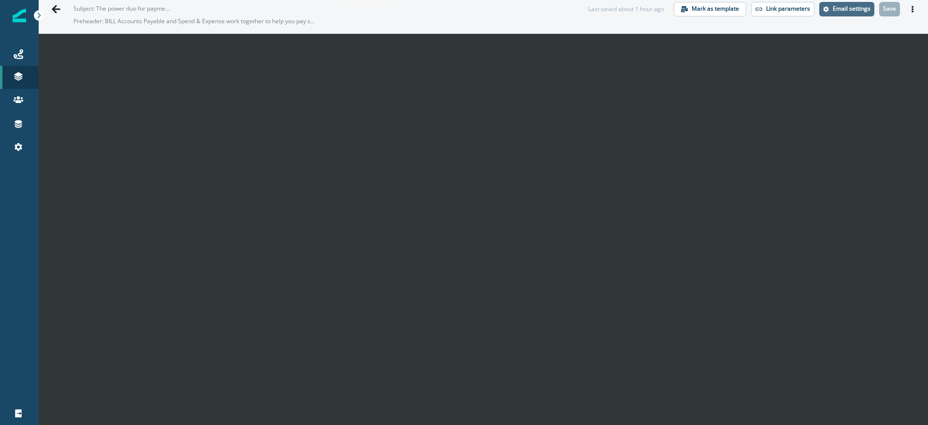
click at [849, 8] on p "Email settings" at bounding box center [852, 8] width 38 height 7
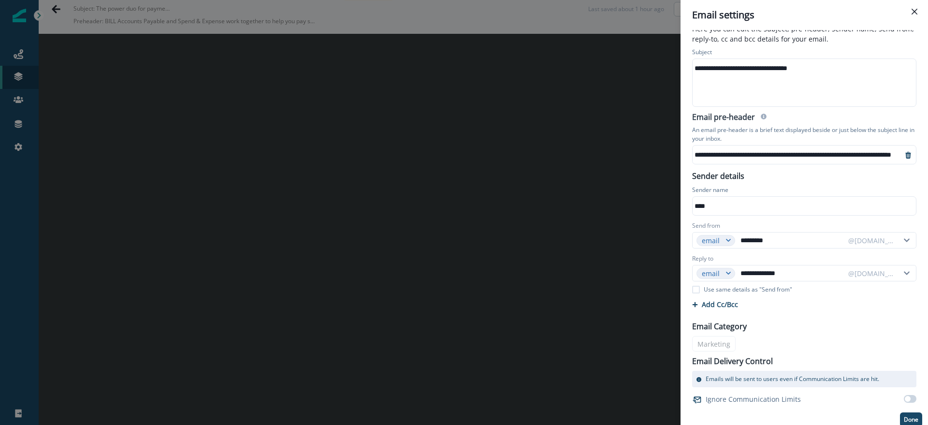
scroll to position [16, 0]
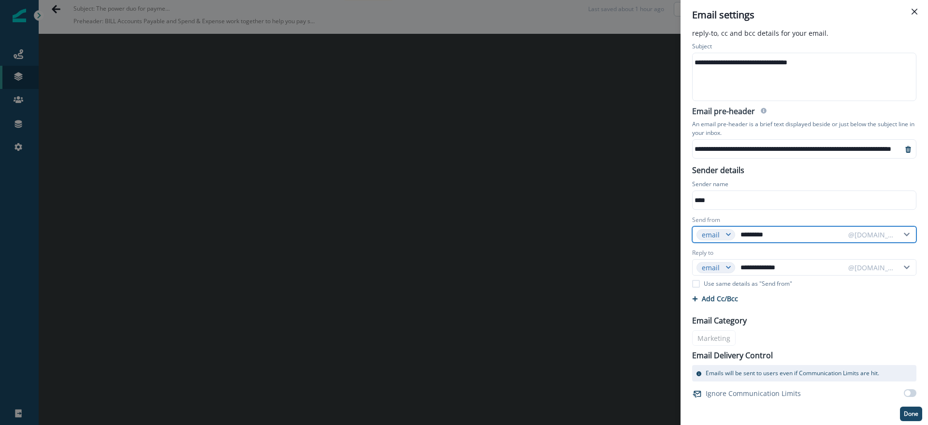
click at [791, 236] on input "*********" at bounding box center [791, 234] width 105 height 15
click at [904, 235] on icon at bounding box center [907, 234] width 6 height 3
click at [801, 237] on input "*********" at bounding box center [791, 234] width 105 height 15
drag, startPoint x: 785, startPoint y: 235, endPoint x: 741, endPoint y: 235, distance: 43.5
click at [741, 235] on input "*********" at bounding box center [791, 234] width 105 height 15
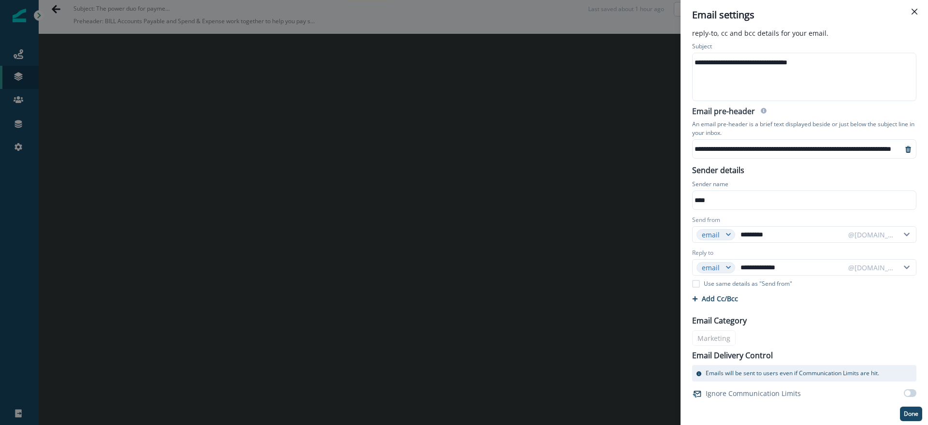
click at [718, 338] on div "Email Category Marketing Email Delivery Control Emails will be sent to users ev…" at bounding box center [805, 355] width 236 height 92
click at [718, 337] on div "Email Category Marketing Email Delivery Control Emails will be sent to users ev…" at bounding box center [805, 355] width 236 height 92
click at [792, 333] on div "Email Category Marketing Email Delivery Control Emails will be sent to users ev…" at bounding box center [805, 355] width 236 height 92
click at [908, 413] on p "Done" at bounding box center [911, 414] width 15 height 7
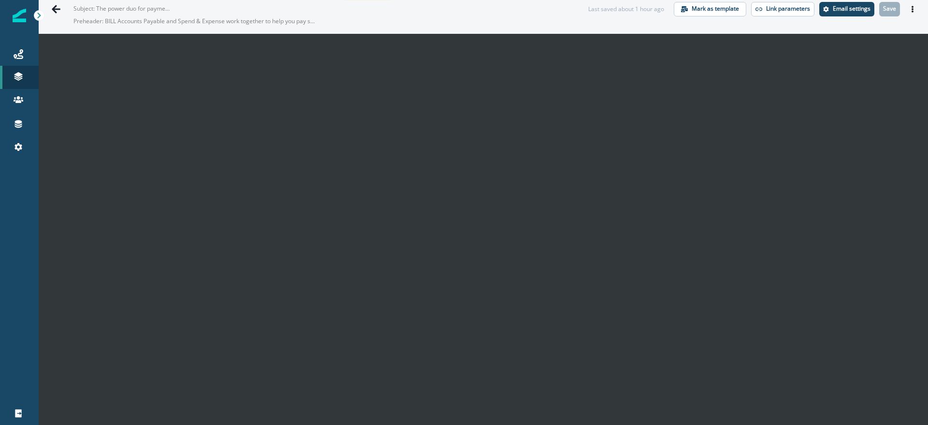
click at [552, 13] on div "20250916-ES-DC-SE-MPA Pilot Campaign Core AP and Core SE Email 3 Marketing Subj…" at bounding box center [321, 8] width 496 height 41
click at [384, 15] on div "20250916-ES-DC-SE-MPA Pilot Campaign Core AP and Core SE Email 3 Marketing Subj…" at bounding box center [321, 8] width 496 height 41
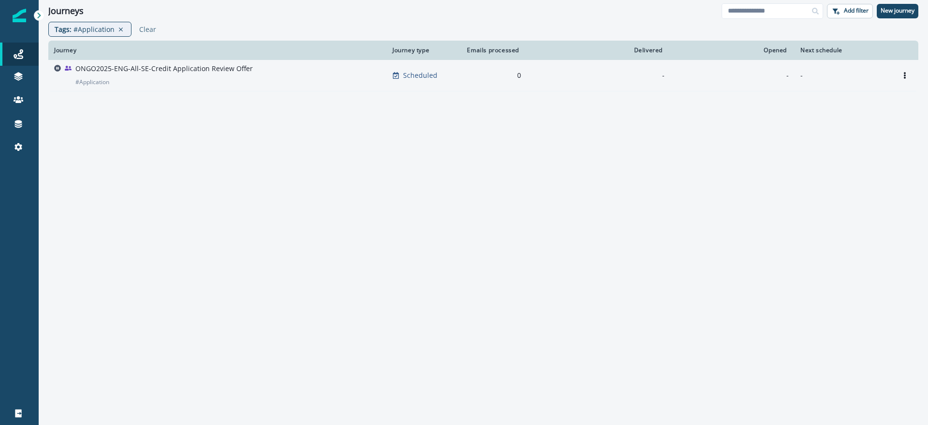
click at [270, 70] on div "ONGO2025-ENG-All-SE-Credit Application Review Offer # Application" at bounding box center [217, 75] width 327 height 23
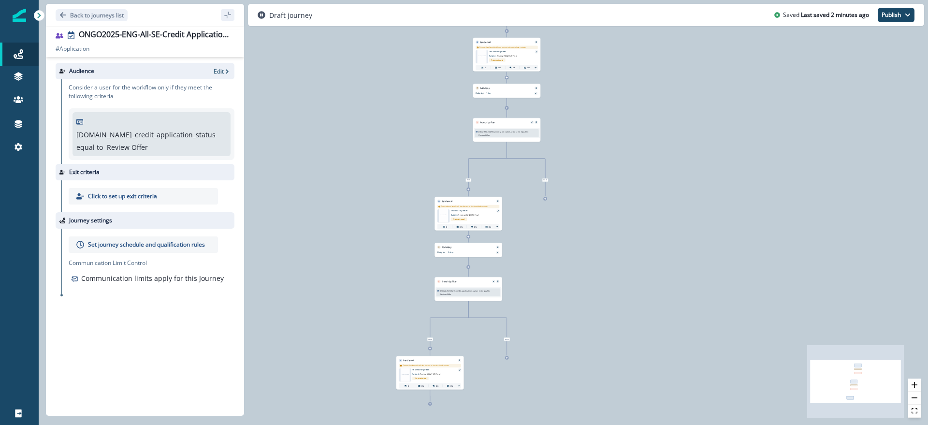
click at [146, 192] on p "Click to set up exit criteria" at bounding box center [122, 196] width 69 height 9
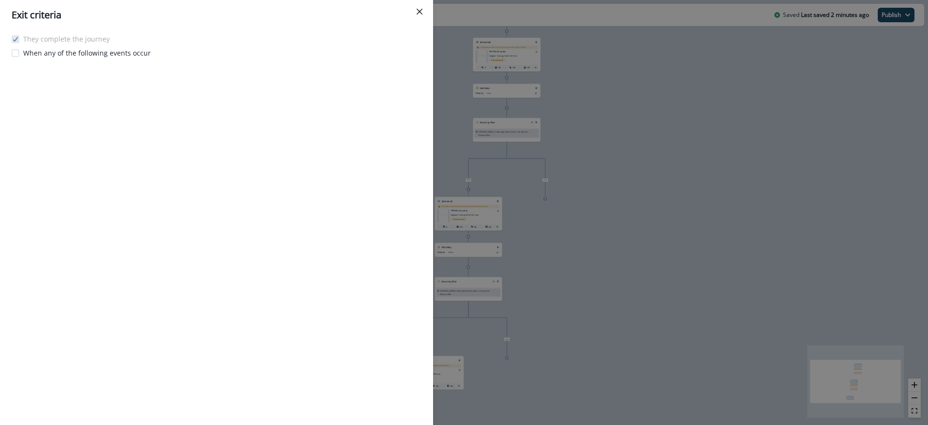
click at [67, 52] on p "When any of the following events occur" at bounding box center [87, 53] width 128 height 10
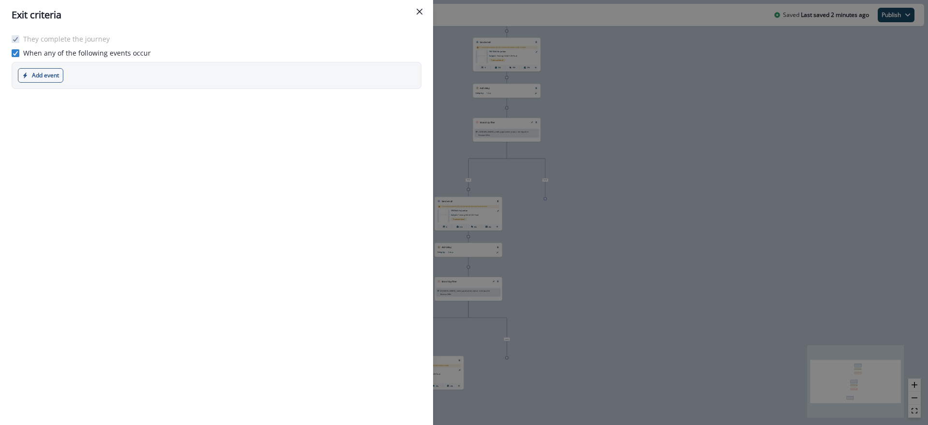
click at [68, 51] on p "When any of the following events occur" at bounding box center [87, 53] width 128 height 10
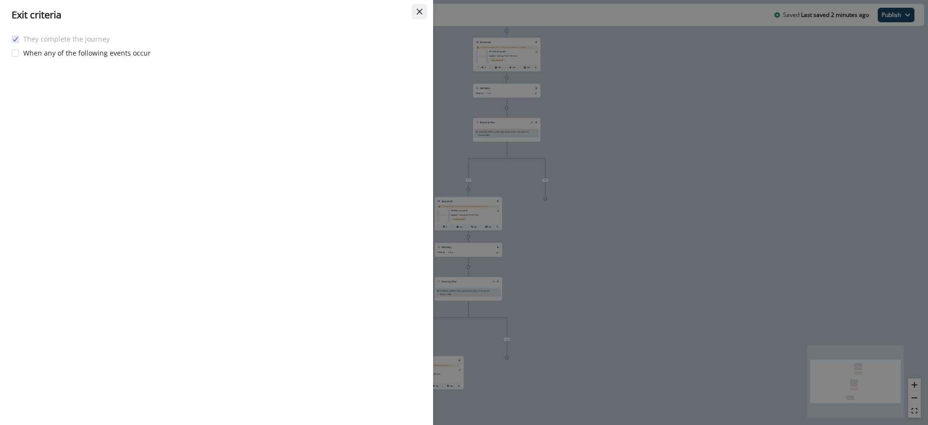
click at [413, 11] on button "Close" at bounding box center [419, 11] width 15 height 15
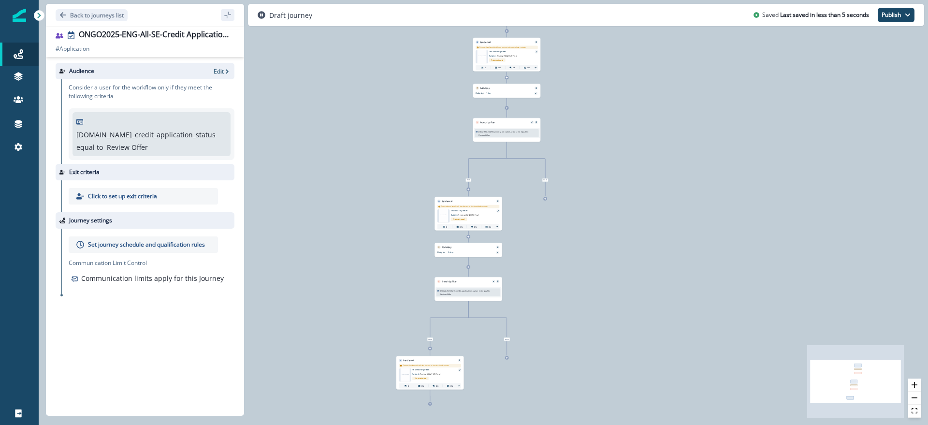
click at [131, 236] on div "Set journey schedule and qualification rules" at bounding box center [143, 244] width 149 height 16
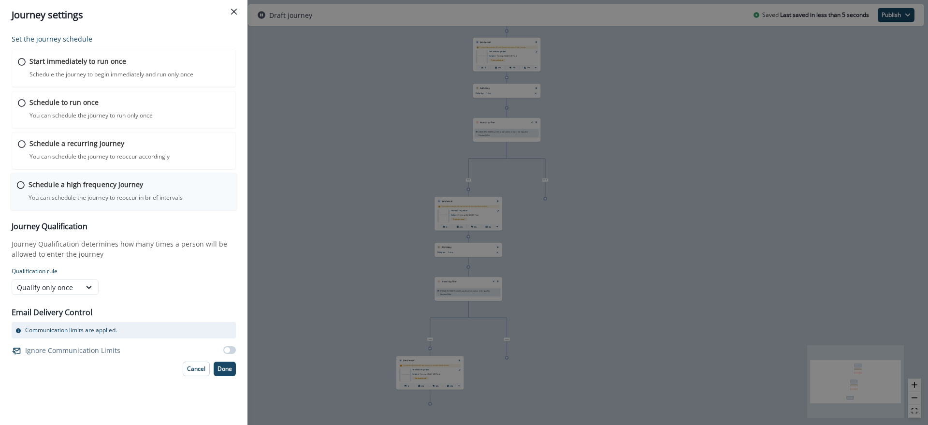
click at [95, 189] on p "Schedule a high frequency journey" at bounding box center [86, 184] width 115 height 10
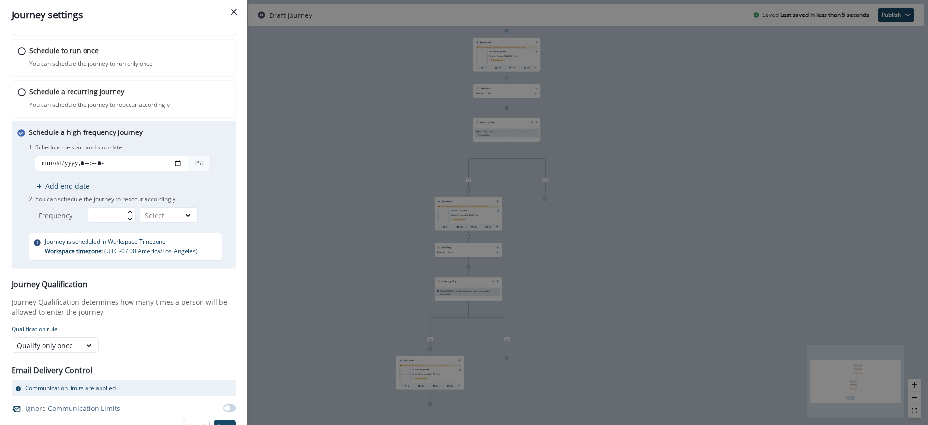
scroll to position [65, 0]
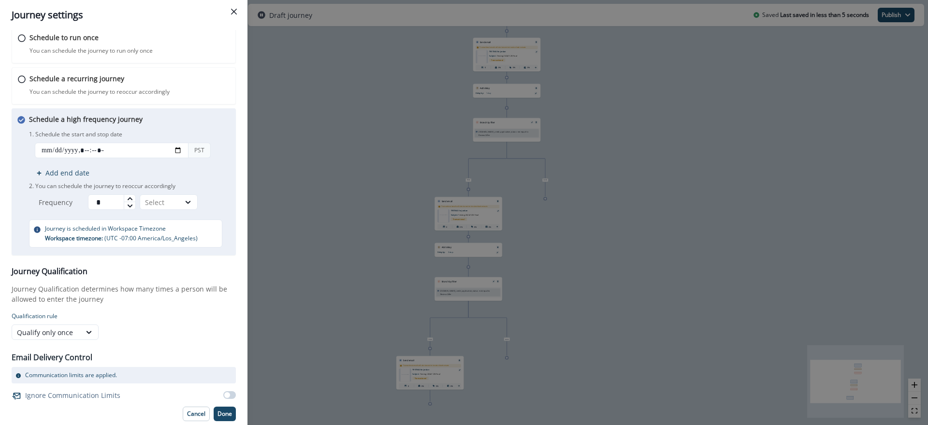
click at [130, 198] on icon at bounding box center [129, 198] width 5 height 3
drag, startPoint x: 105, startPoint y: 204, endPoint x: 90, endPoint y: 203, distance: 15.0
click at [90, 203] on input "*" at bounding box center [112, 201] width 48 height 15
type input "**"
click at [183, 203] on div at bounding box center [188, 202] width 16 height 10
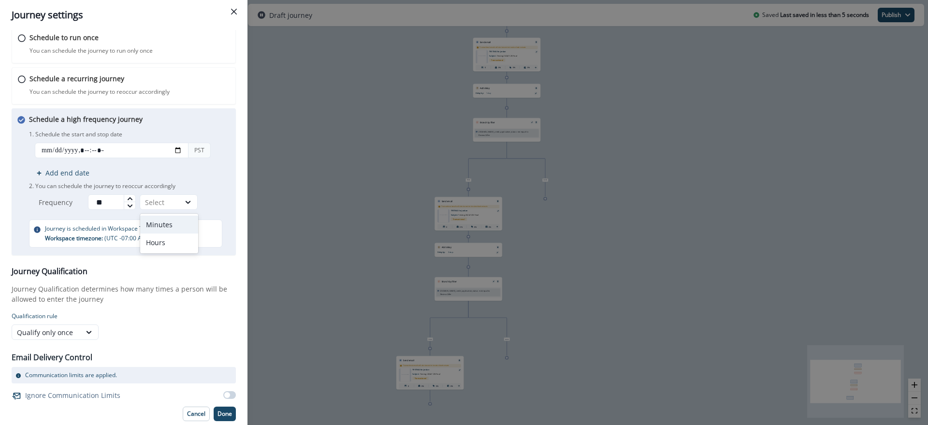
click at [172, 223] on div "Minutes" at bounding box center [169, 225] width 58 height 18
click at [83, 337] on div at bounding box center [89, 332] width 16 height 10
click at [67, 390] on div "Qualify always" at bounding box center [55, 391] width 87 height 18
click at [224, 395] on span at bounding box center [229, 395] width 13 height 8
click at [220, 413] on p "Done" at bounding box center [225, 414] width 15 height 7
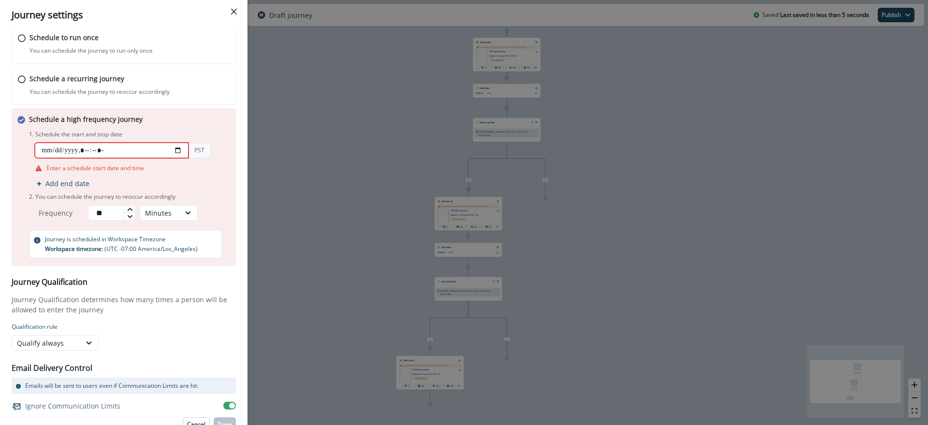
scroll to position [72, 0]
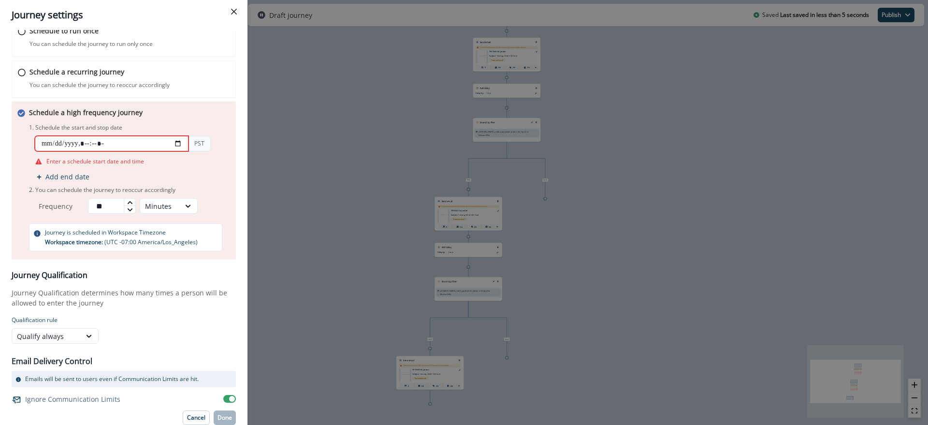
click at [92, 143] on input "datetime-local" at bounding box center [112, 143] width 154 height 15
click at [165, 142] on input "datetime-local" at bounding box center [112, 143] width 154 height 15
click at [172, 142] on input "datetime-local" at bounding box center [112, 143] width 154 height 15
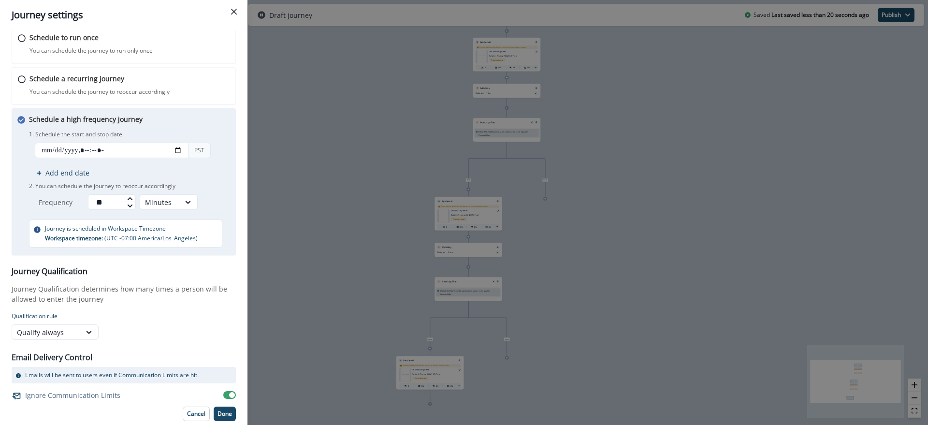
type input "**********"
click at [185, 330] on form "Qualification rule Qualify always" at bounding box center [124, 326] width 224 height 28
click at [187, 411] on p "Cancel" at bounding box center [196, 414] width 18 height 7
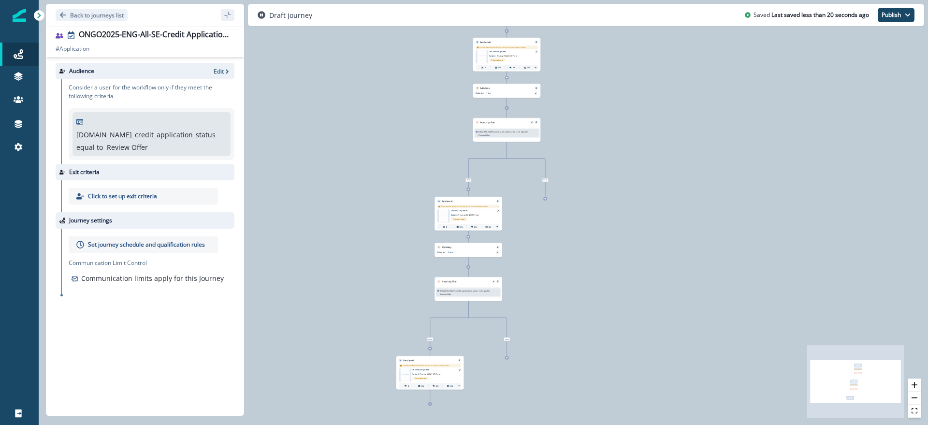
click at [151, 345] on div "Audience Edit Consider a user for the workflow only if they meet the following …" at bounding box center [145, 234] width 198 height 355
click at [515, 54] on p "Subject: Testing-20241126-Final" at bounding box center [505, 55] width 33 height 4
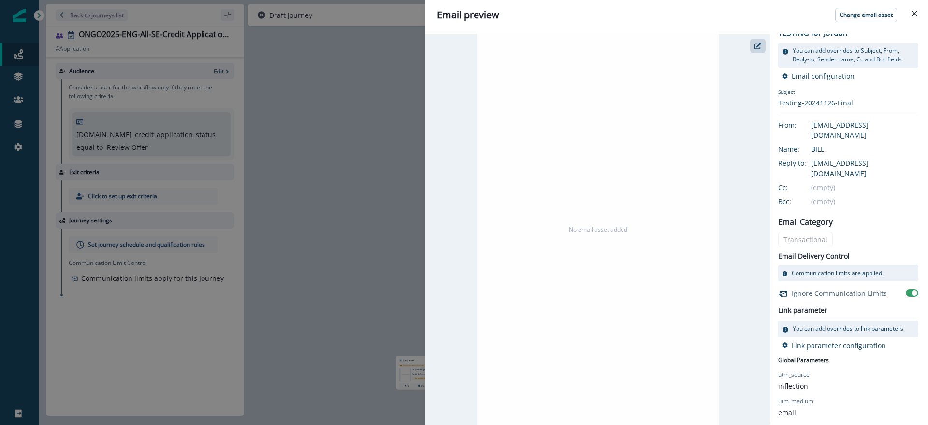
scroll to position [0, 0]
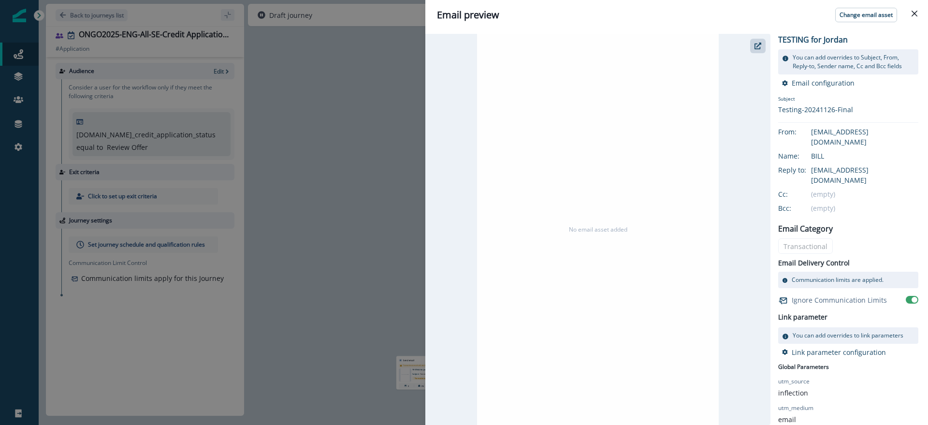
click at [842, 136] on div "[EMAIL_ADDRESS][DOMAIN_NAME]" at bounding box center [864, 137] width 107 height 20
click at [913, 8] on button "Close" at bounding box center [914, 13] width 15 height 15
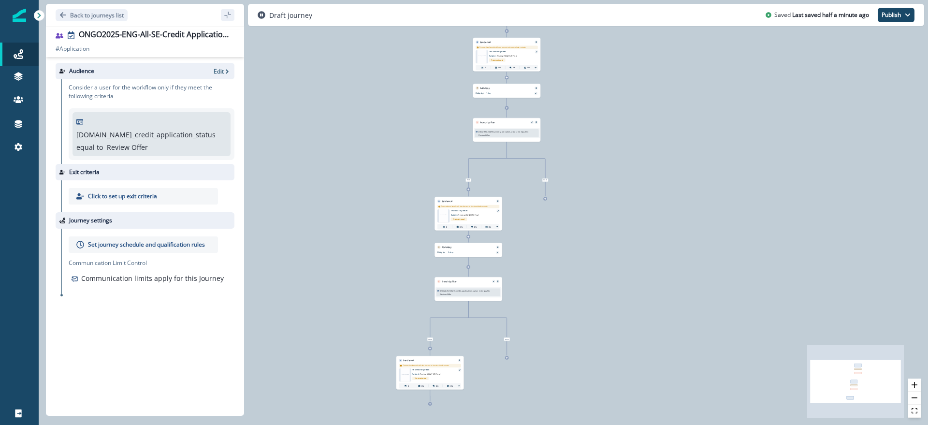
click at [746, 67] on div "0 user has entered the journey Send email Email asset changed, journey reports …" at bounding box center [484, 212] width 890 height 425
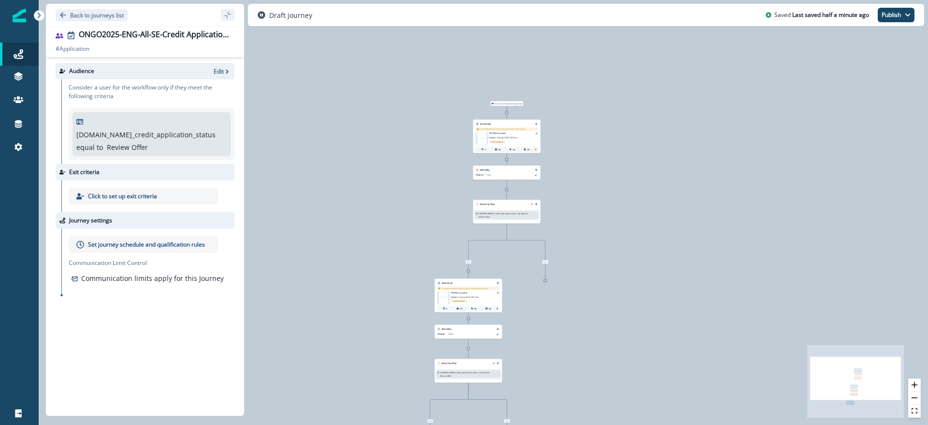
click at [640, 159] on div "0 user has entered the journey Send email Email asset changed, journey reports …" at bounding box center [484, 212] width 890 height 425
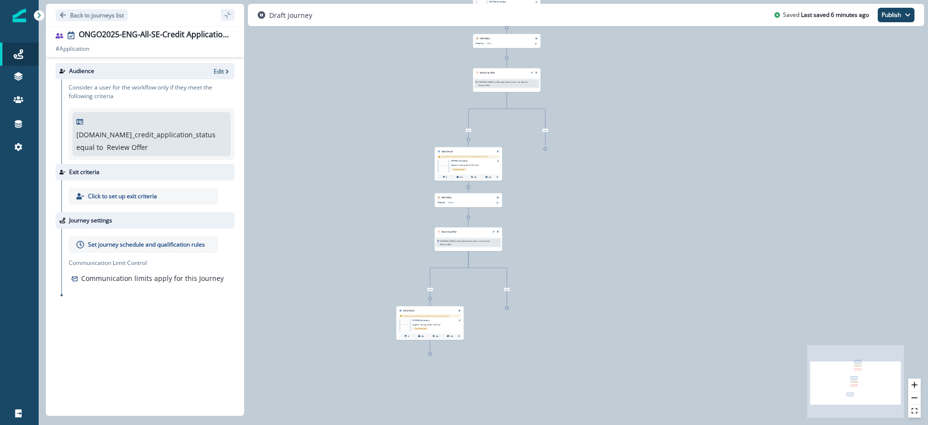
click at [430, 355] on icon at bounding box center [430, 354] width 2 height 2
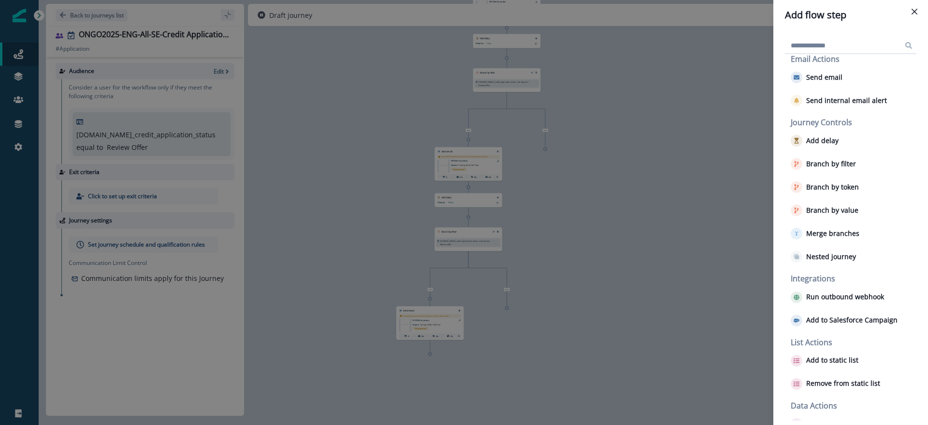
scroll to position [36, 0]
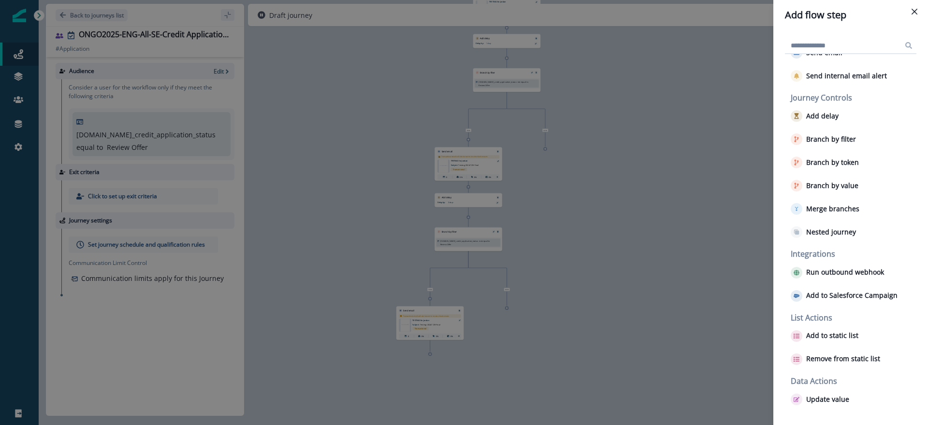
click at [718, 279] on div "Add flow step Email Actions Send email Send internal email alert Journey Contro…" at bounding box center [464, 212] width 928 height 425
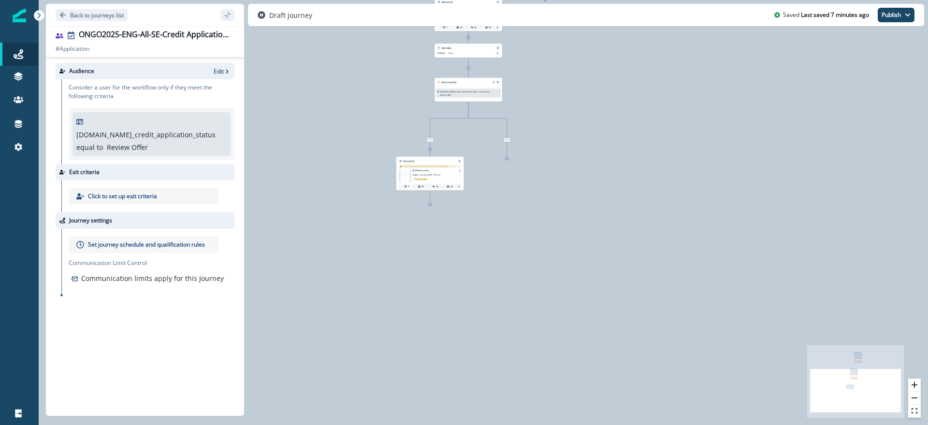
click at [713, 281] on div "0 user has entered the journey Send email Email asset changed, journey reports …" at bounding box center [484, 212] width 890 height 425
